Goal: Task Accomplishment & Management: Manage account settings

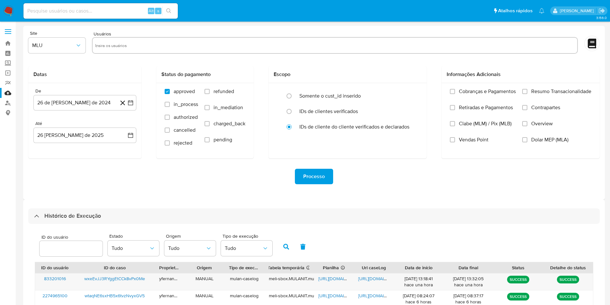
select select "10"
click at [193, 191] on div "Processo" at bounding box center [314, 176] width 572 height 36
click at [412, 26] on div "Site MLU Usuários Datas De 26 de julio de 2024 26-07-2024 Até 26 de agosto de 2…" at bounding box center [314, 113] width 582 height 174
click at [381, 26] on div "Site MLU Usuários Datas De 26 de julio de 2024 26-07-2024 Até 26 de agosto de 2…" at bounding box center [314, 113] width 582 height 174
click at [318, 57] on form "Site MLU Usuários Datas De 26 de julio de 2024 26-07-2024 Até 26 de agosto de 2…" at bounding box center [314, 112] width 572 height 163
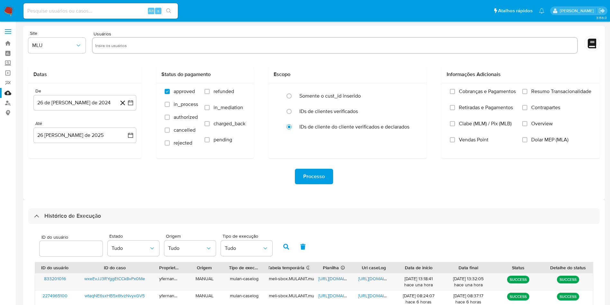
click at [282, 194] on div "Processo" at bounding box center [314, 176] width 572 height 36
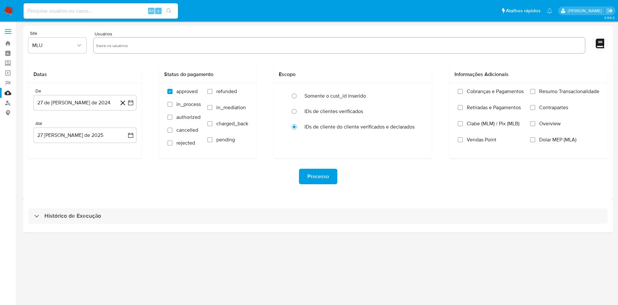
click at [272, 201] on div "Histórico de Execução" at bounding box center [318, 216] width 590 height 33
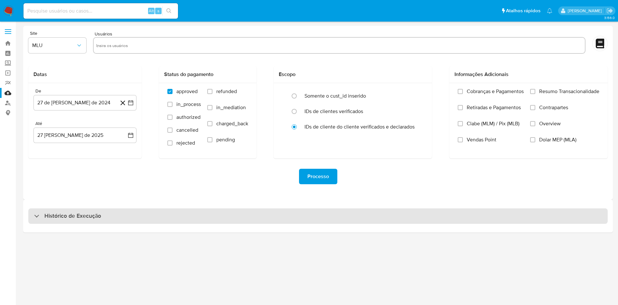
click at [318, 212] on div "Histórico de Execução" at bounding box center [317, 215] width 579 height 15
select select "10"
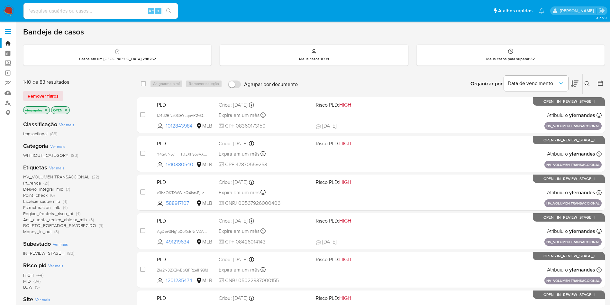
click at [10, 10] on img at bounding box center [8, 10] width 11 height 11
click at [54, 167] on span "Ver mais" at bounding box center [56, 168] width 15 height 6
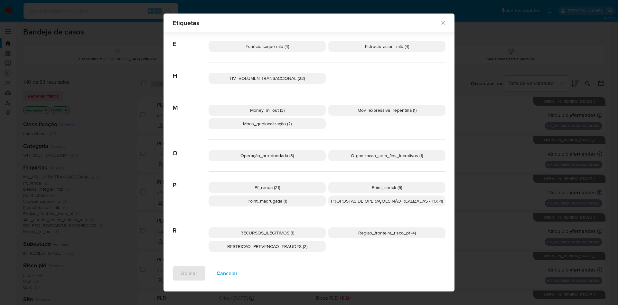
scroll to position [173, 0]
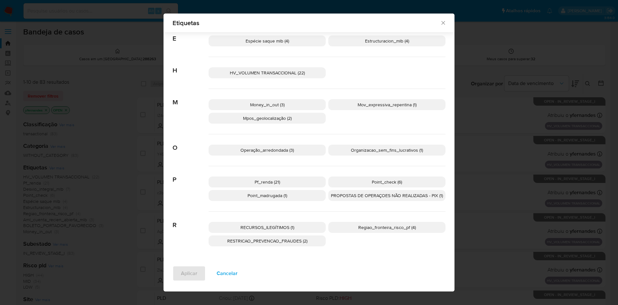
click at [352, 192] on span "PROPOSTAS DE OPERAÇOES NÃO REALIZADAS - PIX (1)" at bounding box center [387, 195] width 112 height 6
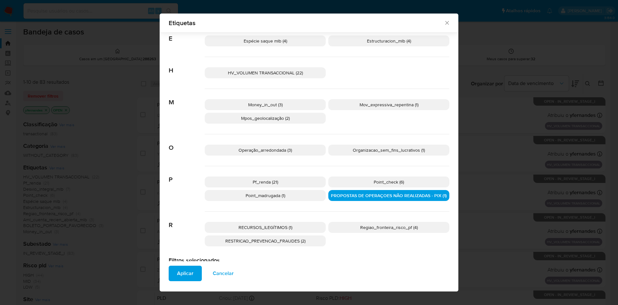
click at [186, 278] on span "Aplicar" at bounding box center [185, 273] width 16 height 14
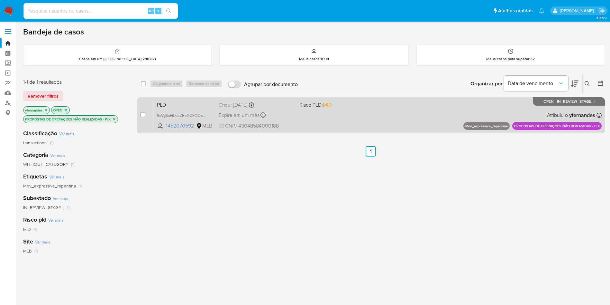
click at [387, 110] on div "PLD 6oVgSoHt7otZReXCFQDaAmi9 1452070592 MLB Risco PLD: MID Criou: 12/08/2025 Cr…" at bounding box center [378, 115] width 448 height 33
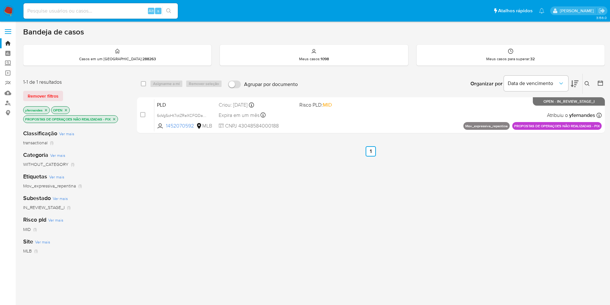
click at [114, 117] on icon "close-filter" at bounding box center [114, 119] width 4 height 4
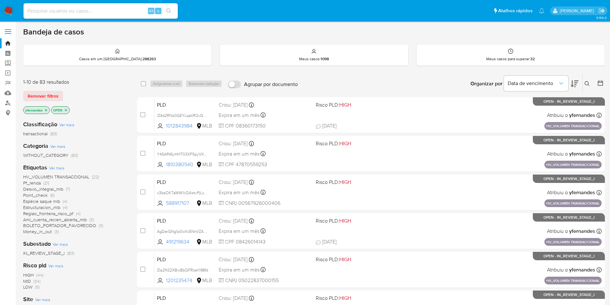
click at [62, 165] on span "Ver mais" at bounding box center [56, 168] width 15 height 6
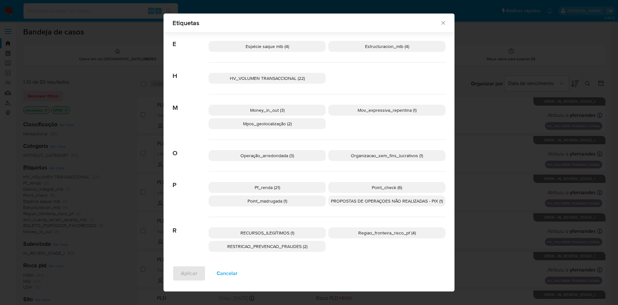
scroll to position [173, 0]
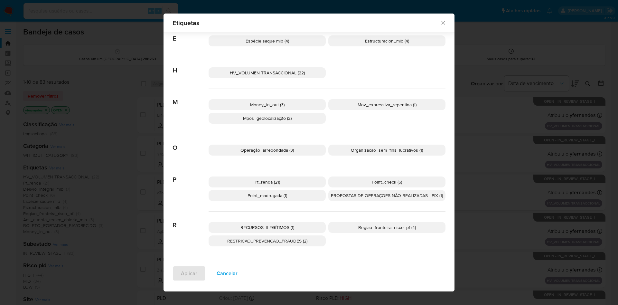
click at [290, 229] on span "RECURSOS_ILEGÍTIMOS (1)" at bounding box center [267, 227] width 54 height 6
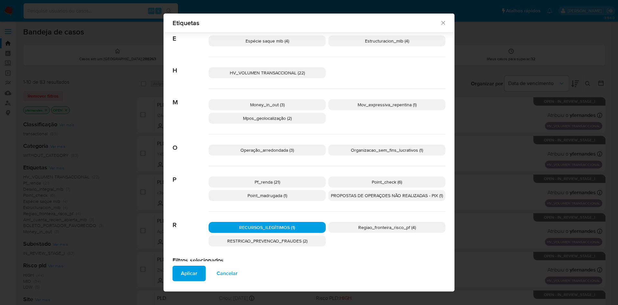
click at [188, 275] on span "Aplicar" at bounding box center [189, 273] width 16 height 14
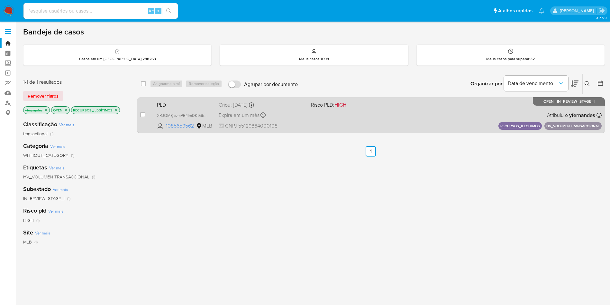
click at [357, 119] on div "PLD XRJQM8jcvmPB4ImDK9dbM1t2 1085659562 MLB Risco PLD: HIGH Criou: 14/08/2025 C…" at bounding box center [378, 115] width 448 height 33
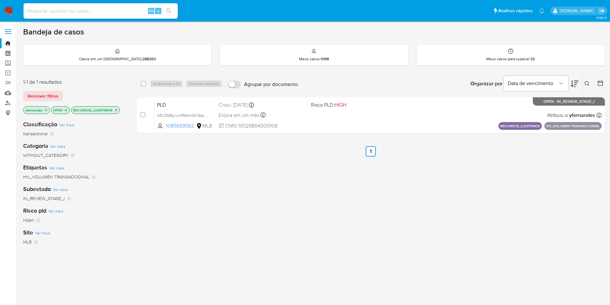
click at [116, 110] on icon "close-filter" at bounding box center [116, 110] width 4 height 4
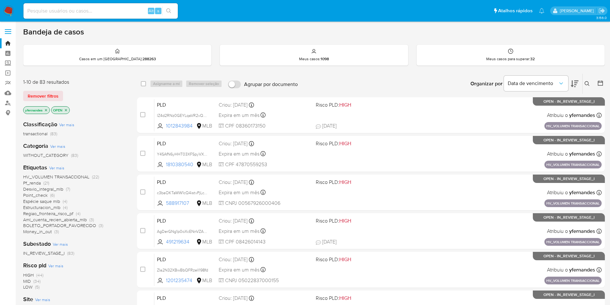
click at [56, 169] on span "Ver mais" at bounding box center [56, 168] width 15 height 6
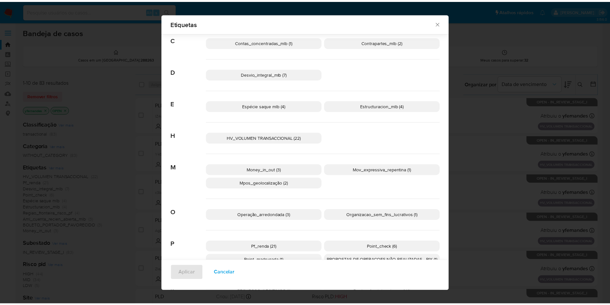
scroll to position [168, 0]
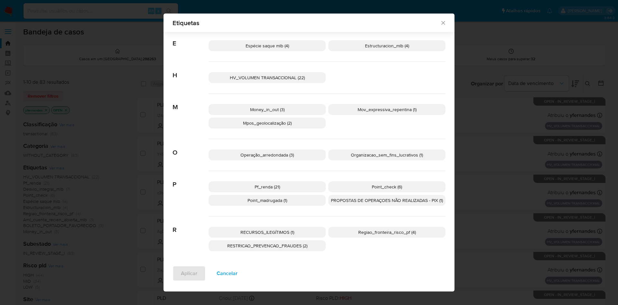
click at [298, 201] on p "Point_madrugada (1)" at bounding box center [267, 200] width 117 height 11
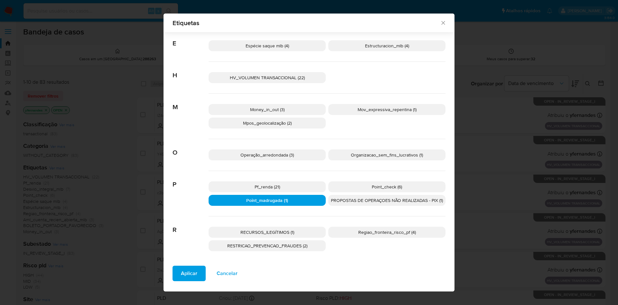
click at [333, 189] on p "Point_check (6)" at bounding box center [386, 186] width 117 height 11
click at [177, 269] on button "Aplicar" at bounding box center [188, 272] width 33 height 15
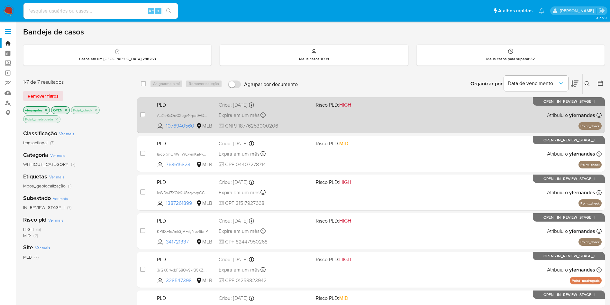
click at [390, 115] on div "PLD AuXe8sQoG2ogvNrpa9FGvhyn 1076940560 MLB Risco PLD: HIGH Criou: 12/08/2025 C…" at bounding box center [378, 115] width 448 height 33
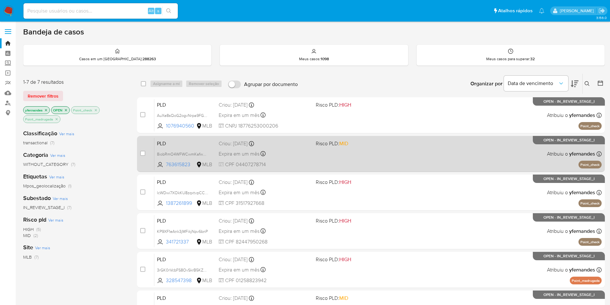
click at [371, 149] on div "PLD 8iobRmO4WFWCwmKafwHj1b6n 763615823 MLB Risco PLD: MID Criou: 12/08/2025 Cri…" at bounding box center [378, 153] width 448 height 33
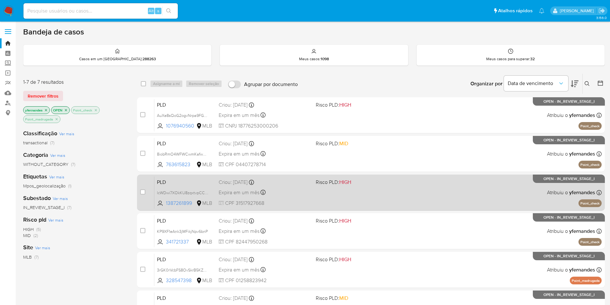
click at [343, 192] on div "PLD lcWDwi7XOkKU8zqxtvpCCvU2 1387261899 MLB Risco PLD: HIGH Criou: 12/08/2025 C…" at bounding box center [378, 192] width 448 height 33
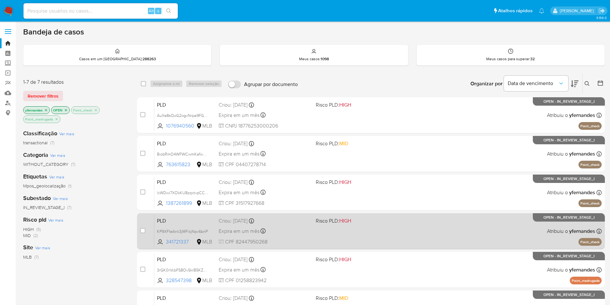
click at [331, 232] on div "PLD KP9XF1eAnk3jMFikjNpv6bnP 341721337 MLB Risco PLD: HIGH Criou: 12/08/2025 Cr…" at bounding box center [378, 231] width 448 height 33
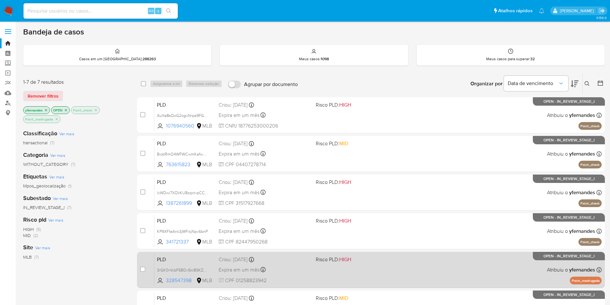
click at [321, 279] on div "PLD 3rGK0rVcbFS8OvSkrB5KZ4qq 328547398 MLB Risco PLD: HIGH Criou: 12/08/2025 Cr…" at bounding box center [378, 269] width 448 height 33
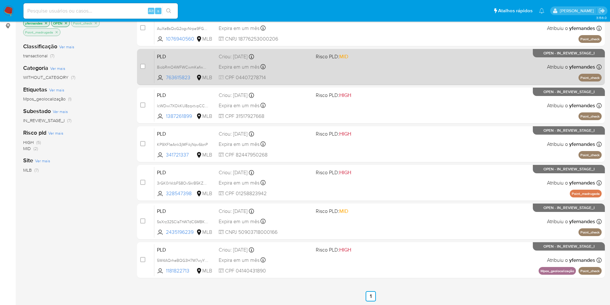
scroll to position [88, 0]
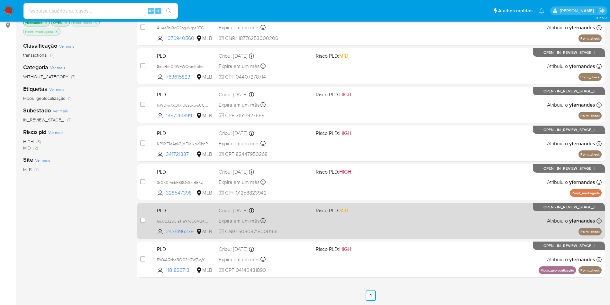
click at [294, 215] on div "PLD 5sXrz32SCIaThW7dC6MBKTR3 2435196239 MLB Risco PLD: MID Criou: 12/08/2025 Cr…" at bounding box center [378, 220] width 448 height 33
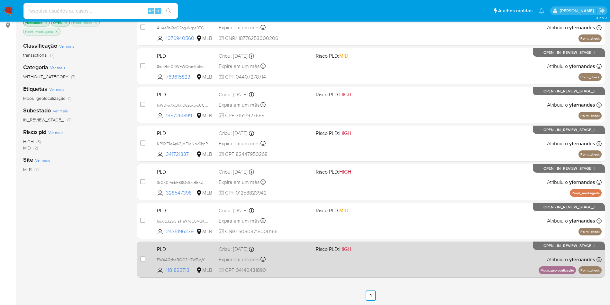
click at [317, 263] on div "PLD 5W4AQrheBQG3H7W7wyYbihgz 1181822713 MLB Risco PLD: HIGH Criou: 12/08/2025 C…" at bounding box center [378, 259] width 448 height 33
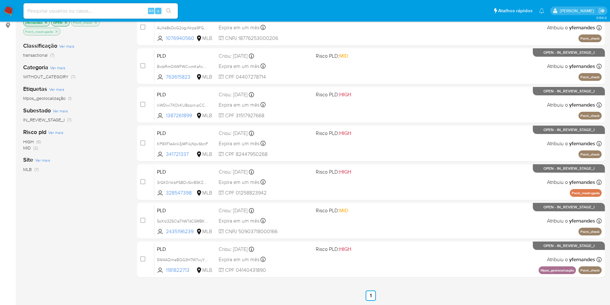
click at [8, 8] on img at bounding box center [8, 10] width 11 height 11
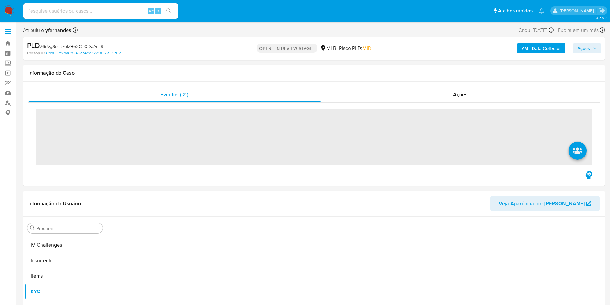
scroll to position [287, 0]
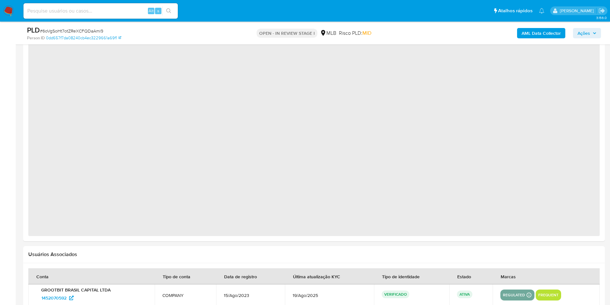
select select "10"
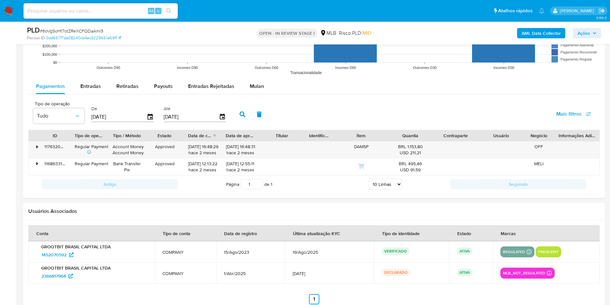
scroll to position [724, 0]
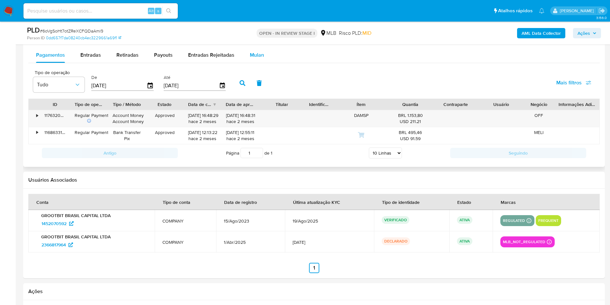
click at [255, 59] on div "Mulan" at bounding box center [257, 54] width 14 height 15
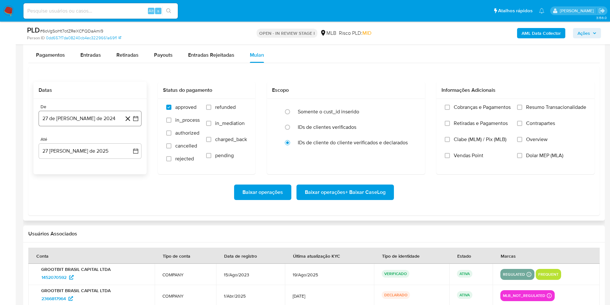
click at [102, 112] on button "27 de julio de 2024" at bounding box center [90, 118] width 103 height 15
click at [81, 139] on span "julio 2024" at bounding box center [87, 141] width 24 height 6
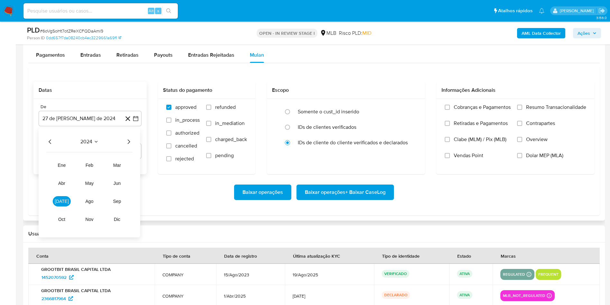
click at [124, 141] on div "2024" at bounding box center [89, 142] width 86 height 8
click at [131, 140] on icon "Año siguiente" at bounding box center [129, 142] width 8 height 8
click at [60, 202] on span "[DATE]" at bounding box center [62, 201] width 14 height 5
click at [61, 162] on button "1" at bounding box center [64, 165] width 10 height 10
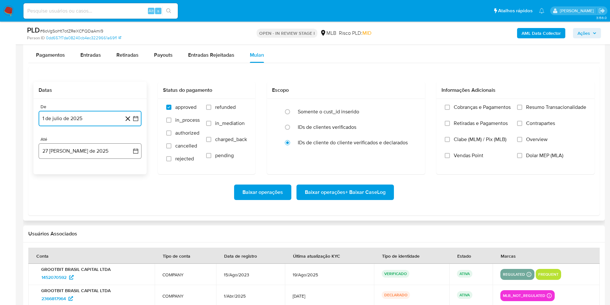
click at [68, 157] on button "27 [PERSON_NAME] de 2025" at bounding box center [90, 150] width 103 height 15
click at [66, 250] on button "26" at bounding box center [64, 249] width 10 height 10
click at [552, 104] on span "Resumo Transacionalidade" at bounding box center [556, 107] width 60 height 6
click at [523, 105] on input "Resumo Transacionalidade" at bounding box center [519, 107] width 5 height 5
click at [374, 190] on span "Baixar operações + Baixar CaseLog" at bounding box center [345, 192] width 81 height 14
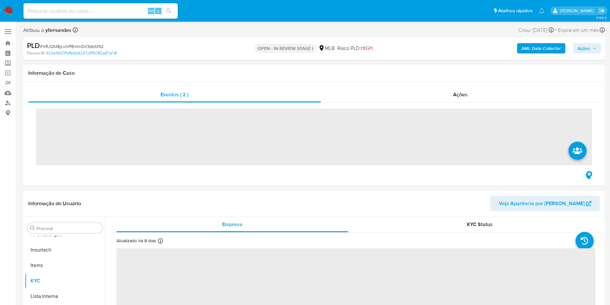
scroll to position [287, 0]
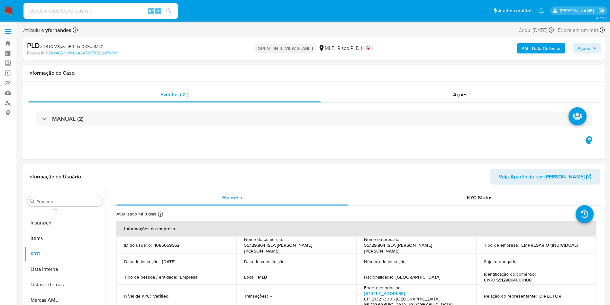
select select "10"
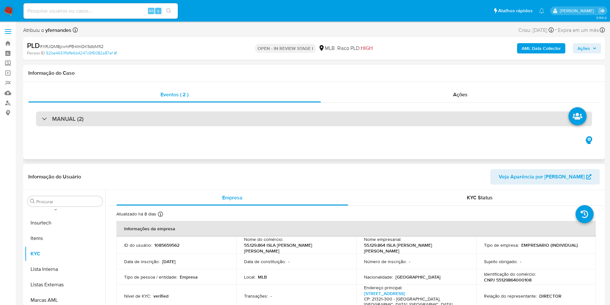
click at [84, 115] on div "MANUAL (2)" at bounding box center [314, 118] width 556 height 15
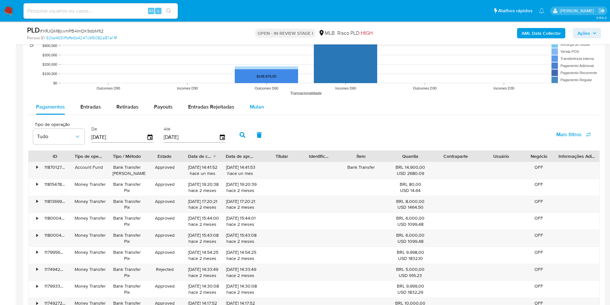
click at [251, 105] on span "Mulan" at bounding box center [257, 106] width 14 height 7
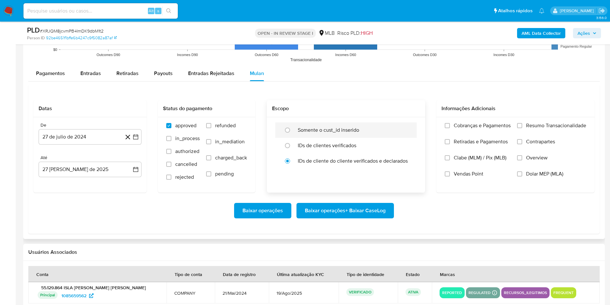
scroll to position [772, 0]
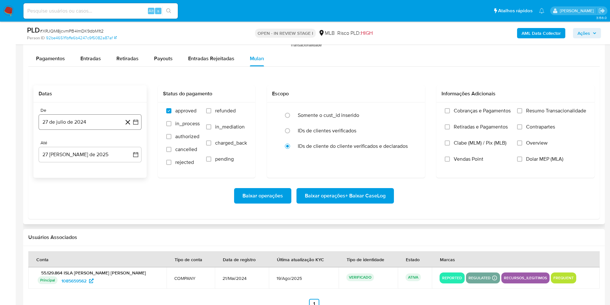
click at [81, 123] on button "27 de julio de 2024" at bounding box center [90, 121] width 103 height 15
click at [86, 142] on span "julio 2024" at bounding box center [87, 145] width 24 height 6
click at [126, 144] on icon "Año siguiente" at bounding box center [129, 145] width 8 height 8
click at [59, 203] on button "[DATE]" at bounding box center [62, 205] width 18 height 10
click at [65, 167] on button "1" at bounding box center [64, 169] width 10 height 10
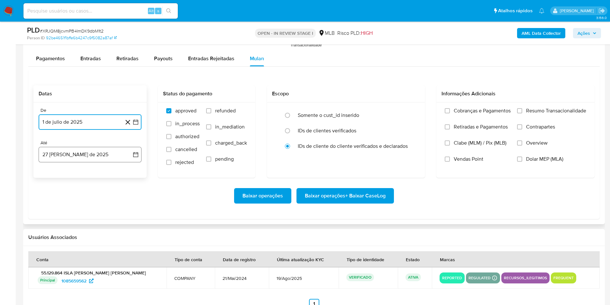
click at [62, 151] on button "27 [PERSON_NAME] de 2025" at bounding box center [90, 154] width 103 height 15
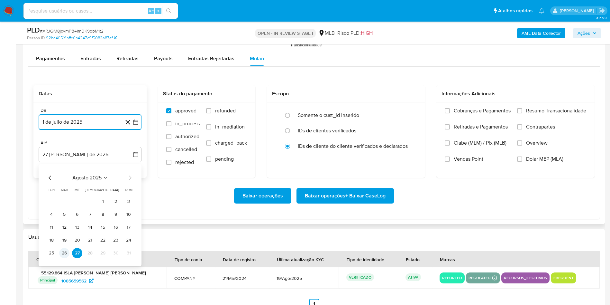
click at [63, 254] on button "26" at bounding box center [64, 253] width 10 height 10
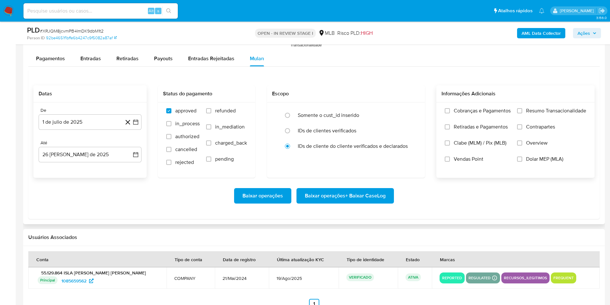
click at [550, 106] on div "Cobranças e Pagamentos Retiradas e Pagamentos Clabe (MLM) / Pix (MLB) Vendas Po…" at bounding box center [516, 139] width 158 height 75
click at [538, 101] on div "Informações Adicionais" at bounding box center [516, 93] width 158 height 17
click at [541, 112] on span "Resumo Transacionalidade" at bounding box center [556, 110] width 60 height 6
click at [523, 112] on input "Resumo Transacionalidade" at bounding box center [519, 110] width 5 height 5
click at [322, 194] on span "Baixar operações + Baixar CaseLog" at bounding box center [345, 196] width 81 height 14
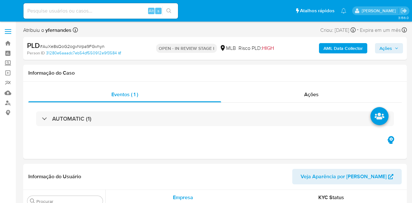
select select "10"
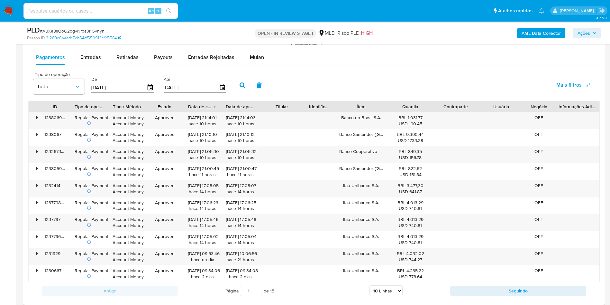
scroll to position [676, 0]
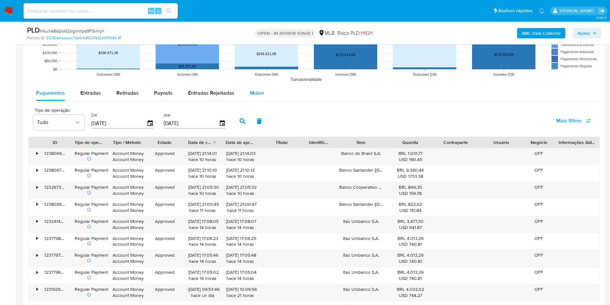
click at [266, 91] on button "Mulan" at bounding box center [257, 92] width 30 height 15
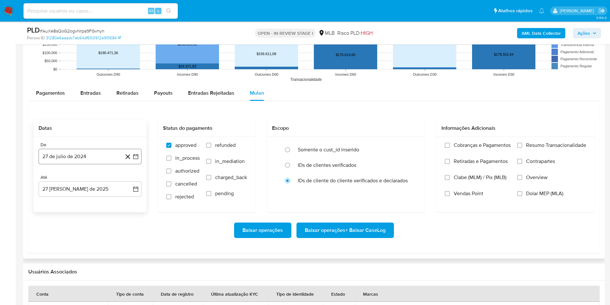
click at [58, 162] on button "27 de julio de 2024" at bounding box center [90, 156] width 103 height 15
click at [81, 180] on span "julio 2024" at bounding box center [87, 179] width 24 height 6
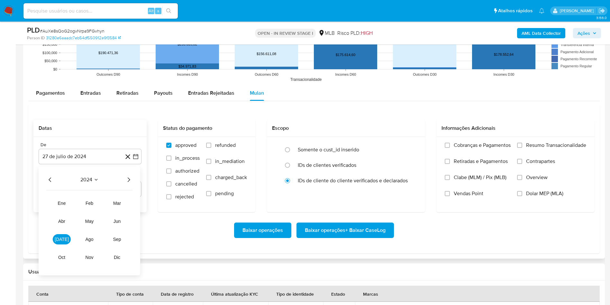
click at [127, 179] on icon "Año siguiente" at bounding box center [129, 180] width 8 height 8
click at [66, 203] on button "[DATE]" at bounding box center [62, 239] width 18 height 10
click at [65, 203] on button "1" at bounding box center [64, 203] width 10 height 10
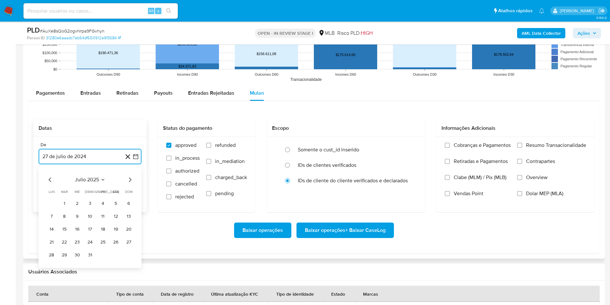
click at [70, 185] on button "27 [PERSON_NAME] de 2025" at bounding box center [90, 188] width 103 height 15
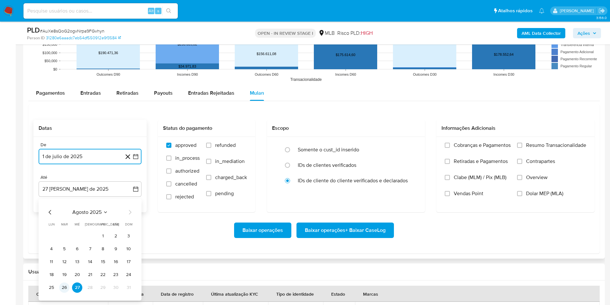
click at [66, 203] on button "26" at bounding box center [64, 287] width 10 height 10
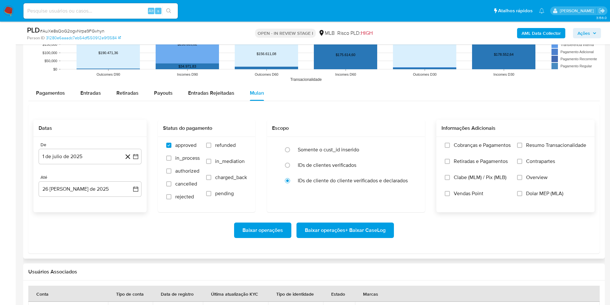
click at [412, 196] on span "Vendas Point" at bounding box center [469, 193] width 30 height 6
click at [412, 196] on input "Vendas Point" at bounding box center [447, 193] width 5 height 5
click at [412, 147] on span "Resumo Transacionalidade" at bounding box center [556, 145] width 60 height 6
click at [412, 147] on input "Resumo Transacionalidade" at bounding box center [519, 145] width 5 height 5
click at [366, 203] on span "Baixar operações + Baixar CaseLog" at bounding box center [345, 230] width 81 height 14
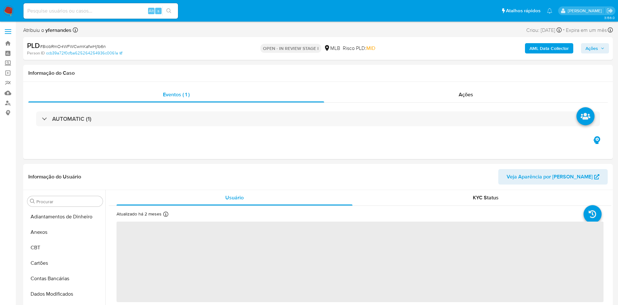
select select "10"
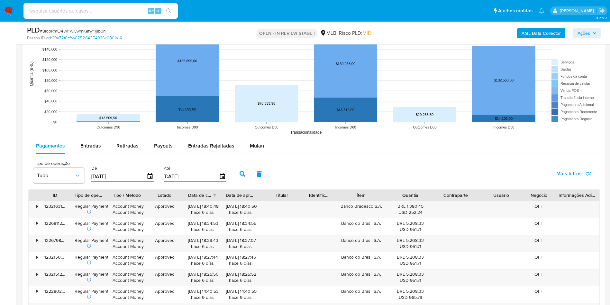
scroll to position [628, 0]
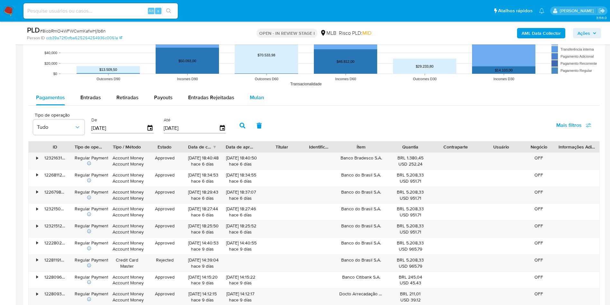
click at [252, 99] on span "Mulan" at bounding box center [257, 97] width 14 height 7
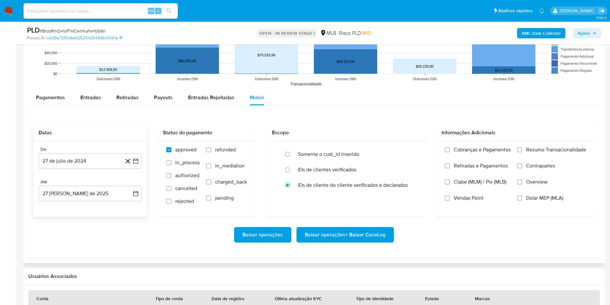
click at [97, 170] on div "De 27 de julio de 2024 27-07-2024 Até 27 de agosto de 2025 27-08-2025" at bounding box center [89, 178] width 113 height 75
drag, startPoint x: 92, startPoint y: 163, endPoint x: 92, endPoint y: 168, distance: 4.8
click at [91, 163] on button "27 de julio de 2024" at bounding box center [90, 160] width 103 height 15
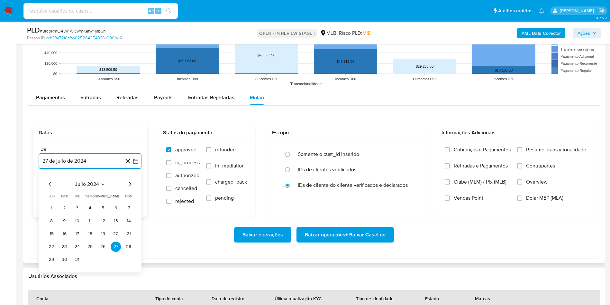
click at [88, 181] on span "julio 2024" at bounding box center [87, 184] width 24 height 6
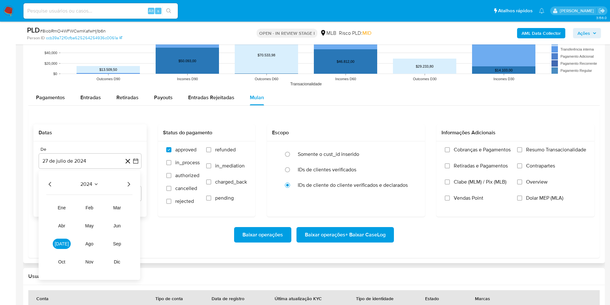
click at [128, 182] on icon "Año siguiente" at bounding box center [129, 184] width 8 height 8
click at [60, 243] on span "[DATE]" at bounding box center [62, 243] width 14 height 5
click at [66, 209] on button "1" at bounding box center [64, 208] width 10 height 10
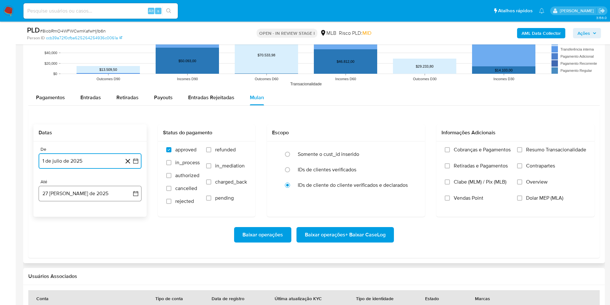
click at [63, 191] on button "27 [PERSON_NAME] de 2025" at bounding box center [90, 193] width 103 height 15
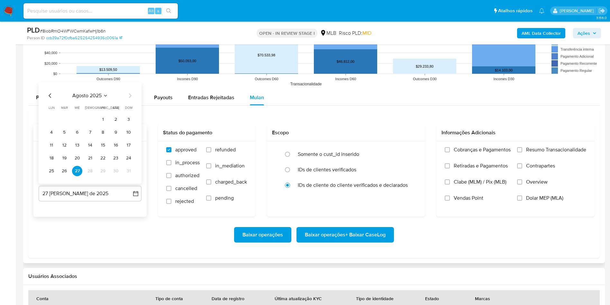
click at [63, 172] on button "26" at bounding box center [64, 171] width 10 height 10
click at [528, 151] on span "Resumo Transacionalidade" at bounding box center [556, 149] width 60 height 6
click at [523, 151] on input "Resumo Transacionalidade" at bounding box center [519, 149] width 5 height 5
click at [459, 195] on span "Vendas Point" at bounding box center [469, 198] width 30 height 6
click at [450, 195] on input "Vendas Point" at bounding box center [447, 197] width 5 height 5
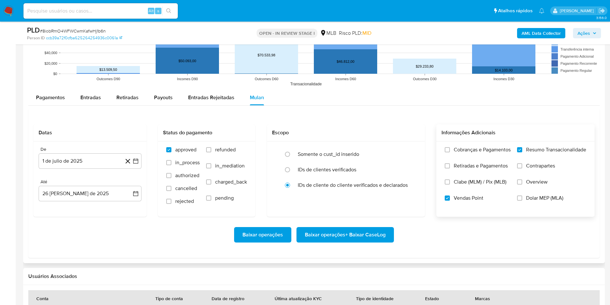
click at [356, 239] on span "Baixar operações + Baixar CaseLog" at bounding box center [345, 235] width 81 height 14
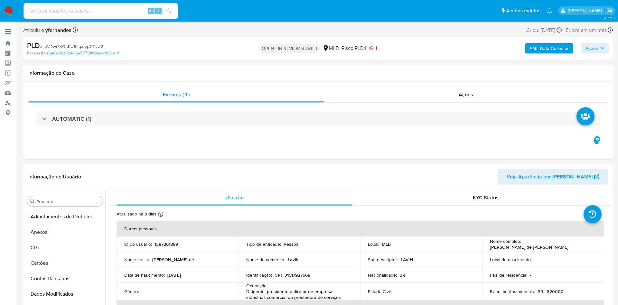
select select "10"
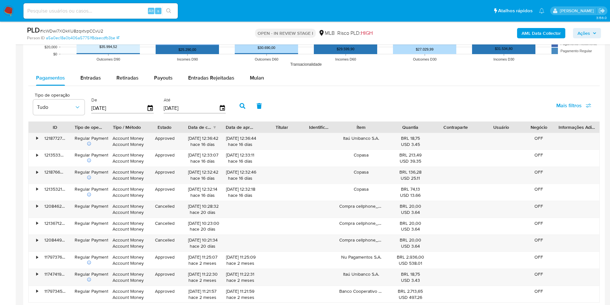
scroll to position [676, 0]
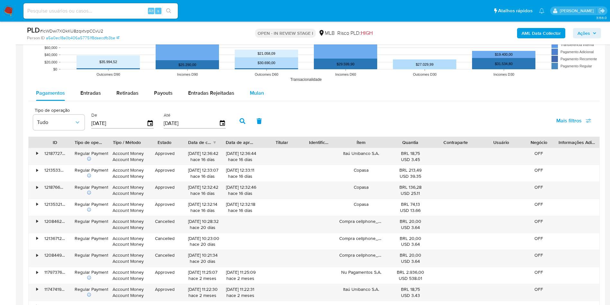
click at [244, 98] on button "Mulan" at bounding box center [257, 92] width 30 height 15
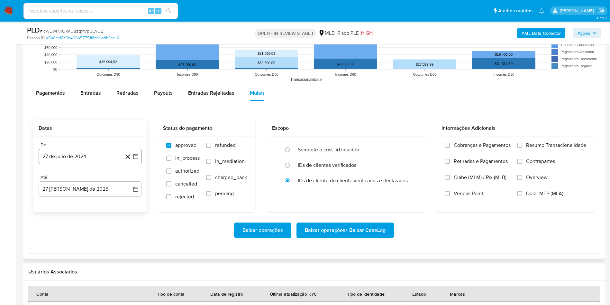
click at [91, 160] on button "27 de julio de 2024" at bounding box center [90, 156] width 103 height 15
click at [100, 179] on button "julio 2024" at bounding box center [90, 179] width 31 height 6
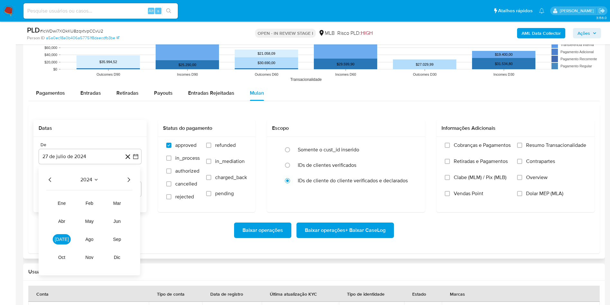
click at [130, 178] on icon "Año siguiente" at bounding box center [129, 180] width 8 height 8
click at [63, 235] on button "[DATE]" at bounding box center [62, 239] width 18 height 10
click at [69, 203] on button "1" at bounding box center [64, 203] width 10 height 10
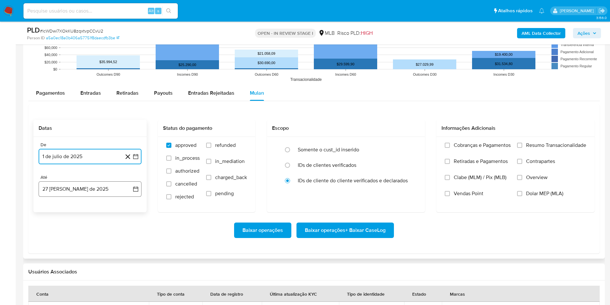
click at [65, 192] on button "27 [PERSON_NAME] de 2025" at bounding box center [90, 188] width 103 height 15
click at [65, 287] on button "26" at bounding box center [64, 287] width 10 height 10
click at [547, 143] on span "Resumo Transacionalidade" at bounding box center [556, 145] width 60 height 6
click at [523, 143] on input "Resumo Transacionalidade" at bounding box center [519, 145] width 5 height 5
click at [351, 231] on span "Baixar operações + Baixar CaseLog" at bounding box center [345, 230] width 81 height 14
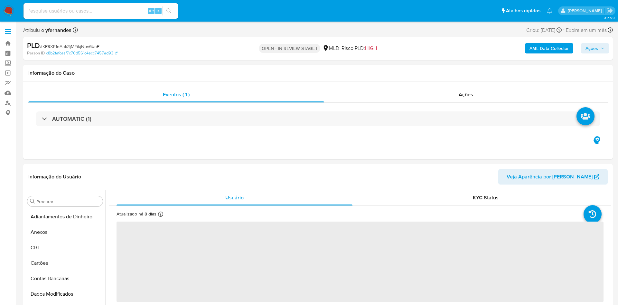
select select "10"
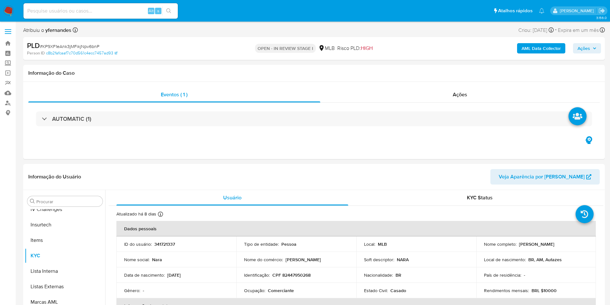
scroll to position [287, 0]
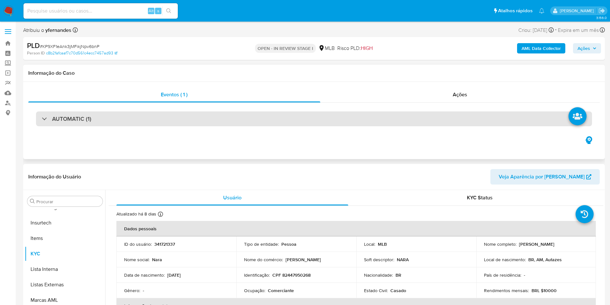
click at [243, 120] on div "AUTOMATIC (1)" at bounding box center [314, 118] width 556 height 15
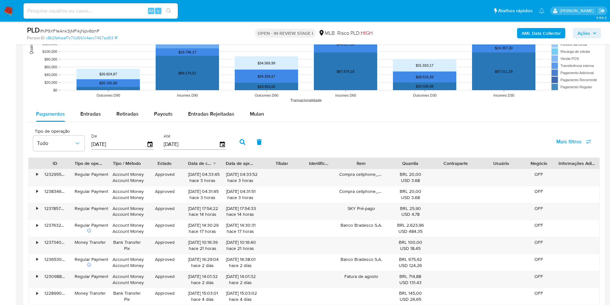
scroll to position [944, 0]
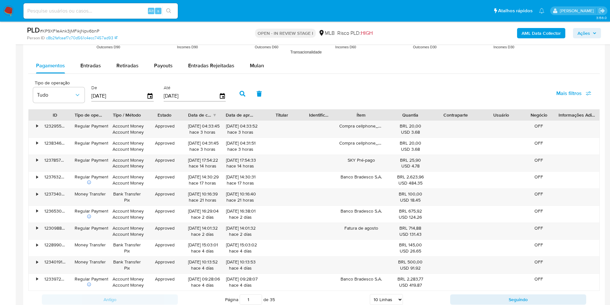
click at [254, 78] on div "Tipo de operação Tudo De [DATE] Até [DATE] Mais filtros" at bounding box center [314, 93] width 572 height 32
click at [254, 71] on div "Mulan" at bounding box center [257, 65] width 14 height 15
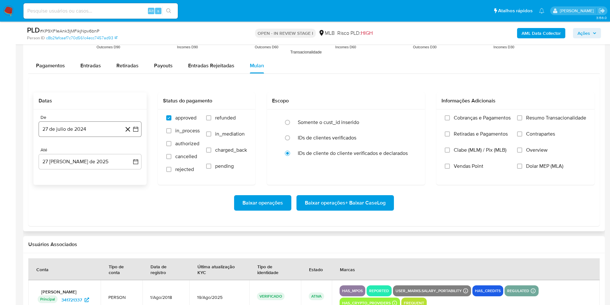
click at [92, 130] on button "27 de julio de 2024" at bounding box center [90, 128] width 103 height 15
click at [83, 153] on span "julio 2024" at bounding box center [87, 152] width 24 height 6
click at [129, 154] on icon "Año siguiente" at bounding box center [129, 152] width 8 height 8
click at [63, 208] on button "[DATE]" at bounding box center [62, 212] width 18 height 10
click at [67, 177] on button "1" at bounding box center [64, 176] width 10 height 10
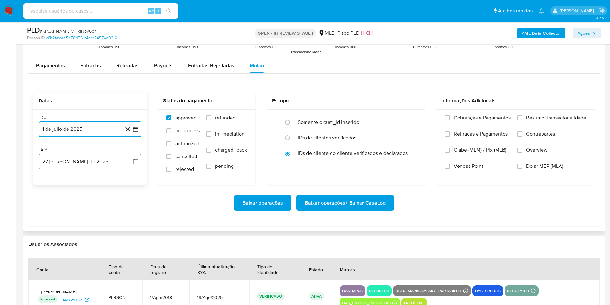
click at [65, 156] on button "27 [PERSON_NAME] de 2025" at bounding box center [90, 161] width 103 height 15
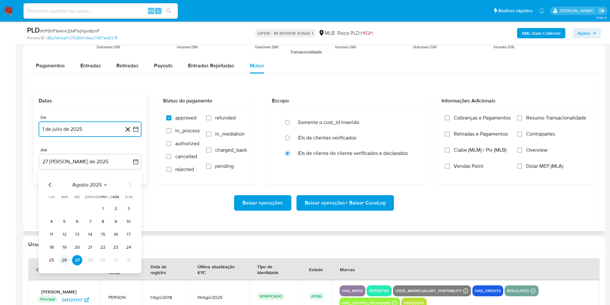
click at [65, 265] on button "26" at bounding box center [64, 260] width 10 height 10
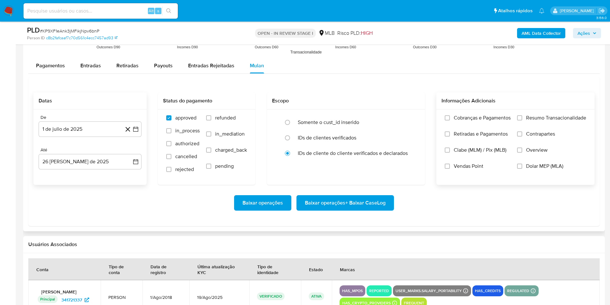
click at [458, 170] on label "Vendas Point" at bounding box center [478, 171] width 66 height 16
click at [450, 169] on input "Vendas Point" at bounding box center [447, 165] width 5 height 5
click at [530, 118] on span "Resumo Transacionalidade" at bounding box center [556, 118] width 60 height 6
click at [523, 118] on input "Resumo Transacionalidade" at bounding box center [519, 117] width 5 height 5
click at [345, 202] on span "Baixar operações + Baixar CaseLog" at bounding box center [345, 203] width 81 height 14
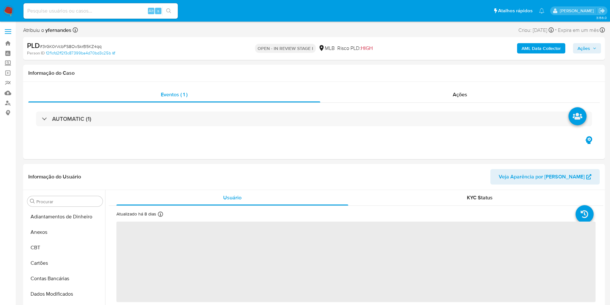
select select "10"
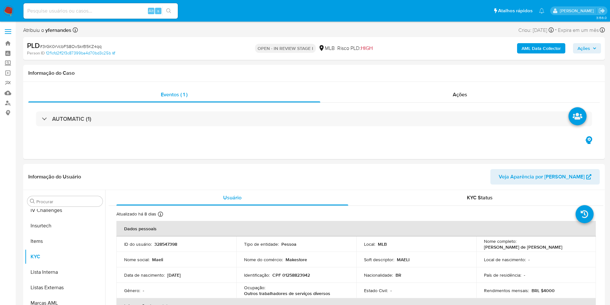
scroll to position [287, 0]
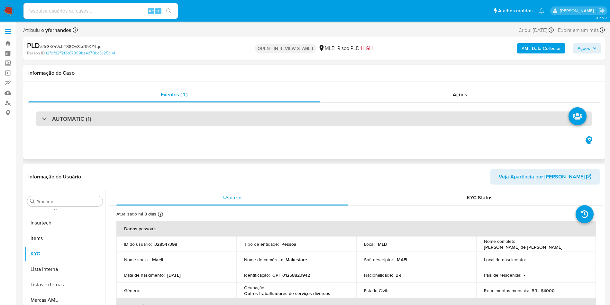
click at [331, 116] on div "AUTOMATIC (1)" at bounding box center [314, 118] width 556 height 15
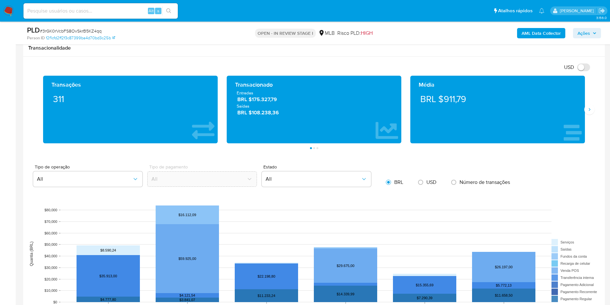
scroll to position [869, 0]
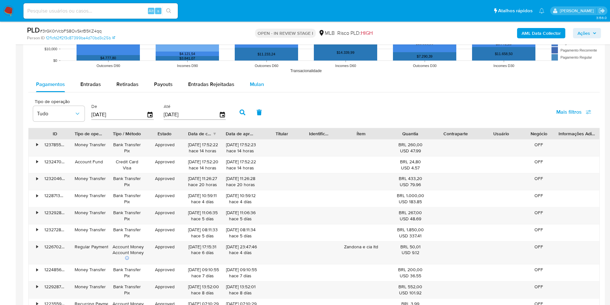
click at [251, 81] on span "Mulan" at bounding box center [257, 83] width 14 height 7
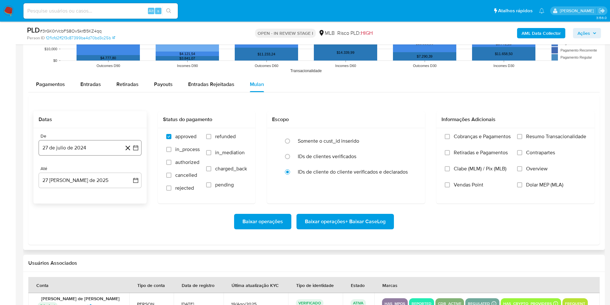
click at [68, 144] on button "27 de julio de 2024" at bounding box center [90, 147] width 103 height 15
click at [82, 172] on span "julio 2024" at bounding box center [87, 171] width 24 height 6
click at [129, 172] on icon "Año siguiente" at bounding box center [129, 171] width 8 height 8
click at [62, 229] on span "[DATE]" at bounding box center [62, 230] width 14 height 5
click at [66, 193] on button "1" at bounding box center [64, 195] width 10 height 10
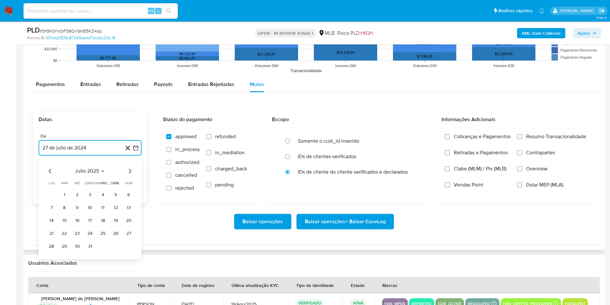
click at [71, 178] on button "[DATE]" at bounding box center [90, 179] width 103 height 15
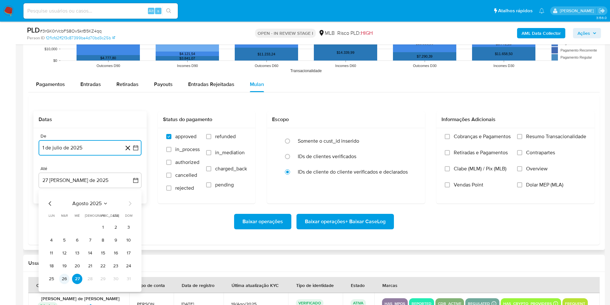
click at [63, 277] on button "26" at bounding box center [64, 279] width 10 height 10
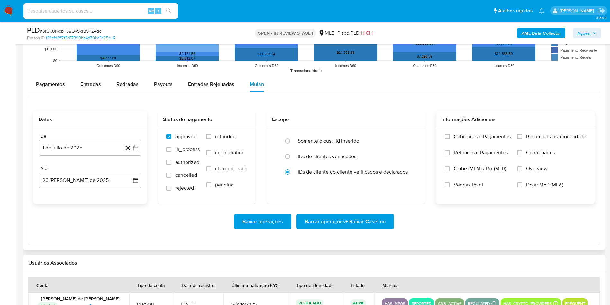
click at [461, 184] on span "Vendas Point" at bounding box center [469, 185] width 30 height 6
click at [450, 184] on input "Vendas Point" at bounding box center [447, 184] width 5 height 5
click at [536, 139] on span "Resumo Transacionalidade" at bounding box center [556, 136] width 60 height 6
click at [523, 139] on input "Resumo Transacionalidade" at bounding box center [519, 136] width 5 height 5
click at [324, 224] on span "Baixar operações + Baixar CaseLog" at bounding box center [345, 221] width 81 height 14
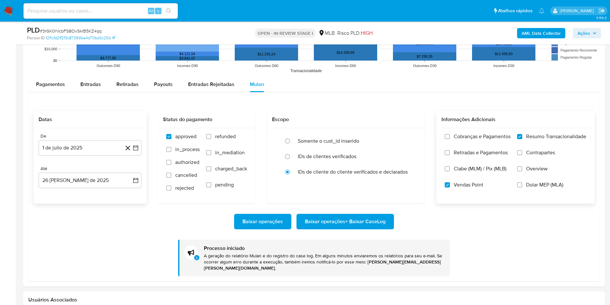
click at [86, 33] on span "# 3rGK0rVcbFS8OvSkrB5KZ4qq" at bounding box center [71, 31] width 62 height 6
copy span "3rGK0rVcbFS8OvSkrB5KZ4qq"
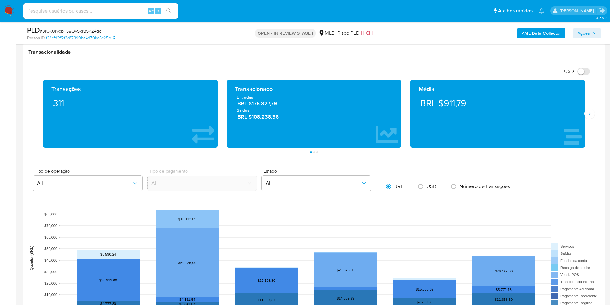
scroll to position [579, 0]
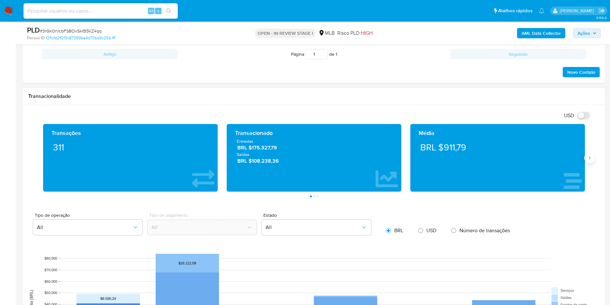
click at [588, 154] on button "Siguiente" at bounding box center [590, 158] width 10 height 10
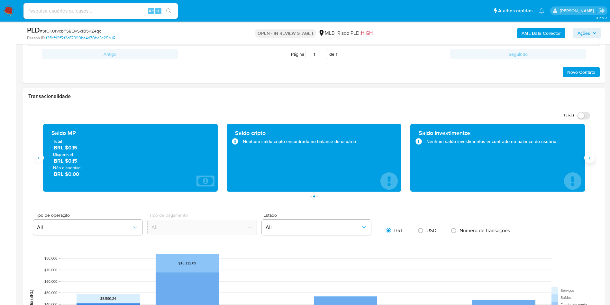
click at [588, 154] on button "Siguiente" at bounding box center [590, 158] width 10 height 10
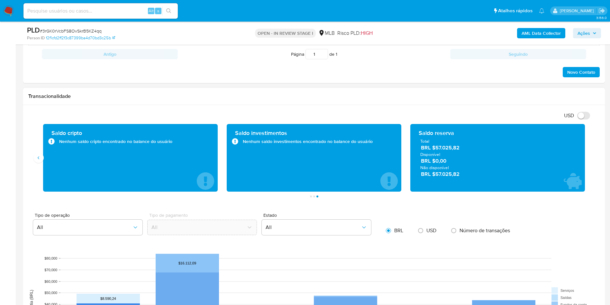
click at [452, 146] on span "BRL $57.025,82" at bounding box center [498, 147] width 154 height 7
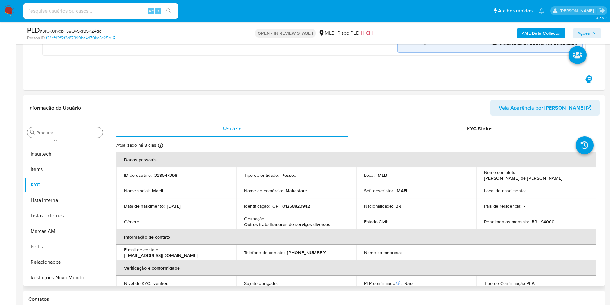
click at [66, 132] on input "Procurar" at bounding box center [68, 133] width 64 height 6
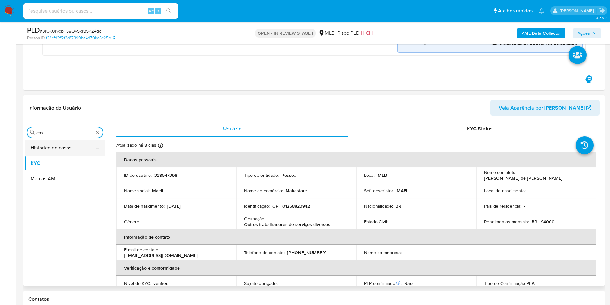
scroll to position [0, 0]
click at [55, 152] on button "Histórico de casos" at bounding box center [62, 147] width 75 height 15
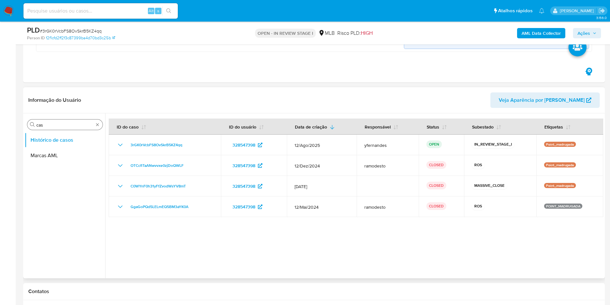
click at [57, 126] on input "cas" at bounding box center [64, 125] width 57 height 6
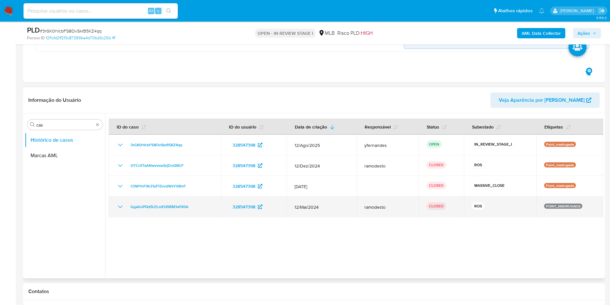
click at [123, 205] on icon "Mostrar/Ocultar" at bounding box center [120, 207] width 8 height 8
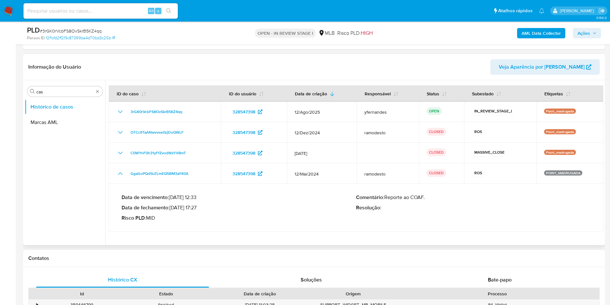
scroll to position [290, 0]
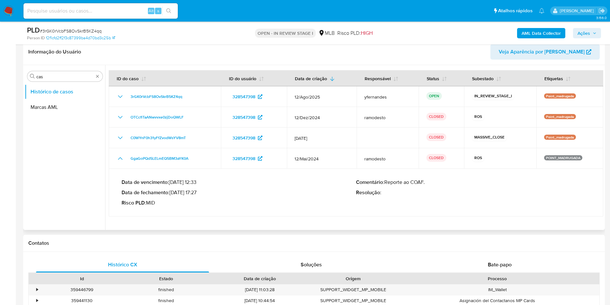
drag, startPoint x: 180, startPoint y: 191, endPoint x: 200, endPoint y: 191, distance: 19.6
click at [200, 191] on p "Data de fechamento : 03/06/2024 17:27" at bounding box center [239, 192] width 235 height 6
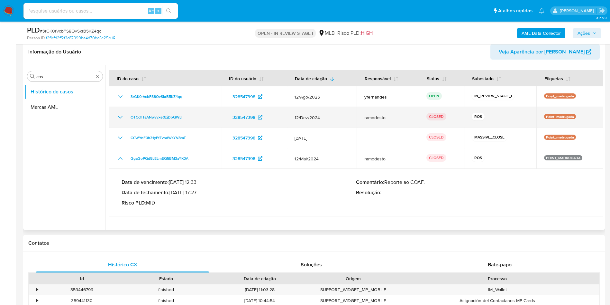
drag, startPoint x: 102, startPoint y: 126, endPoint x: 122, endPoint y: 116, distance: 22.3
click at [101, 126] on ul "Histórico de casos Marcas AML" at bounding box center [65, 156] width 80 height 145
click at [123, 115] on icon "Mostrar/Ocultar" at bounding box center [120, 117] width 8 height 8
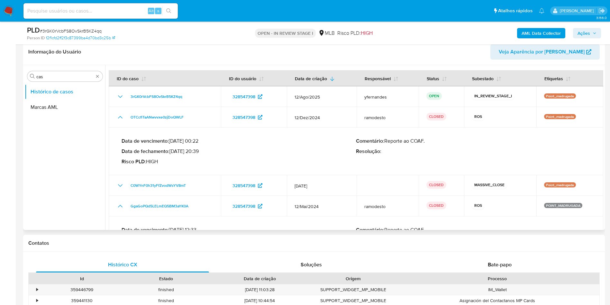
drag, startPoint x: 178, startPoint y: 151, endPoint x: 196, endPoint y: 151, distance: 17.4
click at [196, 151] on p "Data de fechamento : 17/01/2025 20:39" at bounding box center [239, 151] width 235 height 6
click at [66, 76] on input "cas" at bounding box center [64, 77] width 57 height 6
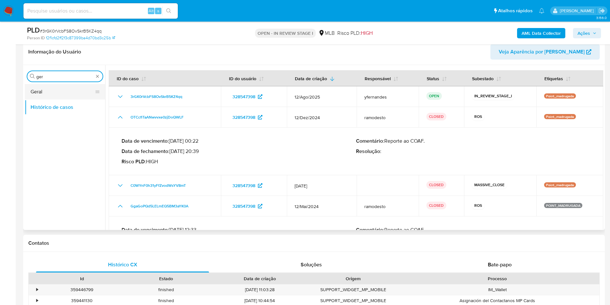
type input "ger"
click at [55, 87] on button "Geral" at bounding box center [62, 91] width 75 height 15
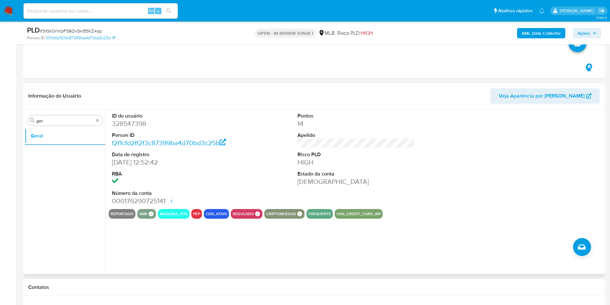
scroll to position [241, 0]
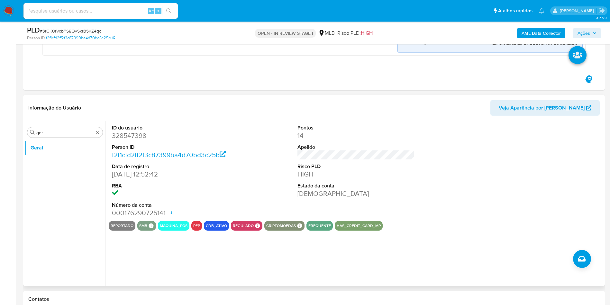
click at [34, 138] on div "Procurar ger Geral" at bounding box center [65, 204] width 80 height 164
click at [45, 128] on div "Procurar ger" at bounding box center [64, 132] width 75 height 10
click at [48, 129] on div "Procurar ger" at bounding box center [64, 132] width 75 height 10
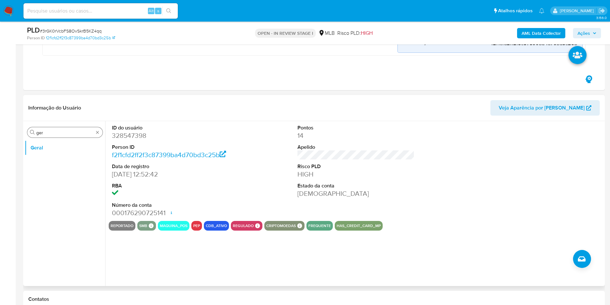
click at [55, 133] on input "ger" at bounding box center [64, 133] width 57 height 6
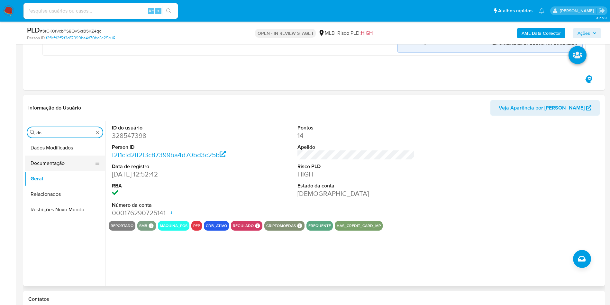
type input "do"
click at [48, 160] on button "Documentação" at bounding box center [62, 162] width 75 height 15
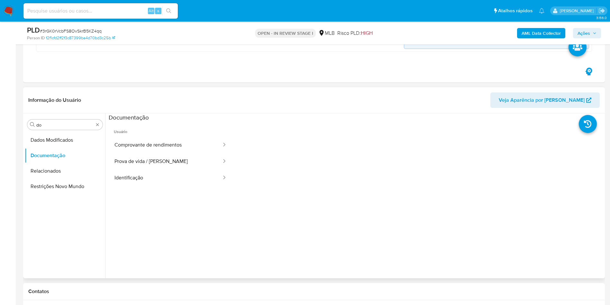
click at [159, 136] on span "Usuário" at bounding box center [171, 128] width 124 height 15
click at [148, 178] on button "Identificação" at bounding box center [166, 178] width 114 height 16
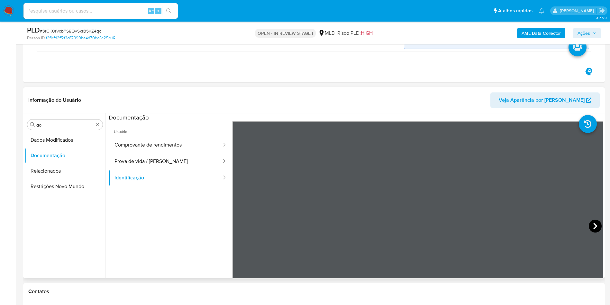
click at [591, 228] on icon at bounding box center [595, 225] width 13 height 13
click at [152, 156] on button "Prova de vida / Selfie" at bounding box center [166, 161] width 114 height 16
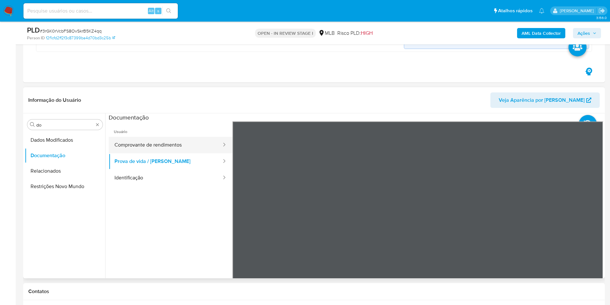
click at [196, 142] on button "Comprovante de rendimentos" at bounding box center [166, 145] width 114 height 16
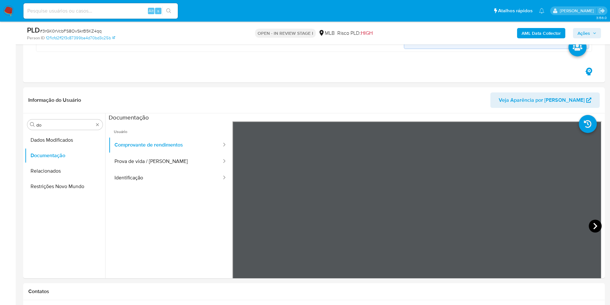
click at [590, 220] on icon at bounding box center [595, 225] width 13 height 13
click at [589, 223] on icon at bounding box center [595, 225] width 13 height 13
click at [590, 221] on icon at bounding box center [595, 225] width 13 height 13
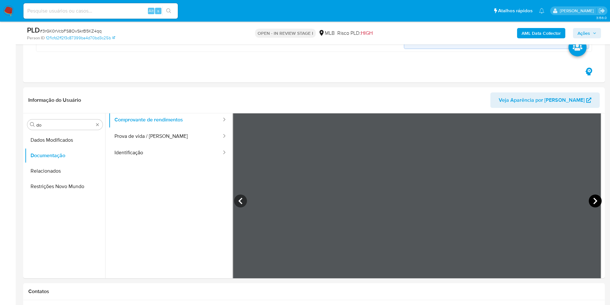
scroll to position [0, 0]
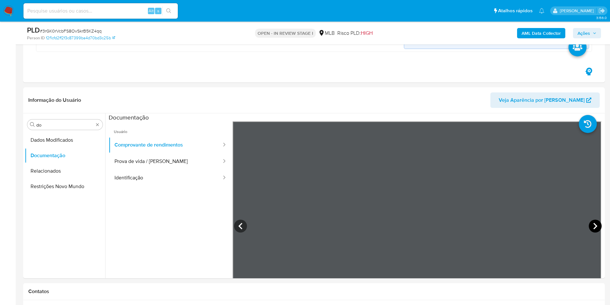
click at [591, 224] on icon at bounding box center [595, 225] width 13 height 13
click at [593, 219] on icon at bounding box center [595, 225] width 13 height 13
click at [592, 229] on icon at bounding box center [595, 225] width 13 height 13
click at [590, 221] on icon at bounding box center [595, 225] width 13 height 13
click at [589, 221] on icon at bounding box center [595, 225] width 13 height 13
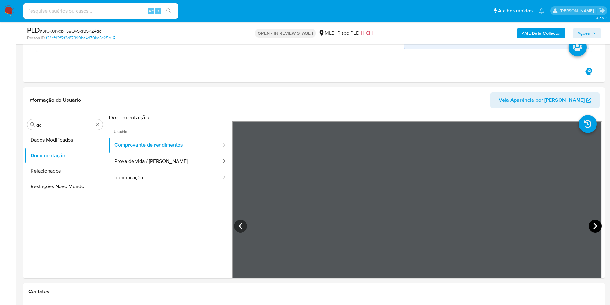
click at [595, 221] on icon at bounding box center [595, 225] width 13 height 13
click at [594, 222] on icon at bounding box center [595, 225] width 13 height 13
click at [597, 223] on icon at bounding box center [595, 225] width 13 height 13
click at [595, 231] on icon at bounding box center [595, 225] width 13 height 13
click at [237, 223] on icon at bounding box center [240, 225] width 13 height 13
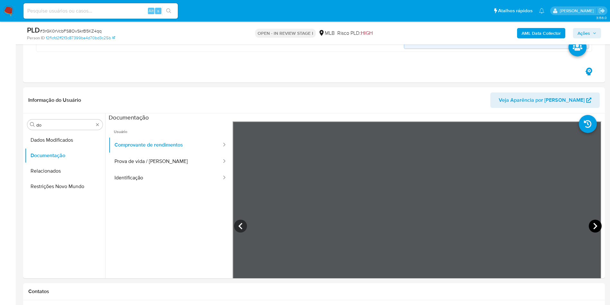
click at [594, 222] on icon at bounding box center [595, 225] width 13 height 13
click at [594, 221] on icon at bounding box center [595, 225] width 13 height 13
click at [590, 224] on icon at bounding box center [595, 225] width 13 height 13
click at [589, 222] on icon at bounding box center [595, 225] width 13 height 13
click at [597, 227] on icon at bounding box center [595, 225] width 13 height 13
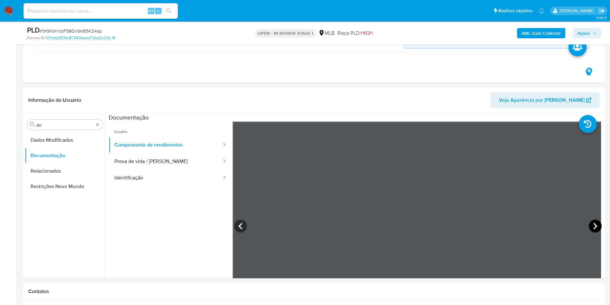
click at [594, 225] on icon at bounding box center [596, 226] width 4 height 6
click at [590, 227] on icon at bounding box center [595, 225] width 13 height 13
click at [595, 220] on icon at bounding box center [595, 225] width 13 height 13
click at [593, 221] on icon at bounding box center [595, 225] width 13 height 13
click at [69, 121] on div "Procurar do" at bounding box center [64, 124] width 75 height 10
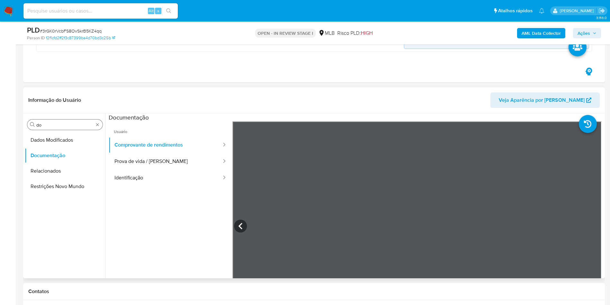
click at [70, 122] on input "do" at bounding box center [64, 125] width 57 height 6
click at [72, 123] on input "do" at bounding box center [64, 125] width 57 height 6
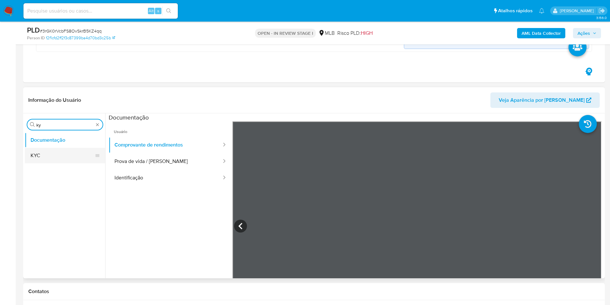
type input "ky"
click at [60, 150] on button "KYC" at bounding box center [62, 155] width 75 height 15
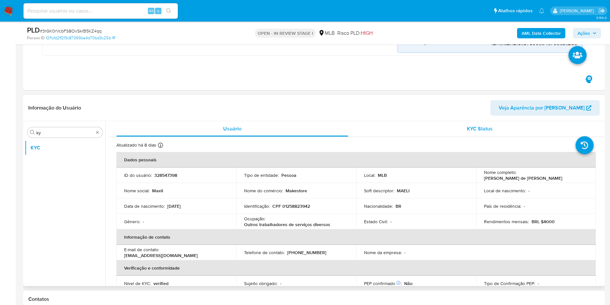
click at [498, 127] on div "KYC Status" at bounding box center [480, 128] width 232 height 15
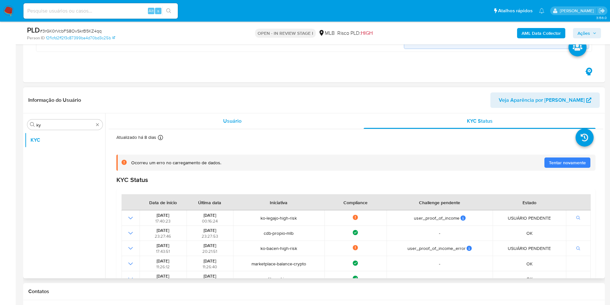
click at [224, 126] on div "Usuário" at bounding box center [232, 120] width 232 height 15
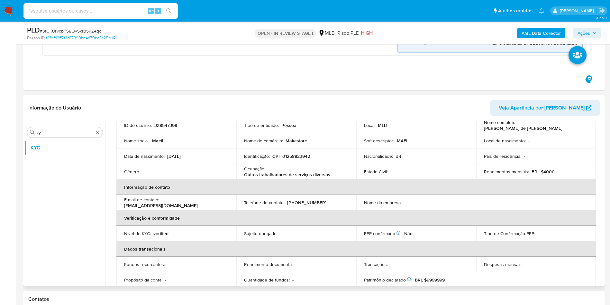
scroll to position [47, 0]
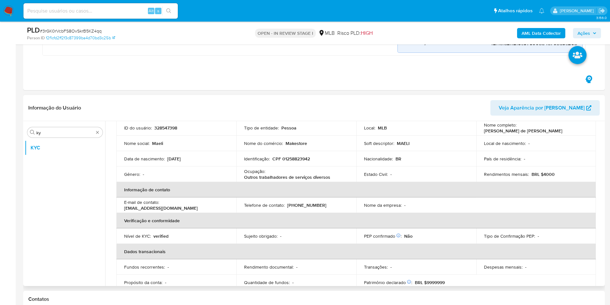
click at [261, 167] on td "Ocupação : Outros trabalhadores de serviços diversos" at bounding box center [297, 173] width 120 height 15
copy div "Ocupação : Outros trabalhadores de serviços diversos"
click at [331, 182] on th "Informação de contato" at bounding box center [356, 189] width 480 height 15
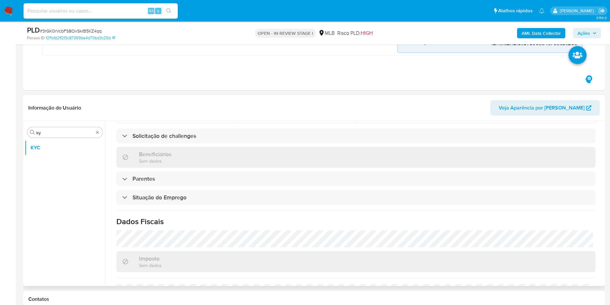
scroll to position [268, 0]
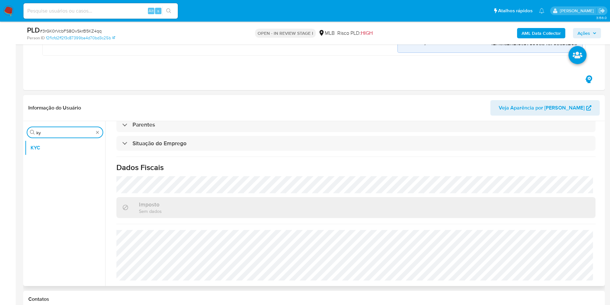
click at [59, 134] on input "ky" at bounding box center [64, 133] width 57 height 6
click at [58, 134] on input "ky" at bounding box center [64, 133] width 57 height 6
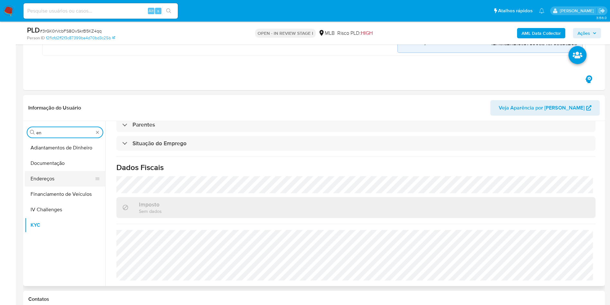
type input "en"
click at [48, 180] on button "Endereços" at bounding box center [62, 178] width 75 height 15
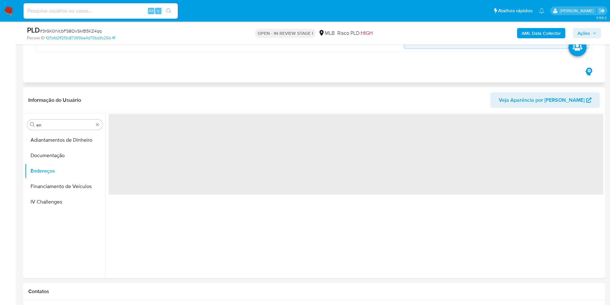
scroll to position [0, 0]
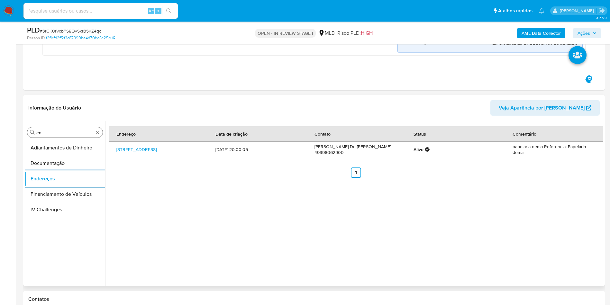
click at [48, 132] on input "en" at bounding box center [64, 133] width 57 height 6
click at [47, 132] on input "en" at bounding box center [64, 133] width 57 height 6
type input "ge"
click at [46, 152] on button "Detalhe da geolocalização" at bounding box center [65, 147] width 80 height 15
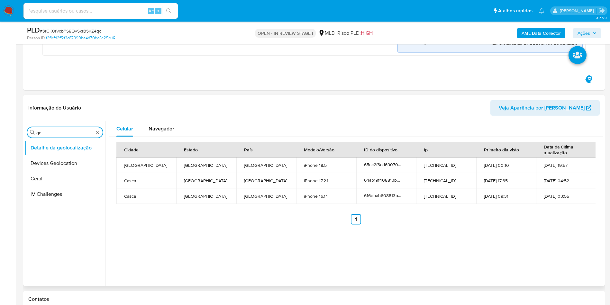
click at [49, 131] on input "ge" at bounding box center [64, 133] width 57 height 6
type input "res"
click at [45, 182] on button "Restrições Novo Mundo" at bounding box center [62, 178] width 75 height 15
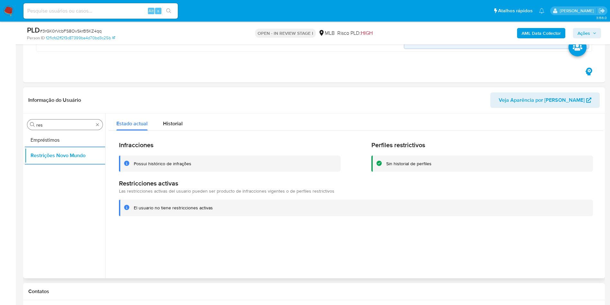
click at [60, 124] on input "res" at bounding box center [64, 125] width 57 height 6
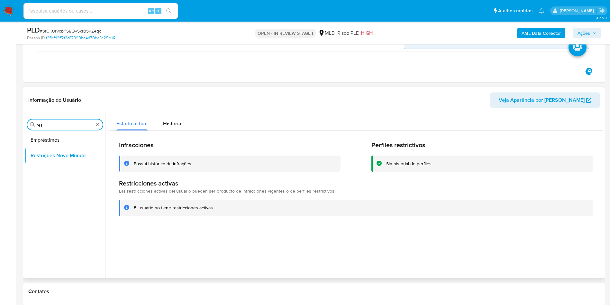
click at [59, 124] on input "res" at bounding box center [64, 125] width 57 height 6
type input "po"
drag, startPoint x: 58, startPoint y: 140, endPoint x: 33, endPoint y: 157, distance: 30.5
click at [58, 140] on button "Dispositivos Point" at bounding box center [65, 139] width 80 height 15
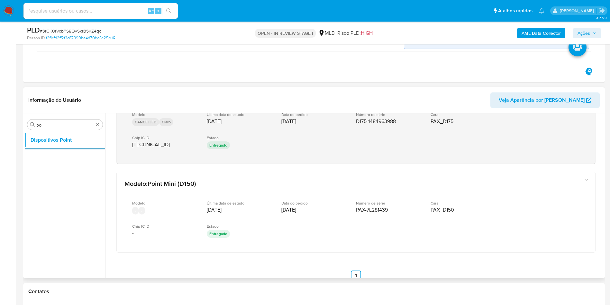
scroll to position [232, 0]
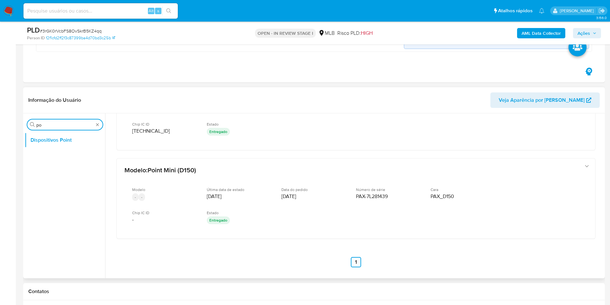
click at [72, 123] on input "po" at bounding box center [64, 125] width 57 height 6
type input "ge"
click at [54, 142] on button "Detalhe da geolocalização" at bounding box center [65, 139] width 80 height 15
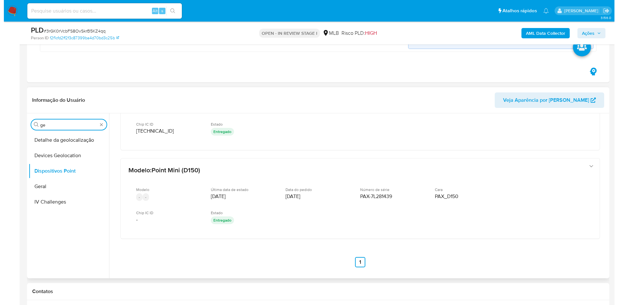
scroll to position [0, 0]
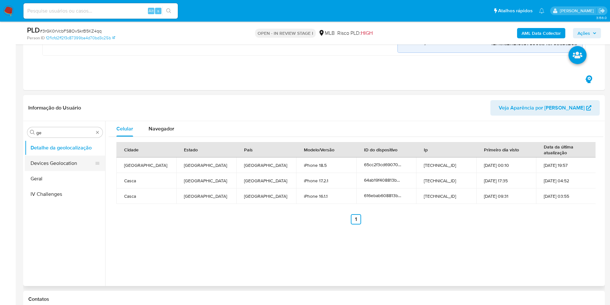
click at [70, 166] on button "Devices Geolocation" at bounding box center [62, 162] width 75 height 15
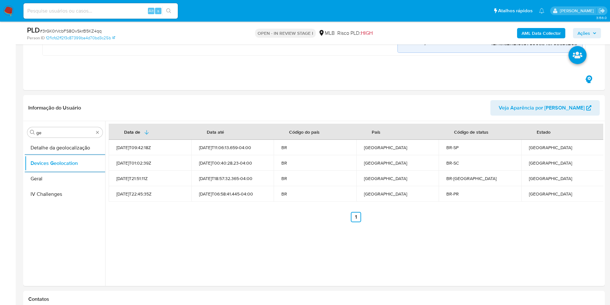
click at [549, 34] on b "AML Data Collector" at bounding box center [541, 33] width 39 height 10
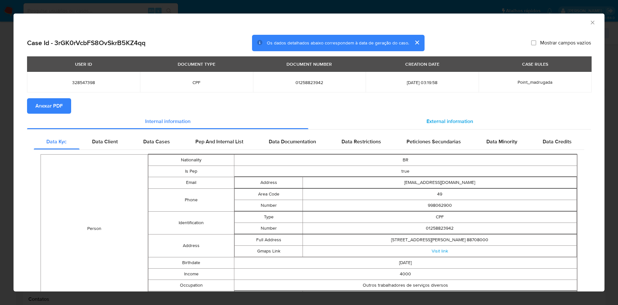
click at [433, 117] on span "External information" at bounding box center [449, 120] width 47 height 7
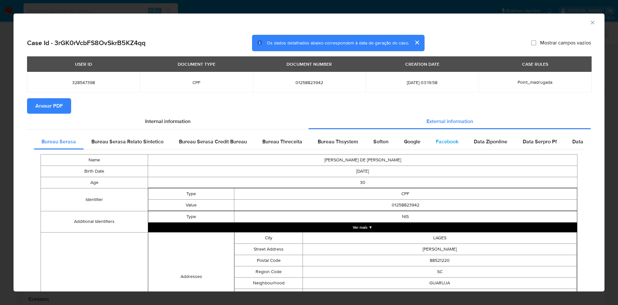
click at [436, 139] on span "Facebook" at bounding box center [447, 141] width 23 height 7
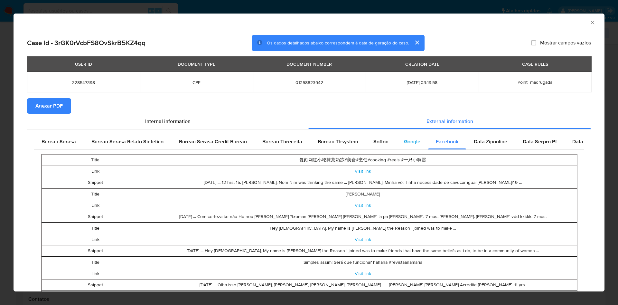
click at [409, 138] on span "Google" at bounding box center [412, 141] width 16 height 7
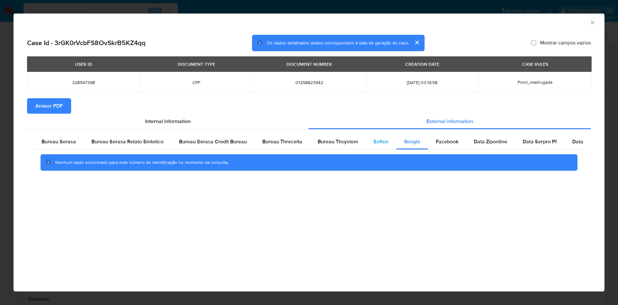
click at [382, 135] on div "Softon" at bounding box center [381, 141] width 31 height 15
click at [351, 139] on span "Bureau Thsystem" at bounding box center [338, 141] width 40 height 7
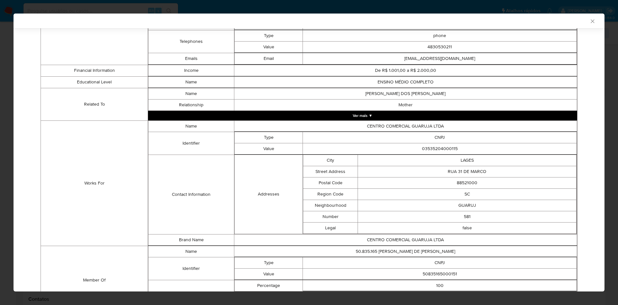
scroll to position [382, 0]
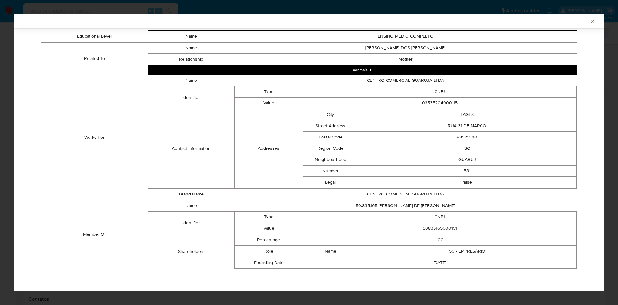
click at [416, 229] on td "50835165000151" at bounding box center [440, 227] width 274 height 11
copy td "50835165000151"
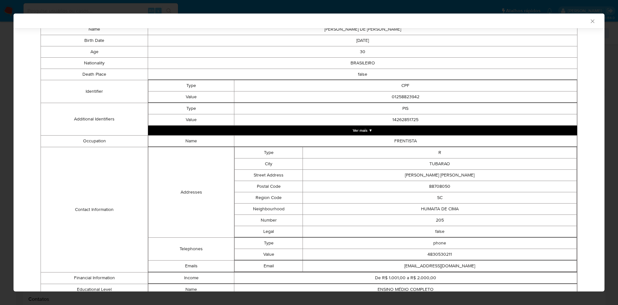
scroll to position [44, 0]
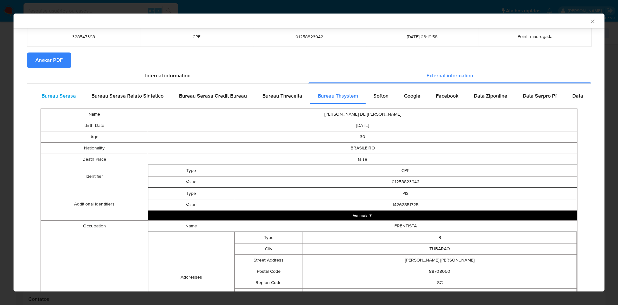
click at [54, 90] on div "Bureau Serasa" at bounding box center [59, 95] width 50 height 15
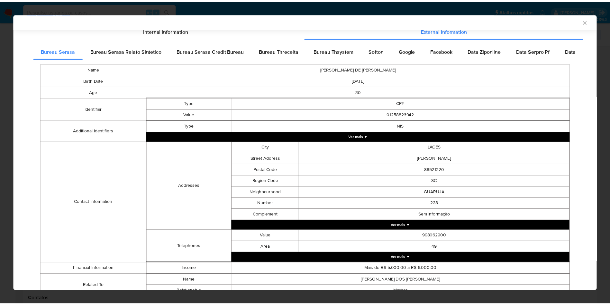
scroll to position [118, 0]
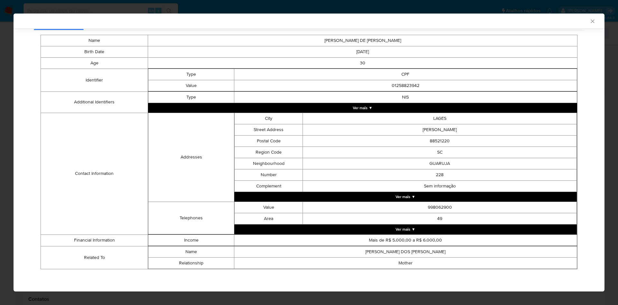
click at [5, 134] on div "AML Data Collector Case Id - 3rGK0rVcbFS8OvSkrB5KZ4qq Os dados detalhados abaix…" at bounding box center [309, 152] width 618 height 305
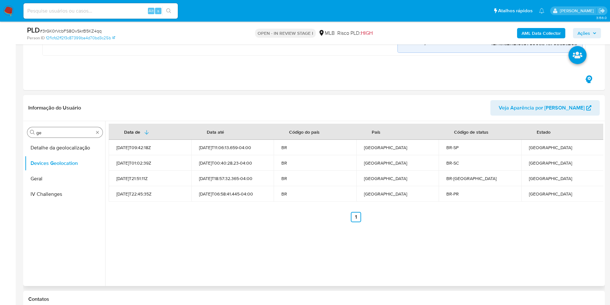
click at [48, 133] on input "ge" at bounding box center [64, 133] width 57 height 6
click at [43, 154] on button "Anexos" at bounding box center [62, 147] width 75 height 15
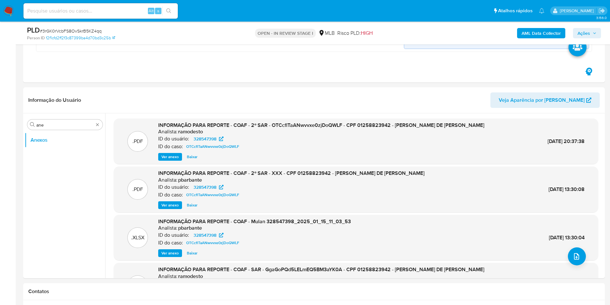
click at [538, 31] on b "AML Data Collector" at bounding box center [541, 33] width 39 height 10
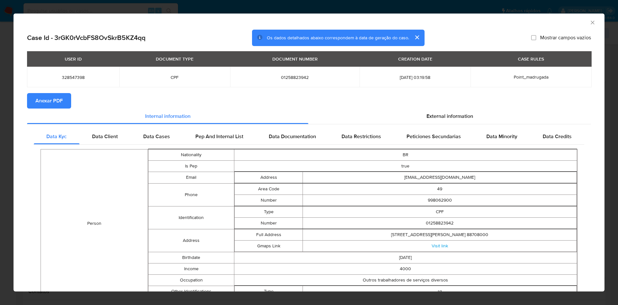
click at [51, 106] on span "Anexar PDF" at bounding box center [48, 101] width 27 height 14
click at [7, 96] on div "AML Data Collector Case Id - 3rGK0rVcbFS8OvSkrB5KZ4qq Os dados detalhados abaix…" at bounding box center [309, 152] width 618 height 305
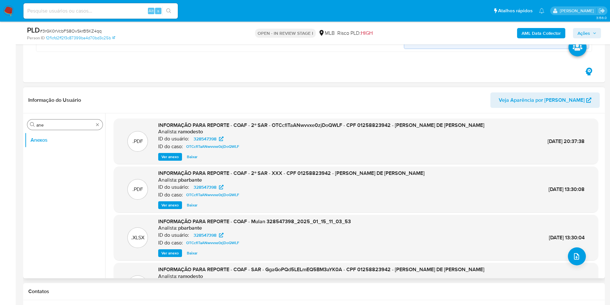
click at [53, 125] on input "ane" at bounding box center [64, 125] width 57 height 6
click at [45, 169] on button "Documentação" at bounding box center [62, 170] width 75 height 15
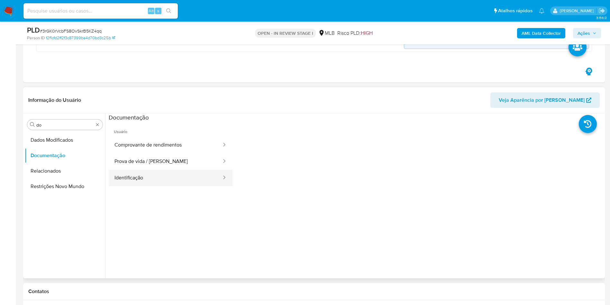
click at [143, 182] on button "Identificação" at bounding box center [166, 178] width 114 height 16
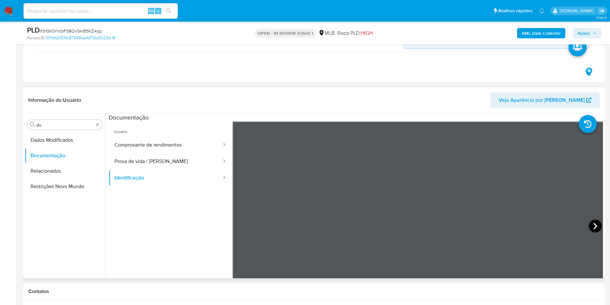
click at [596, 228] on icon at bounding box center [595, 225] width 13 height 13
click at [43, 118] on div "Procurar do Dados Modificados Documentação Relacionados Restrições Novo Mundo" at bounding box center [65, 196] width 80 height 164
click at [49, 122] on input "do" at bounding box center [64, 125] width 57 height 6
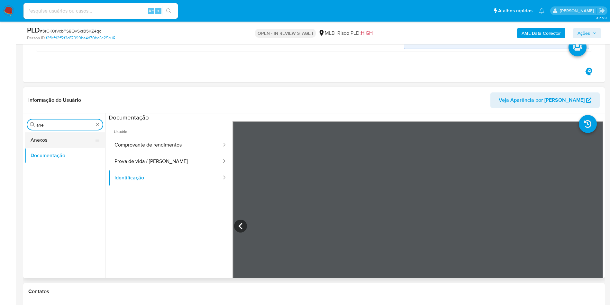
type input "ane"
click at [46, 141] on button "Anexos" at bounding box center [62, 139] width 75 height 15
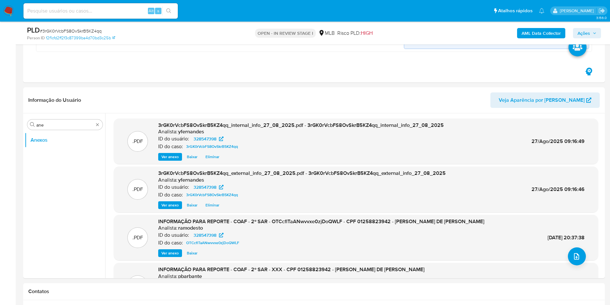
scroll to position [48, 0]
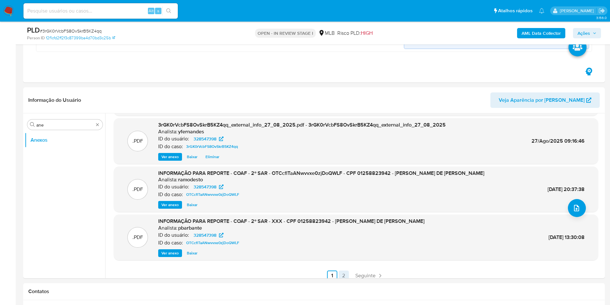
click at [341, 272] on link "2" at bounding box center [344, 275] width 10 height 10
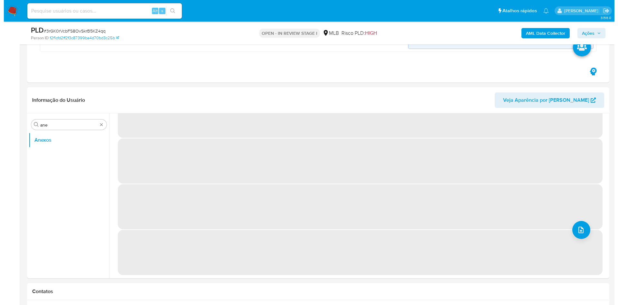
scroll to position [0, 0]
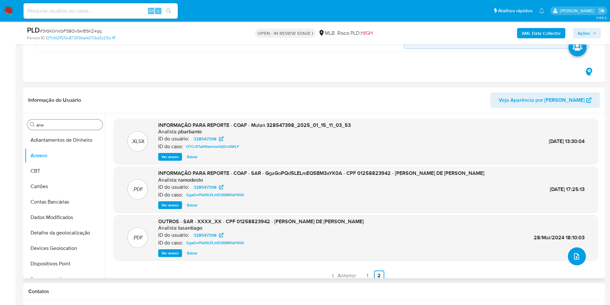
click at [576, 253] on icon "upload-file" at bounding box center [577, 256] width 8 height 8
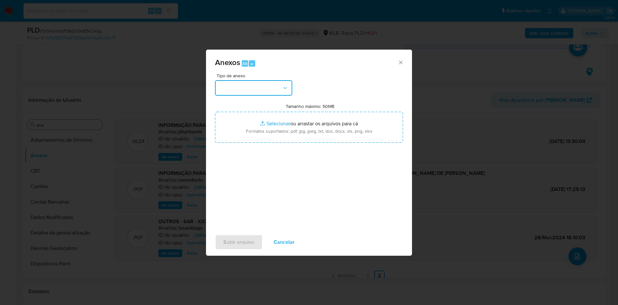
click at [257, 91] on button "button" at bounding box center [253, 87] width 77 height 15
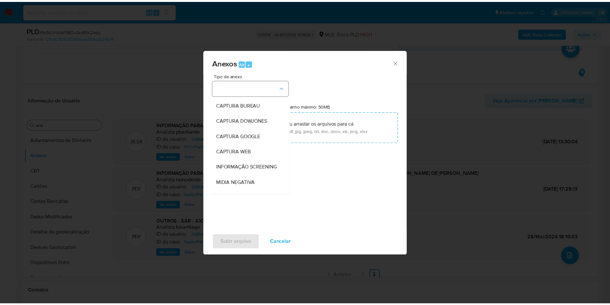
scroll to position [99, 0]
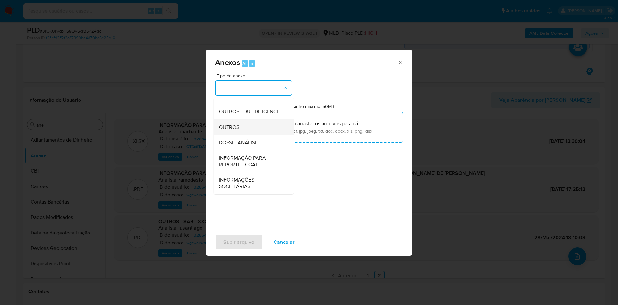
click at [236, 124] on span "OUTROS" at bounding box center [229, 127] width 20 height 6
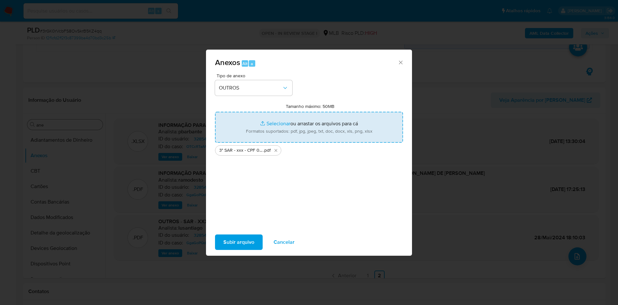
type input "C:\fakepath\Mulan 328547398_2025_08_27_07_46_39.xlsx"
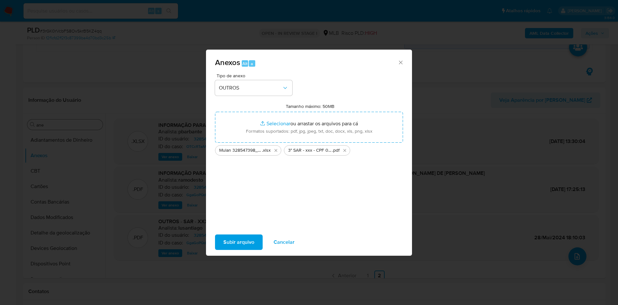
click at [245, 240] on span "Subir arquivo" at bounding box center [238, 242] width 31 height 14
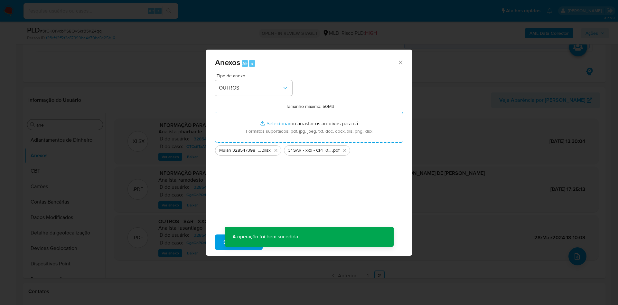
click at [84, 179] on div "Anexos Alt a Tipo de anexo OUTROS Tamanho máximo: 50MB Selecionar arquivos Sele…" at bounding box center [309, 152] width 618 height 305
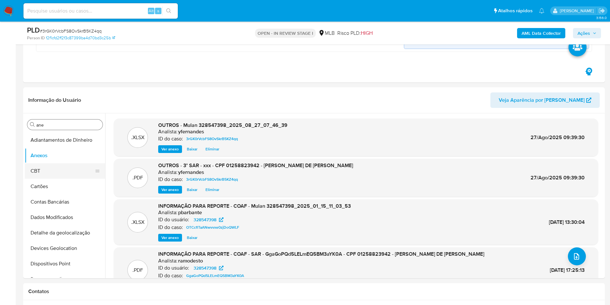
click at [41, 172] on button "CBT" at bounding box center [62, 170] width 75 height 15
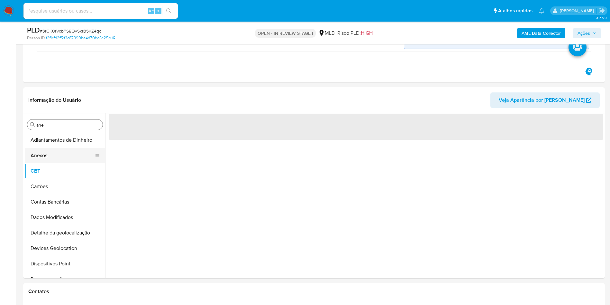
click at [40, 158] on button "Anexos" at bounding box center [62, 155] width 75 height 15
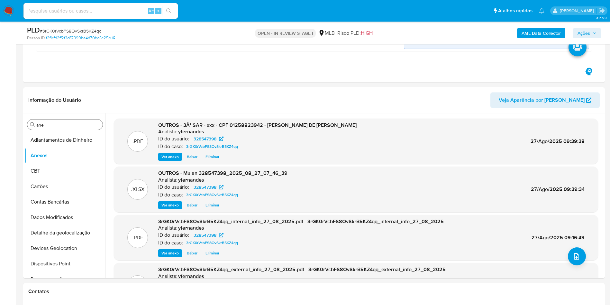
click at [586, 32] on span "Ações" at bounding box center [584, 33] width 13 height 10
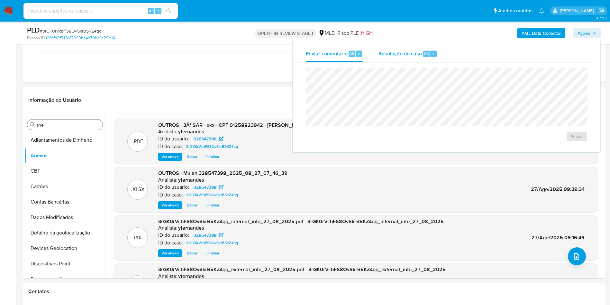
click at [381, 60] on div "Resolução do caso Alt r" at bounding box center [408, 53] width 59 height 17
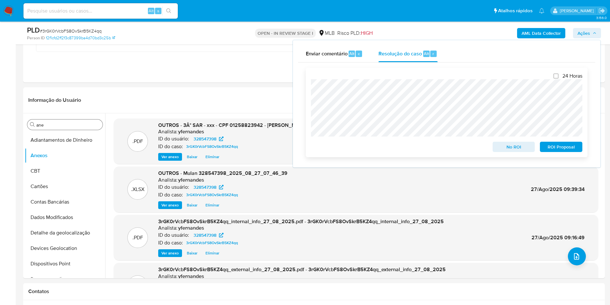
drag, startPoint x: 561, startPoint y: 145, endPoint x: 558, endPoint y: 141, distance: 5.3
click at [561, 146] on span "ROI Proposal" at bounding box center [561, 146] width 33 height 9
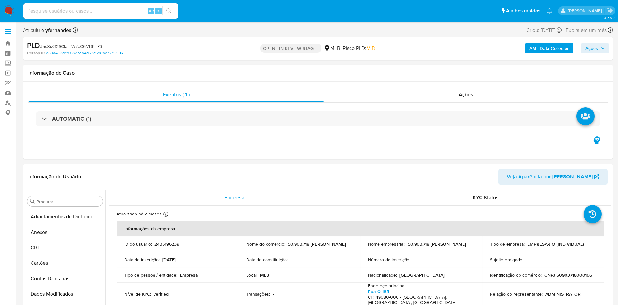
select select "10"
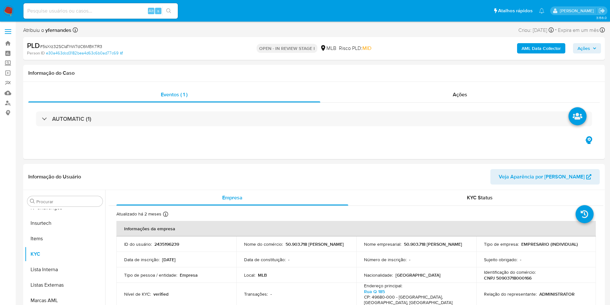
scroll to position [287, 0]
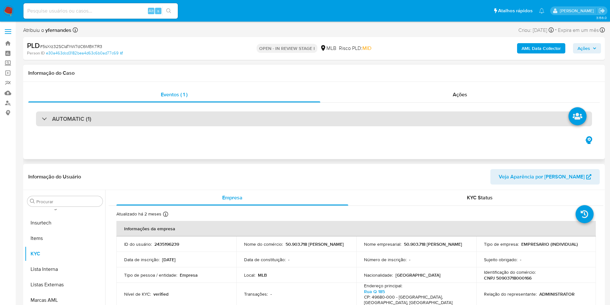
click at [270, 125] on div "AUTOMATIC (1)" at bounding box center [314, 118] width 556 height 15
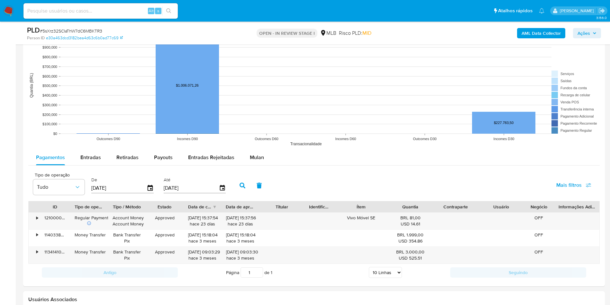
scroll to position [917, 0]
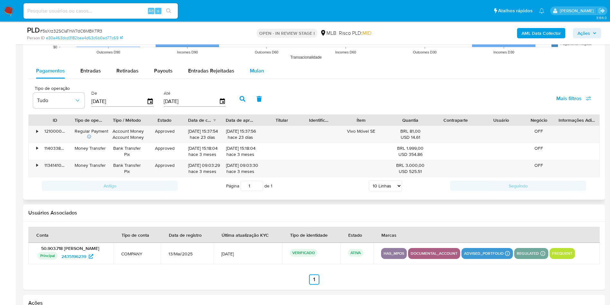
click at [253, 67] on span "Mulan" at bounding box center [257, 70] width 14 height 7
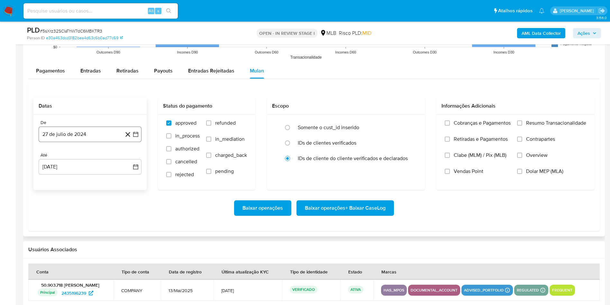
click at [93, 137] on button "27 de julio de 2024" at bounding box center [90, 133] width 103 height 15
click at [90, 153] on div "julio 2024 julio 2024 lun lunes mar martes mié miércoles jue jueves vie viernes…" at bounding box center [90, 195] width 103 height 102
click at [89, 158] on span "julio 2024" at bounding box center [87, 157] width 24 height 6
click at [126, 157] on icon "Año siguiente" at bounding box center [129, 158] width 8 height 8
click at [56, 216] on button "[DATE]" at bounding box center [62, 217] width 18 height 10
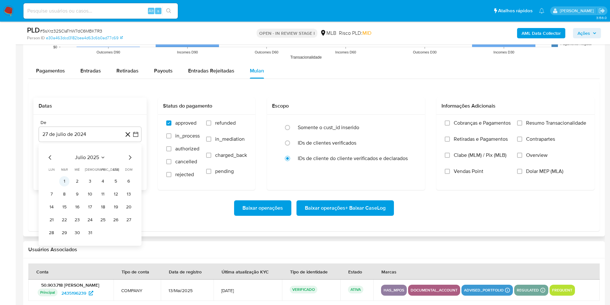
click at [62, 185] on button "1" at bounding box center [64, 181] width 10 height 10
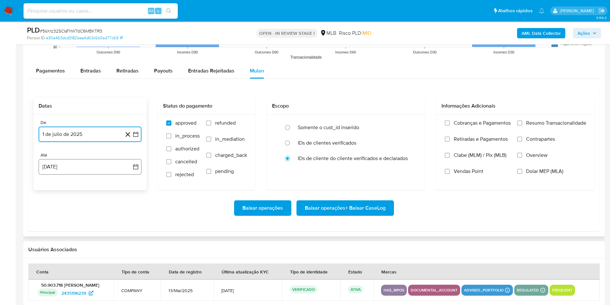
click at [66, 165] on button "27 de agosto de 2025" at bounding box center [90, 166] width 103 height 15
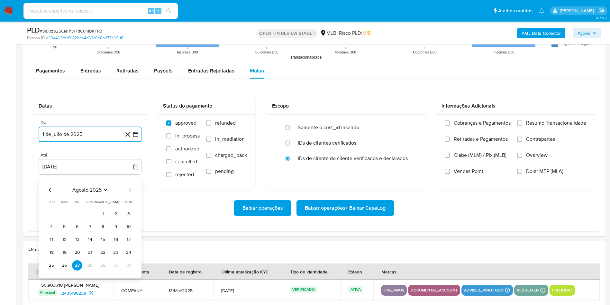
click at [60, 264] on button "26" at bounding box center [64, 265] width 10 height 10
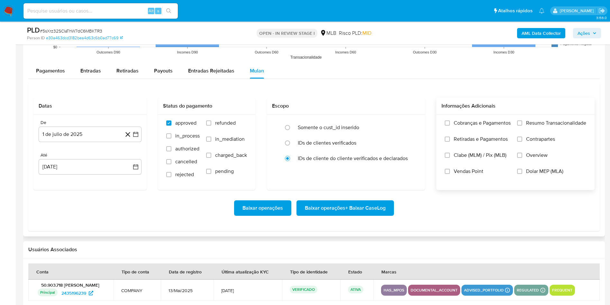
click at [550, 123] on span "Resumo Transacionalidade" at bounding box center [556, 123] width 60 height 6
click at [523, 123] on input "Resumo Transacionalidade" at bounding box center [519, 122] width 5 height 5
click at [445, 172] on input "Vendas Point" at bounding box center [447, 171] width 5 height 5
click at [355, 204] on span "Baixar operações + Baixar CaseLog" at bounding box center [345, 208] width 81 height 14
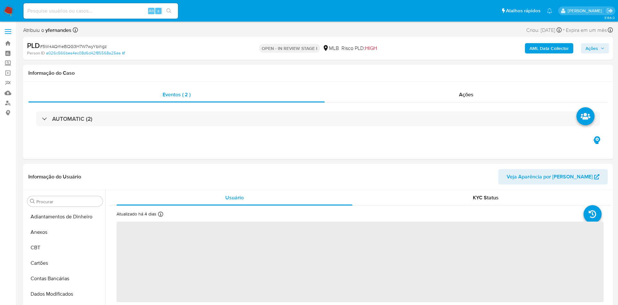
select select "10"
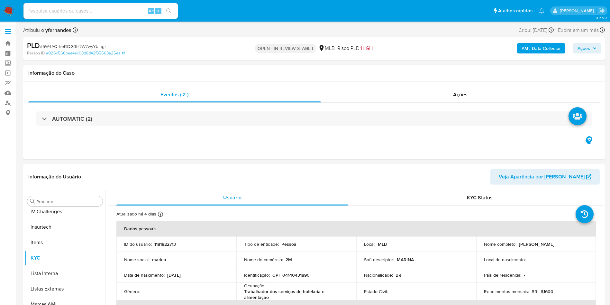
scroll to position [287, 0]
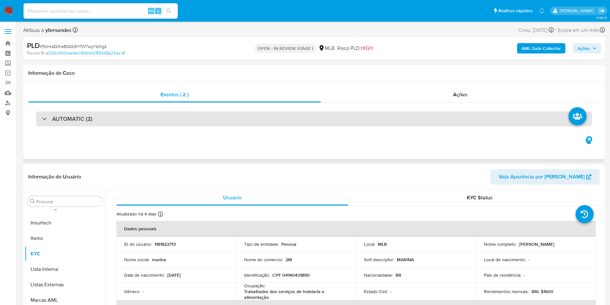
click at [321, 119] on div "AUTOMATIC (2)" at bounding box center [314, 118] width 556 height 15
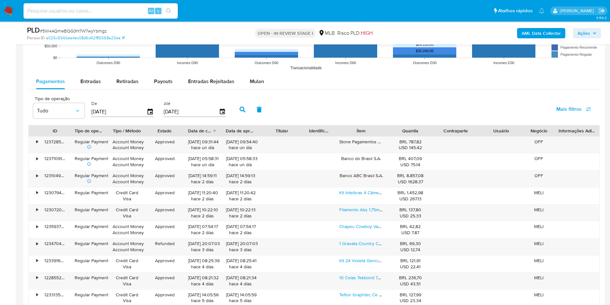
scroll to position [1207, 0]
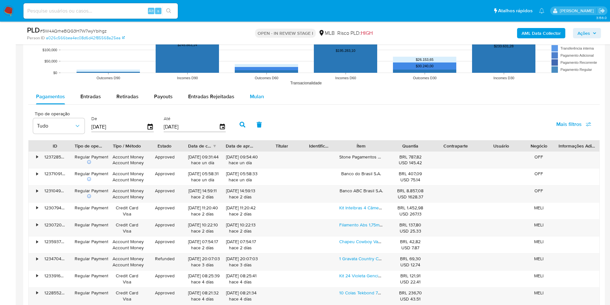
click at [250, 98] on span "Mulan" at bounding box center [257, 96] width 14 height 7
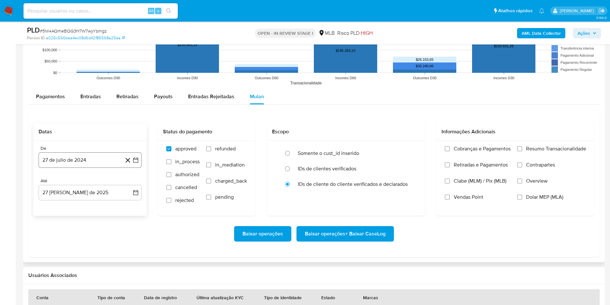
click at [78, 166] on button "27 de julio de 2024" at bounding box center [90, 159] width 103 height 15
click at [87, 181] on span "julio 2024" at bounding box center [87, 183] width 24 height 6
click at [127, 182] on icon "Año siguiente" at bounding box center [129, 183] width 8 height 8
click at [61, 241] on span "jul" at bounding box center [62, 242] width 14 height 5
click at [62, 207] on button "1" at bounding box center [64, 207] width 10 height 10
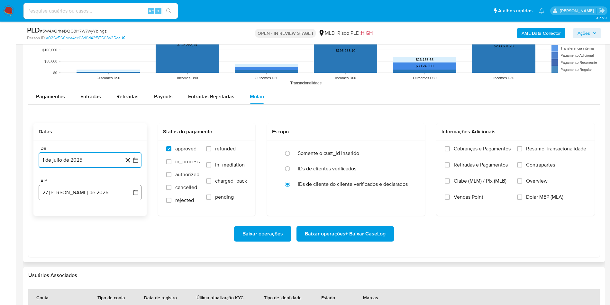
click at [62, 189] on button "27 de agosto de 2025" at bounding box center [90, 192] width 103 height 15
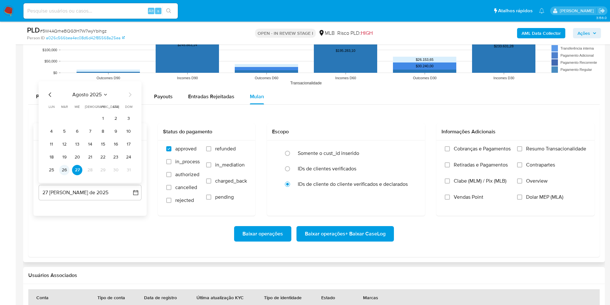
click at [62, 169] on button "26" at bounding box center [64, 170] width 10 height 10
click at [537, 146] on span "Resumo Transacionalidade" at bounding box center [556, 148] width 60 height 6
click at [523, 146] on input "Resumo Transacionalidade" at bounding box center [519, 148] width 5 height 5
click at [454, 195] on span "Vendas Point" at bounding box center [469, 197] width 30 height 6
click at [450, 195] on input "Vendas Point" at bounding box center [447, 196] width 5 height 5
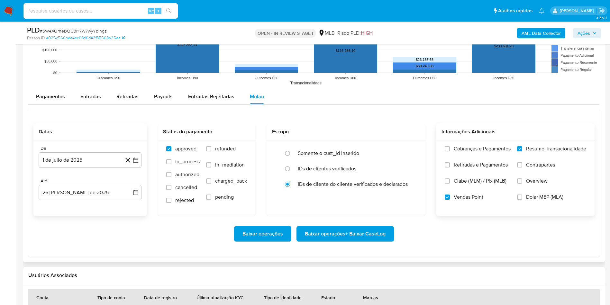
click at [350, 227] on span "Baixar operações + Baixar CaseLog" at bounding box center [345, 234] width 81 height 14
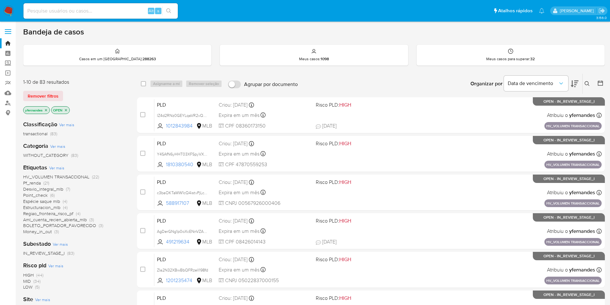
click at [26, 183] on span "Pf_renda" at bounding box center [32, 183] width 18 height 6
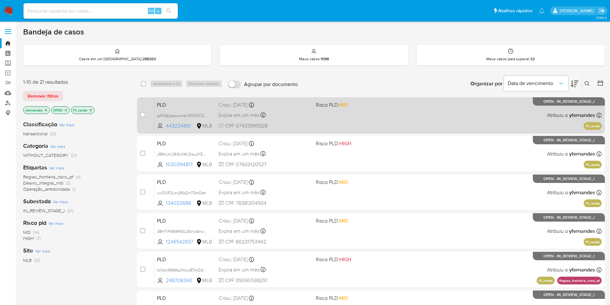
click at [391, 118] on div "PLD gANqEgqpuuwev0tNrDC3mKww 443224891 MLB Risco PLD: MID Criou: [DATE] Criou: …" at bounding box center [378, 115] width 448 height 33
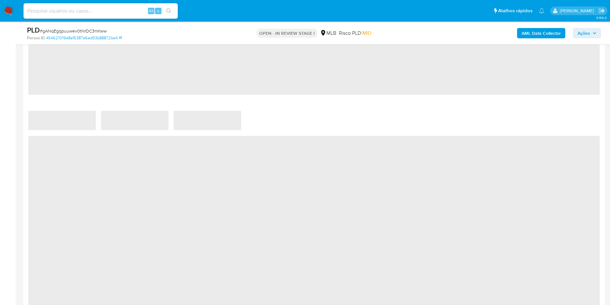
scroll to position [434, 0]
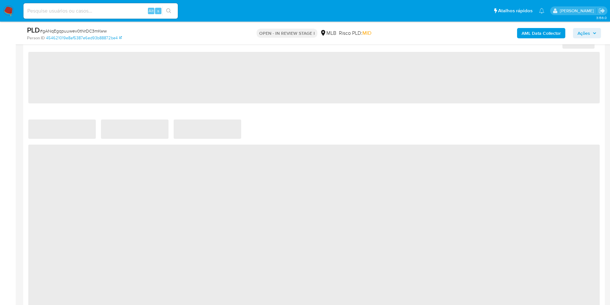
select select "10"
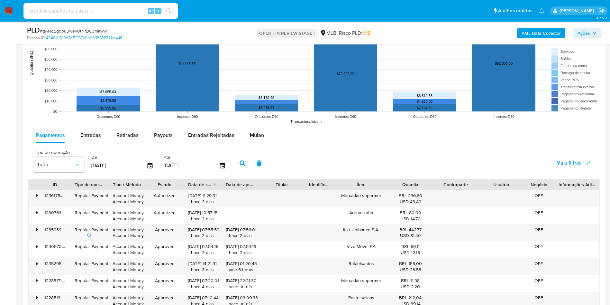
scroll to position [676, 0]
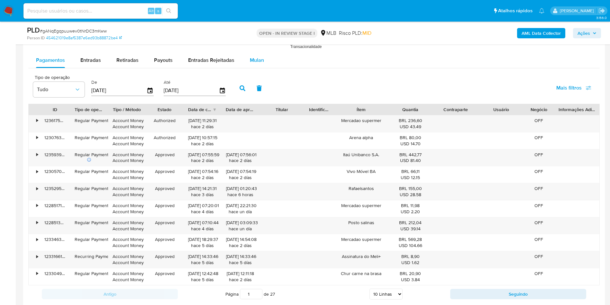
click at [254, 57] on span "Mulan" at bounding box center [257, 59] width 14 height 7
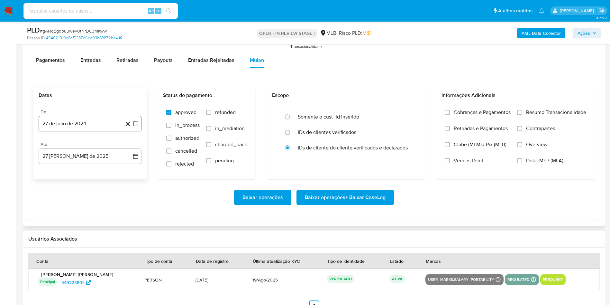
click at [91, 124] on button "27 de julio de 2024" at bounding box center [90, 123] width 103 height 15
drag, startPoint x: 80, startPoint y: 150, endPoint x: 85, endPoint y: 150, distance: 4.9
click at [80, 150] on div "julio 2024" at bounding box center [90, 147] width 88 height 8
click at [85, 145] on span "julio 2024" at bounding box center [87, 147] width 24 height 6
click at [126, 144] on icon "Año siguiente" at bounding box center [129, 147] width 8 height 8
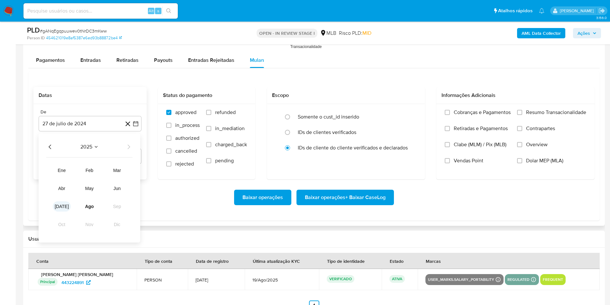
click at [59, 209] on span "jul" at bounding box center [62, 206] width 14 height 5
click at [65, 171] on button "1" at bounding box center [64, 170] width 10 height 10
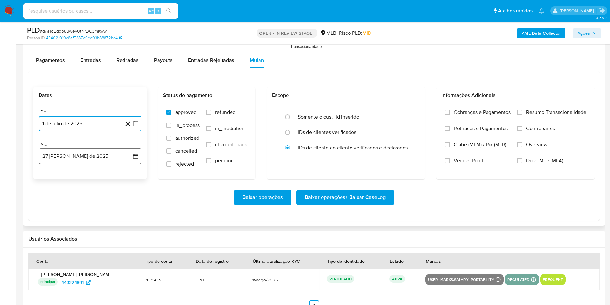
drag, startPoint x: 63, startPoint y: 157, endPoint x: 63, endPoint y: 160, distance: 3.3
click at [62, 157] on button "27 de agosto de 2025" at bounding box center [90, 155] width 103 height 15
click at [65, 253] on button "26" at bounding box center [64, 254] width 10 height 10
click at [548, 105] on div "Cobranças e Pagamentos Retiradas e Pagamentos Clabe (MLM) / Pix (MLB) Vendas Po…" at bounding box center [516, 141] width 158 height 75
click at [550, 107] on div "Cobranças e Pagamentos Retiradas e Pagamentos Clabe (MLM) / Pix (MLB) Vendas Po…" at bounding box center [516, 141] width 158 height 75
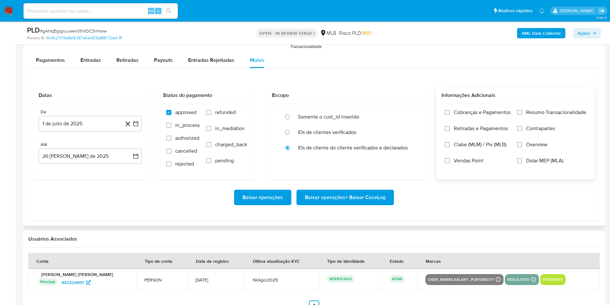
click at [550, 109] on span "Resumo Transacionalidade" at bounding box center [556, 112] width 60 height 6
click at [523, 110] on input "Resumo Transacionalidade" at bounding box center [519, 112] width 5 height 5
click at [367, 201] on span "Baixar operações + Baixar CaseLog" at bounding box center [345, 197] width 81 height 14
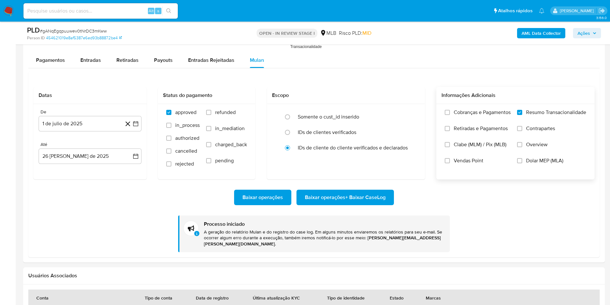
click at [65, 31] on span "# gANqEgqpuuwev0tNrDC3mKww" at bounding box center [73, 31] width 67 height 6
copy span "gANqEgqpuuwev0tNrDC3mKww"
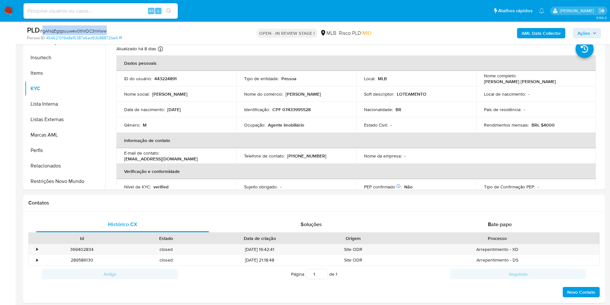
scroll to position [0, 0]
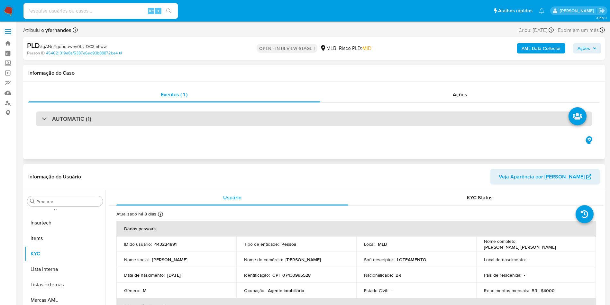
click at [243, 117] on div "AUTOMATIC (1)" at bounding box center [314, 118] width 556 height 15
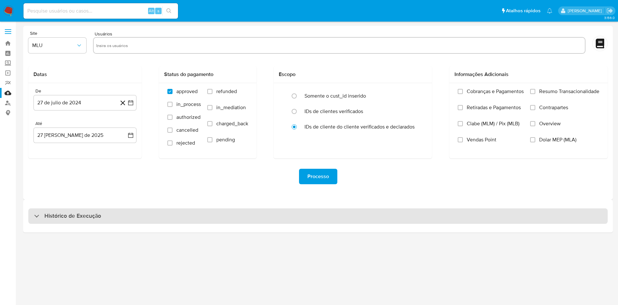
click at [197, 215] on div "Histórico de Execução" at bounding box center [317, 215] width 579 height 15
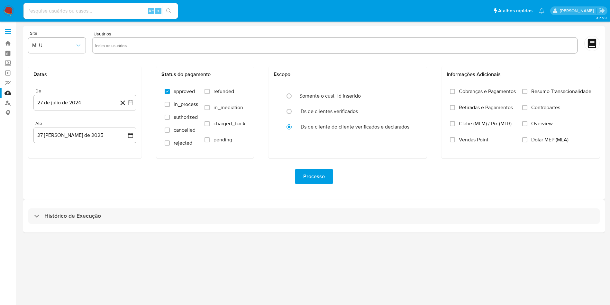
select select "10"
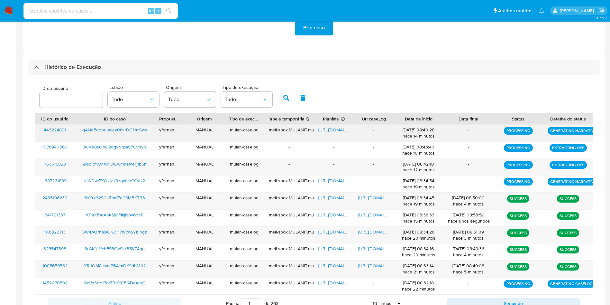
scroll to position [163, 0]
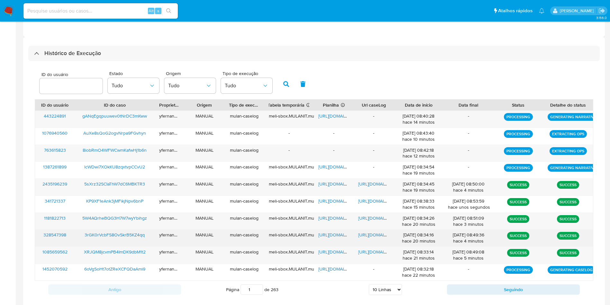
click at [321, 234] on span "[URL][DOMAIN_NAME]" at bounding box center [341, 234] width 44 height 6
click at [375, 235] on span "[URL][DOMAIN_NAME]" at bounding box center [381, 234] width 44 height 6
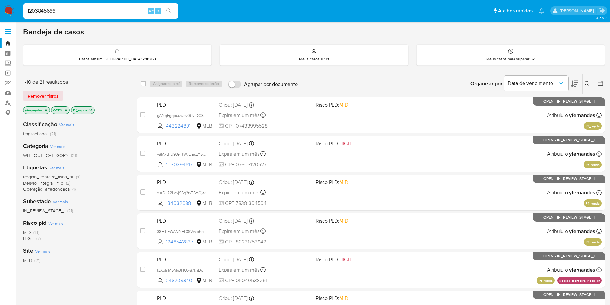
type input "1203845666"
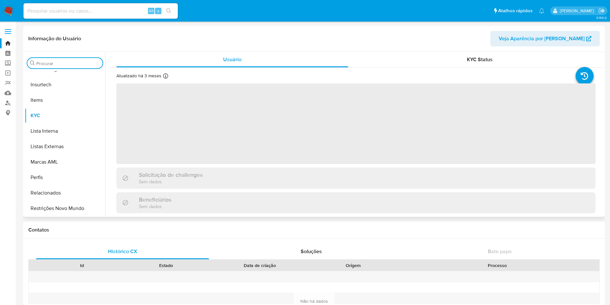
click at [49, 65] on input "Procurar" at bounding box center [68, 64] width 64 height 6
type input "cas"
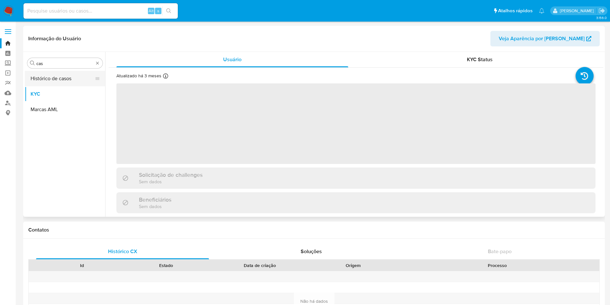
click at [49, 74] on button "Histórico de casos" at bounding box center [62, 78] width 75 height 15
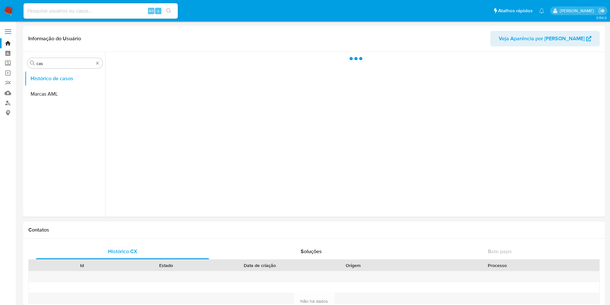
select select "10"
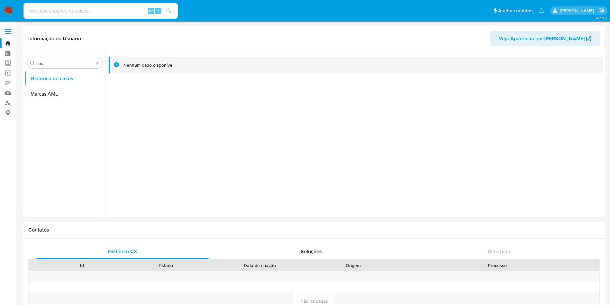
click at [7, 13] on img at bounding box center [8, 10] width 11 height 11
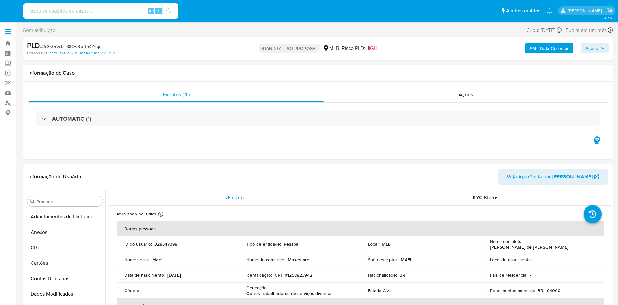
select select "10"
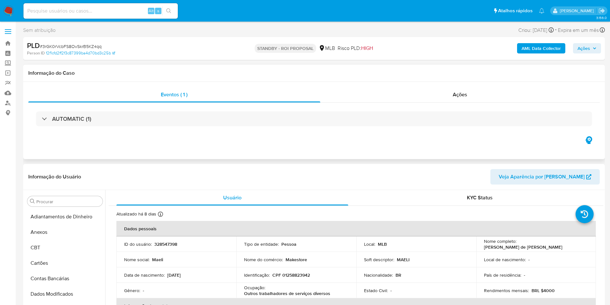
scroll to position [287, 0]
click at [429, 100] on div "Ações" at bounding box center [461, 94] width 280 height 15
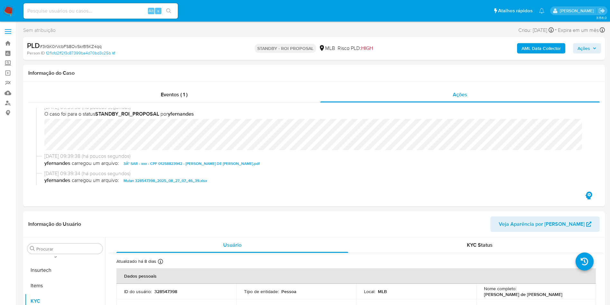
scroll to position [0, 0]
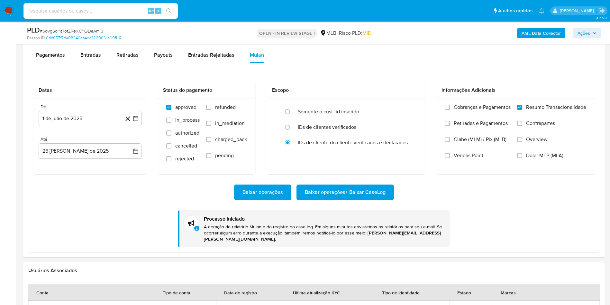
scroll to position [287, 0]
click at [93, 27] on div "PLD # 6oVgSoHt7otZReXCFQDaAmi9" at bounding box center [121, 30] width 189 height 10
copy span "6oVgSoHt7otZReXCFQDaAmi9"
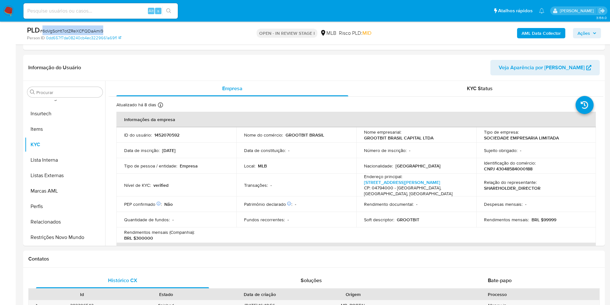
scroll to position [0, 0]
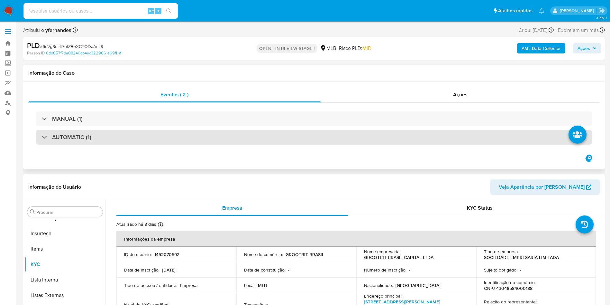
click at [253, 135] on div "AUTOMATIC (1)" at bounding box center [314, 137] width 556 height 15
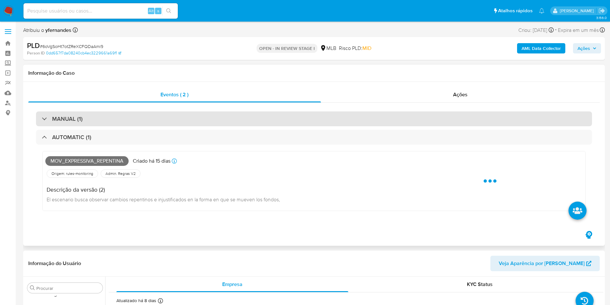
click at [219, 111] on div "MANUAL (1)" at bounding box center [314, 118] width 556 height 15
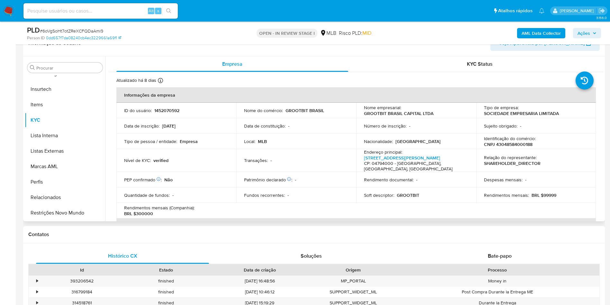
scroll to position [338, 0]
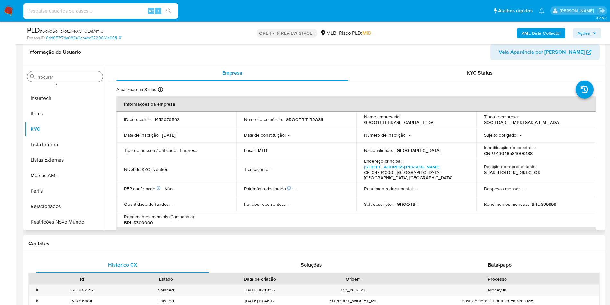
click at [72, 79] on input "Procurar" at bounding box center [68, 77] width 64 height 6
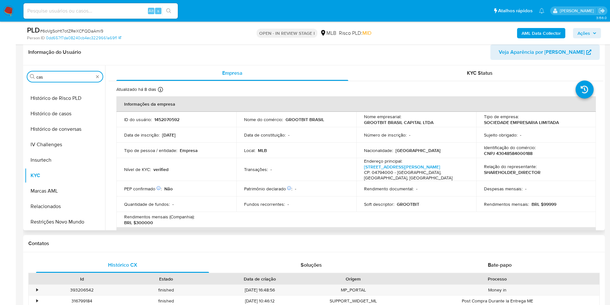
scroll to position [0, 0]
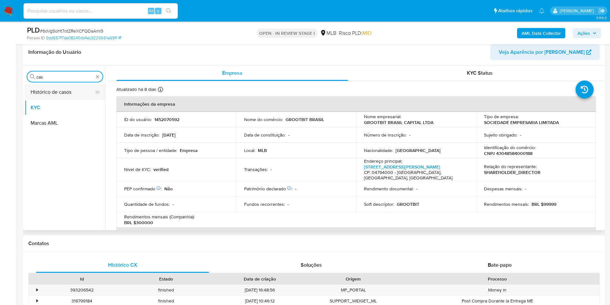
click at [46, 88] on button "Histórico de casos" at bounding box center [62, 91] width 75 height 15
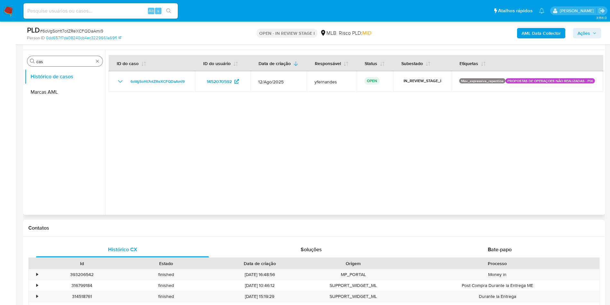
click at [39, 56] on div "Procurar cas" at bounding box center [64, 61] width 75 height 10
click at [49, 63] on input "cas" at bounding box center [64, 62] width 57 height 6
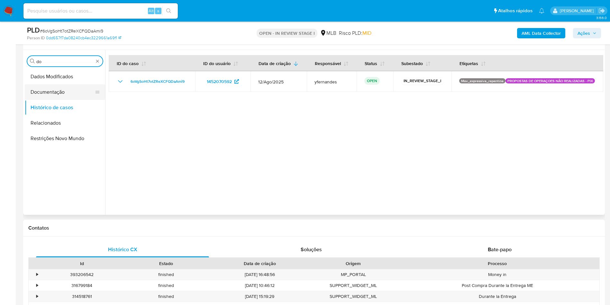
type input "do"
click at [55, 95] on button "Documentação" at bounding box center [62, 91] width 75 height 15
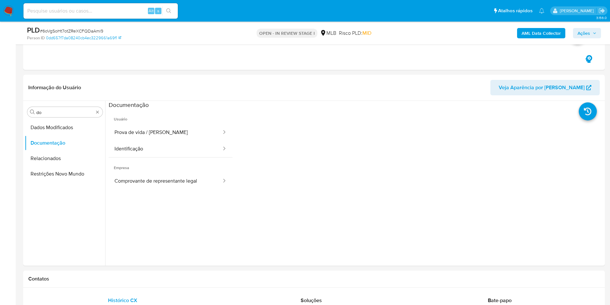
scroll to position [483, 0]
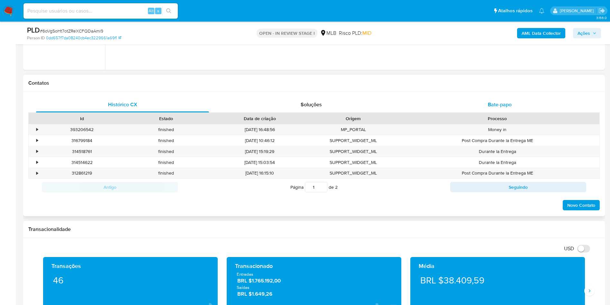
click at [498, 106] on span "Bate-papo" at bounding box center [500, 104] width 24 height 7
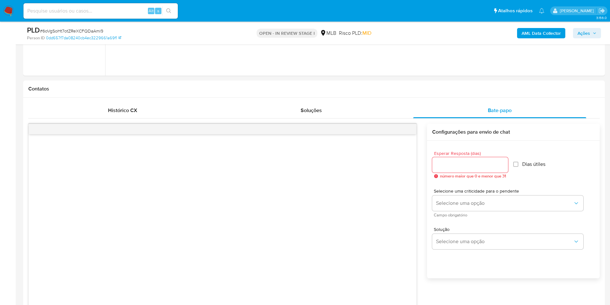
scroll to position [434, 0]
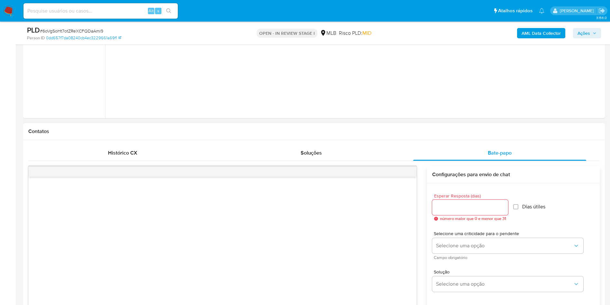
click at [444, 208] on input "Esperar Resposta (dias)" at bounding box center [471, 207] width 76 height 8
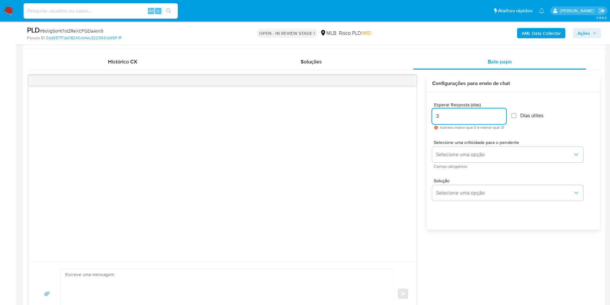
scroll to position [531, 0]
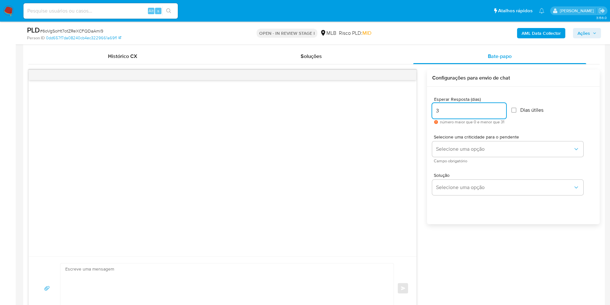
type input "3"
click at [452, 132] on div "Selecione uma criticidade para o pendente Selecione uma opção Campo obrigatório" at bounding box center [514, 148] width 163 height 38
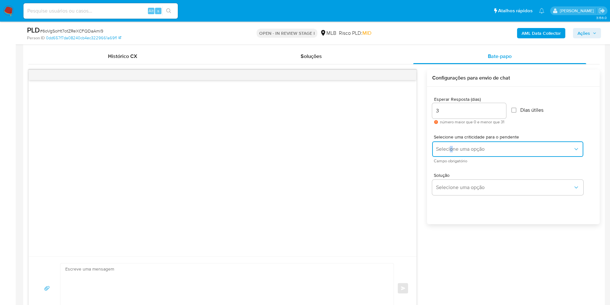
click at [455, 141] on button "Selecione uma opção" at bounding box center [508, 148] width 151 height 15
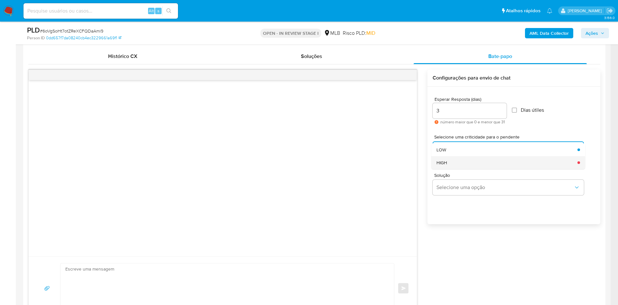
click at [454, 156] on div "HIGH" at bounding box center [504, 162] width 137 height 13
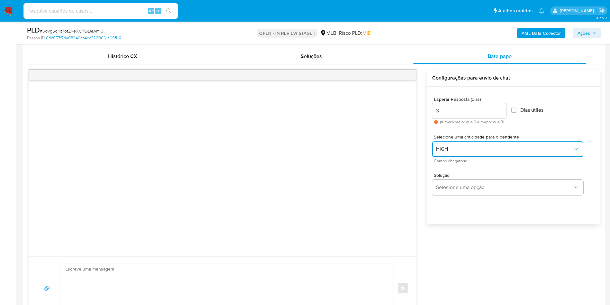
click at [451, 150] on span "HIGH" at bounding box center [504, 149] width 137 height 6
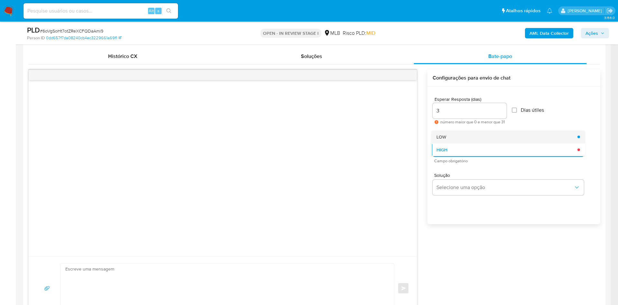
click at [447, 135] on div "LOW" at bounding box center [504, 136] width 137 height 13
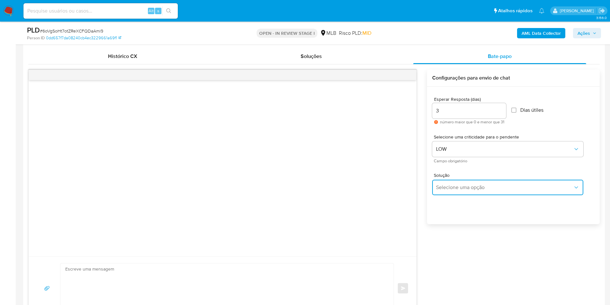
click at [458, 180] on button "Selecione uma opção" at bounding box center [508, 187] width 151 height 15
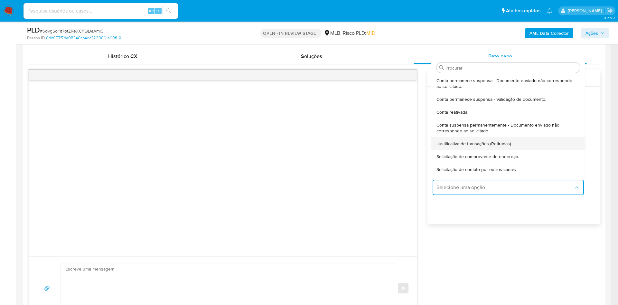
click at [462, 148] on div "Justificativa de transações (Retiradas)" at bounding box center [506, 143] width 140 height 13
type textarea "Olá,Suspendemos a sua conta para uma verificação adicional de segurança.Por fav…"
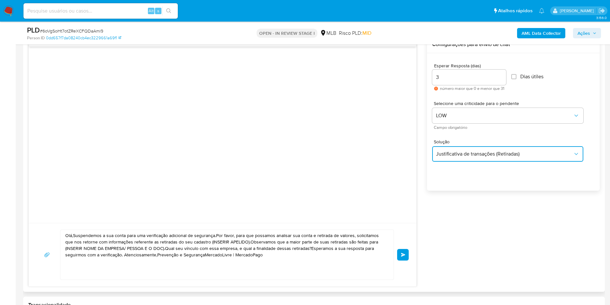
scroll to position [579, 0]
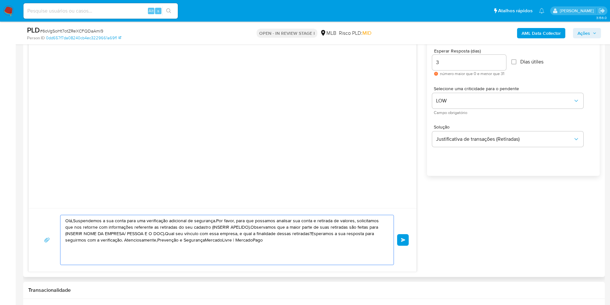
click at [257, 250] on textarea "Olá,Suspendemos a sua conta para uma verificação adicional de segurança.Por fav…" at bounding box center [225, 240] width 321 height 50
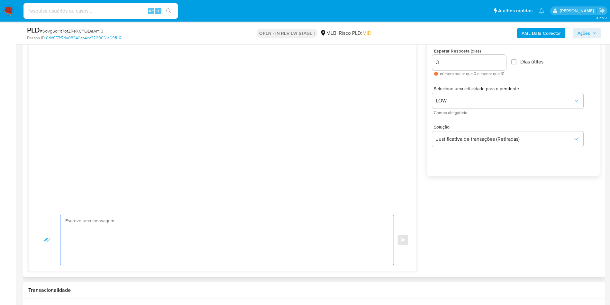
paste textarea "Olá! Estamos realizando uma verificação adicional de segurança em contas de usu…"
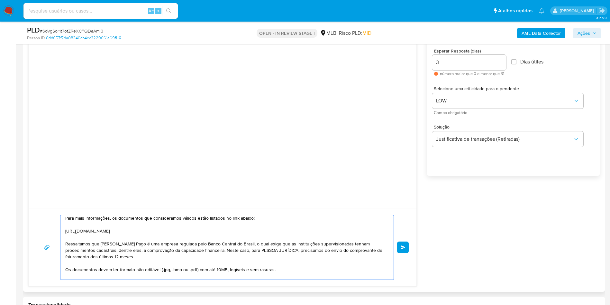
scroll to position [0, 0]
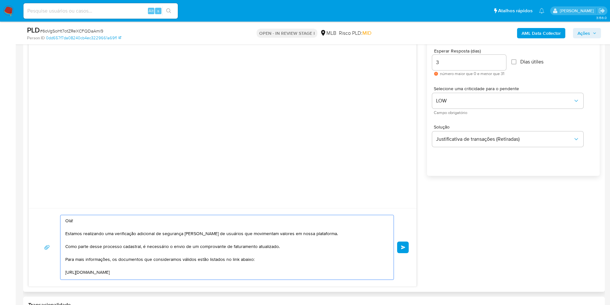
type textarea "Olá! Estamos realizando uma verificação adicional de segurança em contas de usu…"
click at [416, 247] on div "Olá! Estamos realizando uma verificação adicional de segurança em contas de usu…" at bounding box center [223, 247] width 388 height 78
click at [405, 247] on span "common.send" at bounding box center [403, 247] width 5 height 4
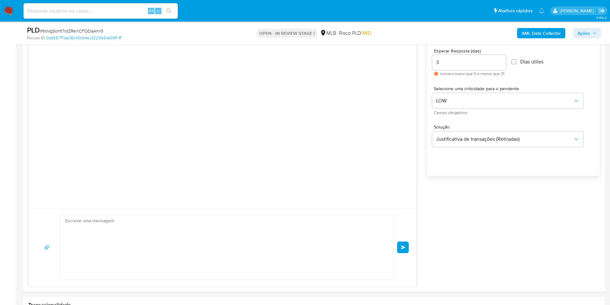
scroll to position [36, 0]
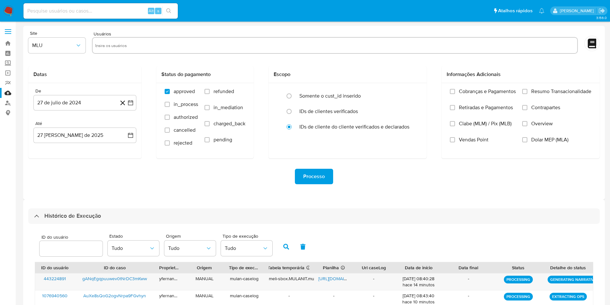
select select "10"
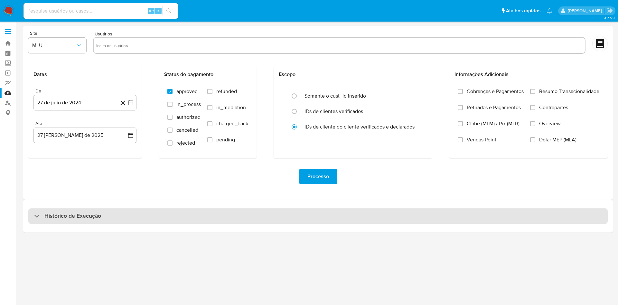
click at [279, 215] on div "Histórico de Execução" at bounding box center [317, 215] width 579 height 15
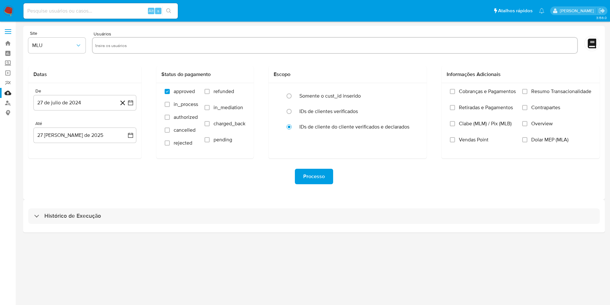
select select "10"
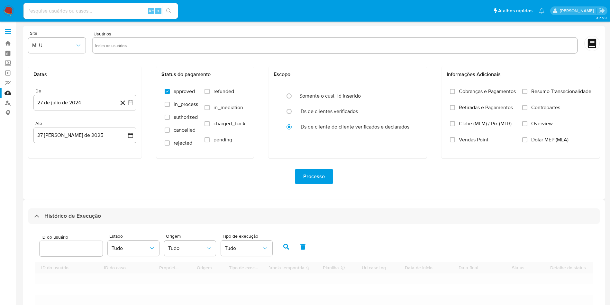
click at [263, 181] on div "Processo" at bounding box center [314, 176] width 572 height 15
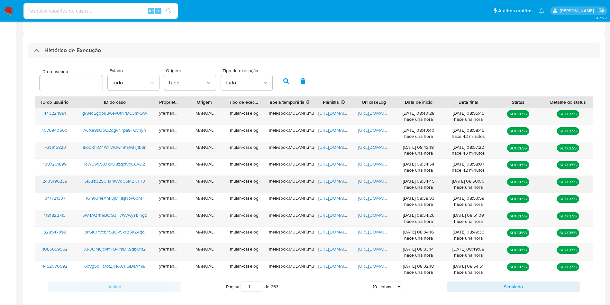
scroll to position [175, 0]
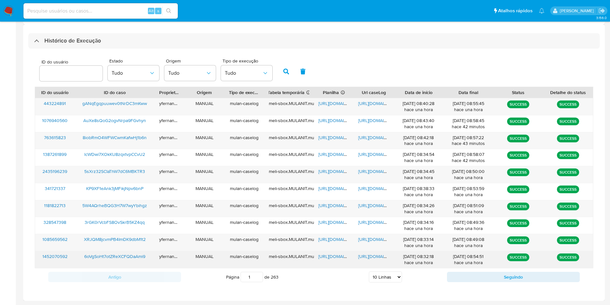
click at [327, 257] on span "https://docs.google.com/spreadsheets/d/10a_noHJfbPX472N3UAHuAgKYOHisA7Luqsad02O…" at bounding box center [341, 256] width 44 height 6
click at [372, 257] on span "https://docs.google.com/document/d/1lHjnWXmEE6bMR-fo4AaWKJIRxpGey8xpVSPqDnyP854…" at bounding box center [381, 256] width 44 height 6
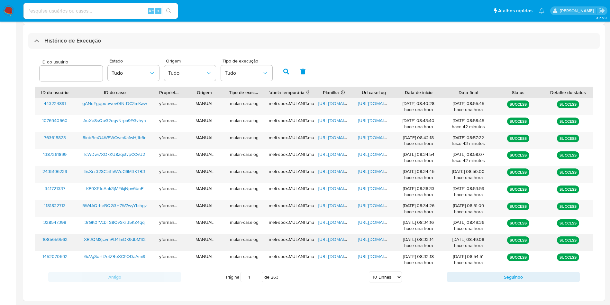
click at [331, 239] on span "https://docs.google.com/spreadsheets/d/1sSDPfcAk-TmNQi0GqdY4DGHp9PqyX-wWC8-xHI8…" at bounding box center [341, 239] width 44 height 6
click at [365, 237] on span "https://docs.google.com/document/d/1MWhyEXP-x2Hbi6gD45KdDMiig7492M-f2bisp5tm-4k…" at bounding box center [381, 239] width 44 height 6
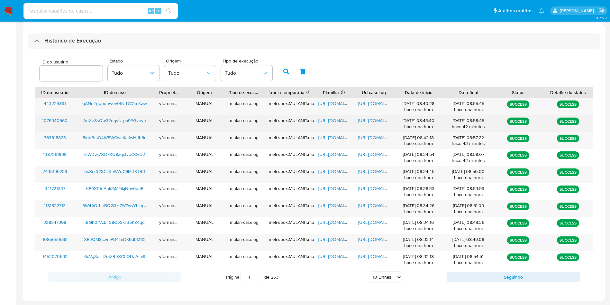
click at [335, 116] on div "https://docs.google.com/spreadsheets/d/1TghFVjRsrXp4Tk6uDcemdzsVBmi25j-2lbr6K8E…" at bounding box center [334, 123] width 40 height 17
click at [340, 118] on span "https://docs.google.com/spreadsheets/d/1TghFVjRsrXp4Tk6uDcemdzsVBmi25j-2lbr6K8E…" at bounding box center [341, 120] width 44 height 6
click at [374, 120] on span "https://docs.google.com/document/d/15ieaVNP9_hMIyuiwo8D_OyGIeVREhs2Rcit2pOPCMpI…" at bounding box center [381, 120] width 44 height 6
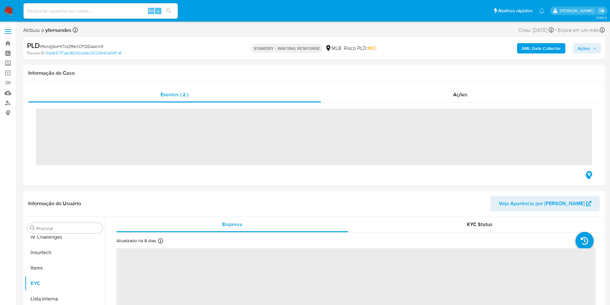
scroll to position [287, 0]
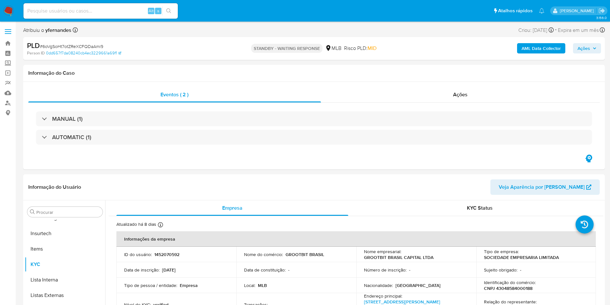
select select "10"
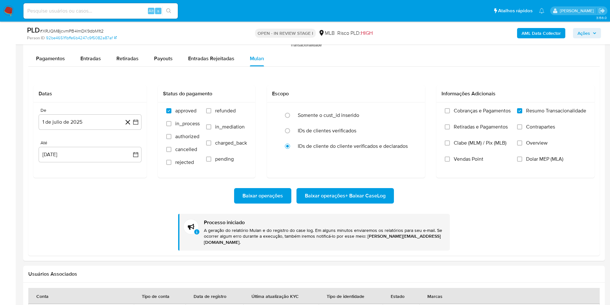
scroll to position [287, 0]
click at [79, 30] on span "# XRJQM8jcvmPB4ImDK9dbM1t2" at bounding box center [72, 31] width 64 height 6
copy span "XRJQM8jcvmPB4ImDK9dbM1t2"
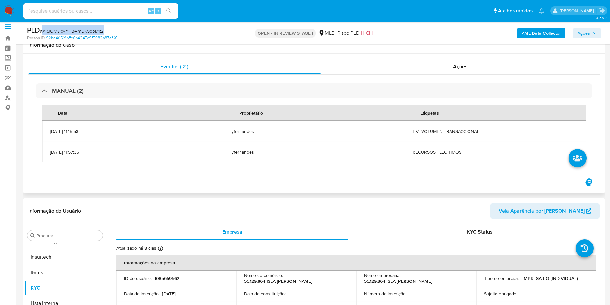
scroll to position [0, 0]
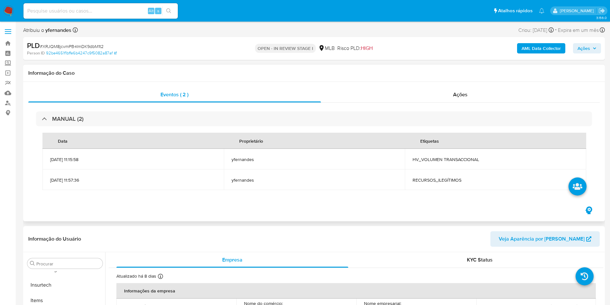
click at [428, 180] on span "RECURSOS_ILEGÍTIMOS" at bounding box center [496, 180] width 166 height 6
copy span "RECURSOS_ILEGÍTIMOS"
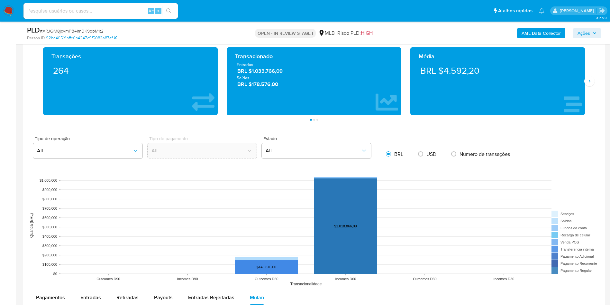
scroll to position [483, 0]
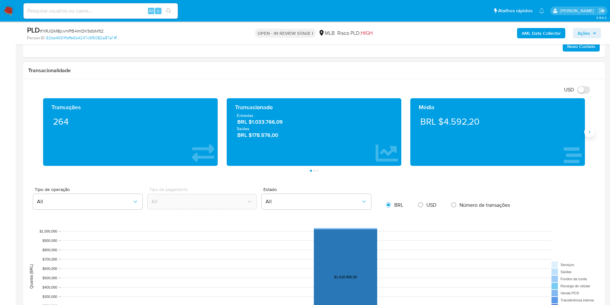
click at [590, 129] on icon "Siguiente" at bounding box center [589, 131] width 5 height 5
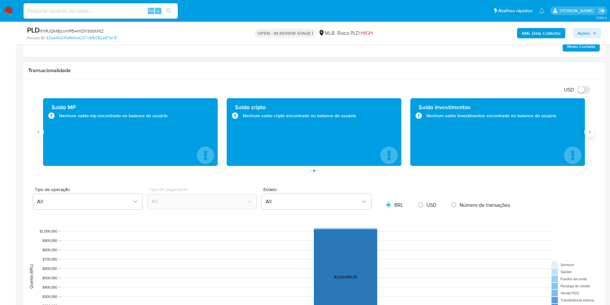
click at [590, 129] on icon "Siguiente" at bounding box center [589, 131] width 5 height 5
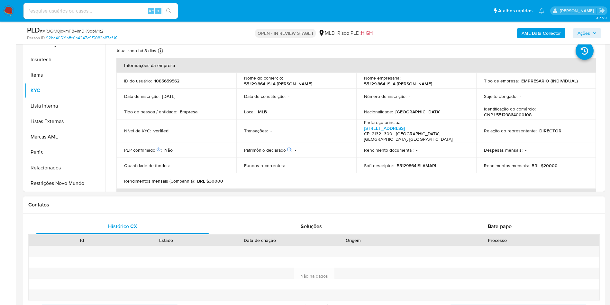
scroll to position [145, 0]
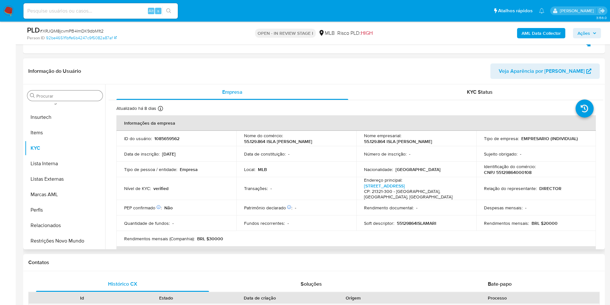
click at [70, 93] on input "Procurar" at bounding box center [68, 96] width 64 height 6
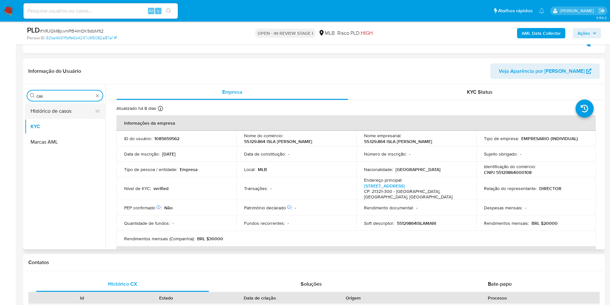
scroll to position [0, 0]
click at [49, 110] on button "Histórico de casos" at bounding box center [62, 110] width 75 height 15
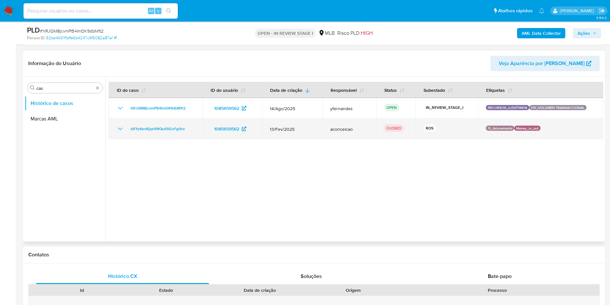
click at [124, 129] on icon "Mostrar/Ocultar" at bounding box center [120, 129] width 8 height 8
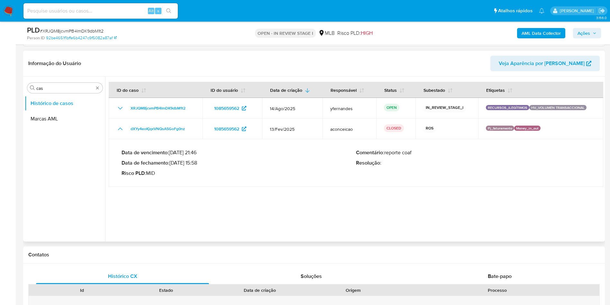
click at [187, 157] on div "Data de vencimento : 29/03/2025 21:46 Data de fechamento : 24/03/2025 15:58 Ris…" at bounding box center [239, 162] width 235 height 27
click at [198, 168] on div "Data de vencimento : 29/03/2025 21:46 Data de fechamento : 24/03/2025 15:58 Ris…" at bounding box center [239, 162] width 235 height 27
drag, startPoint x: 124, startPoint y: 124, endPoint x: 191, endPoint y: 164, distance: 77.8
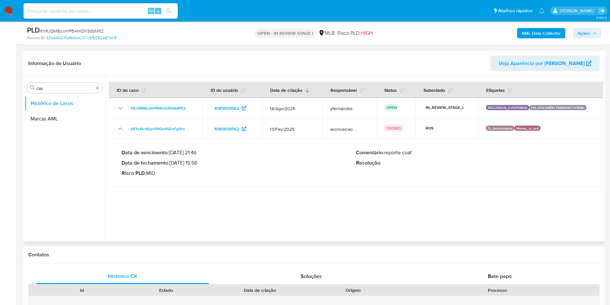
click at [191, 164] on tbody "XRJQM8jcvmPB4ImDK9dbM1t2 1085659562 14/Ago/2025 yfernandes OPEN IN_REVIEW_STAGE…" at bounding box center [356, 142] width 495 height 89
drag, startPoint x: 172, startPoint y: 164, endPoint x: 199, endPoint y: 164, distance: 26.4
click at [199, 164] on p "Data de fechamento : 24/03/2025 15:58" at bounding box center [239, 163] width 235 height 6
click at [66, 91] on div "Procurar cas" at bounding box center [64, 88] width 75 height 10
click at [64, 90] on input "cas" at bounding box center [64, 88] width 57 height 6
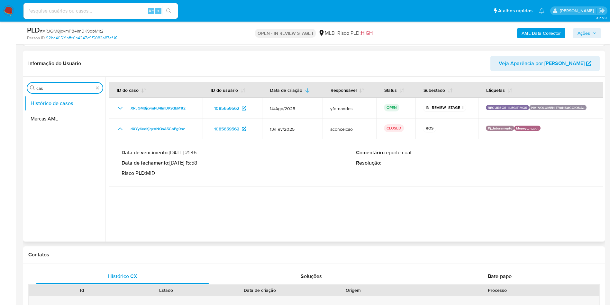
click at [64, 90] on input "cas" at bounding box center [64, 88] width 57 height 6
type input "ger"
click at [52, 101] on button "Geral" at bounding box center [62, 103] width 75 height 15
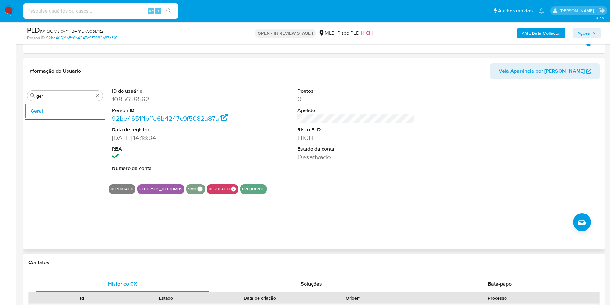
scroll to position [97, 0]
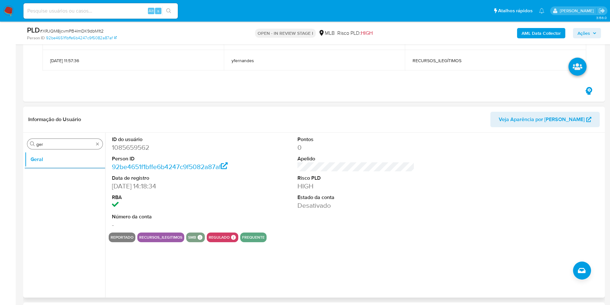
click at [69, 143] on input "ger" at bounding box center [64, 144] width 57 height 6
click at [69, 142] on input "ger" at bounding box center [64, 144] width 57 height 6
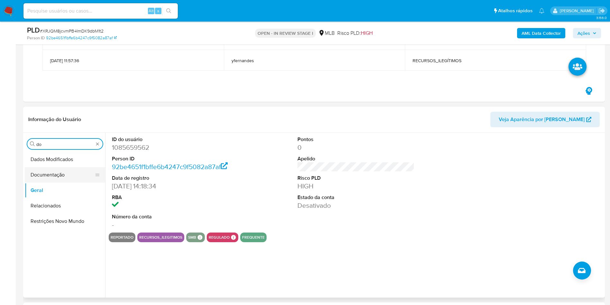
click at [64, 173] on button "Documentação" at bounding box center [62, 174] width 75 height 15
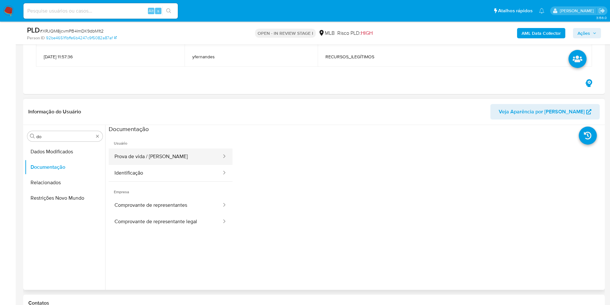
click at [152, 163] on button "Prova de vida / [PERSON_NAME]" at bounding box center [166, 156] width 114 height 16
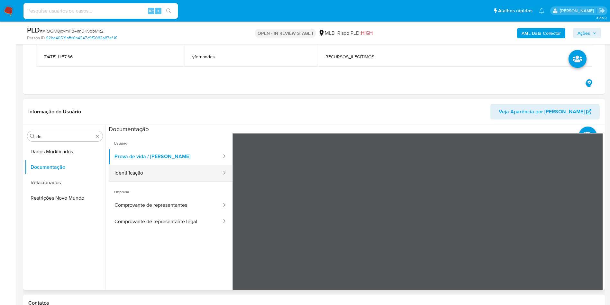
click at [154, 170] on button "Identificação" at bounding box center [166, 173] width 114 height 16
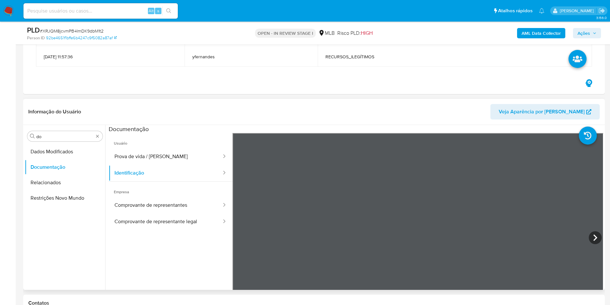
click at [588, 233] on div at bounding box center [418, 238] width 371 height 211
click at [590, 233] on icon at bounding box center [595, 237] width 13 height 13
click at [68, 138] on input "do" at bounding box center [64, 137] width 57 height 6
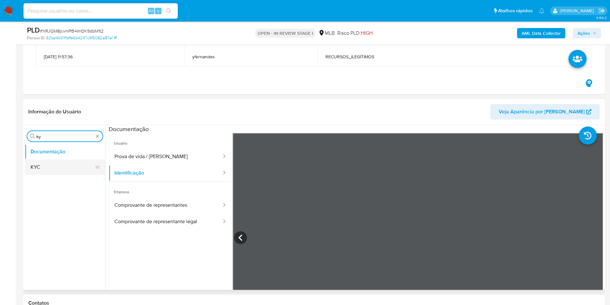
type input "ky"
click at [54, 163] on button "KYC" at bounding box center [62, 166] width 75 height 15
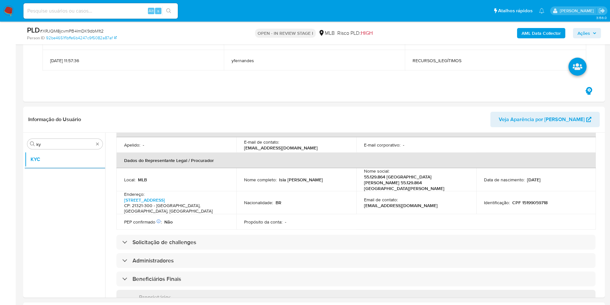
scroll to position [178, 0]
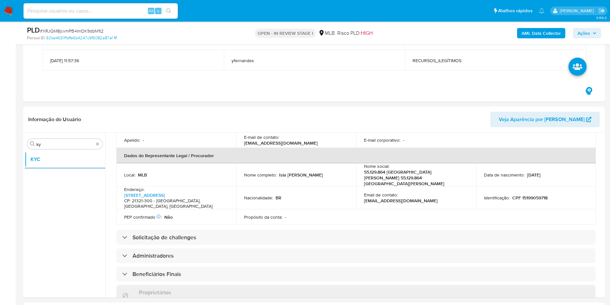
click at [321, 223] on div "Informações da empresa ID do usuário : 1085659562 Nome do comércio : 55.129.864…" at bounding box center [356, 224] width 480 height 477
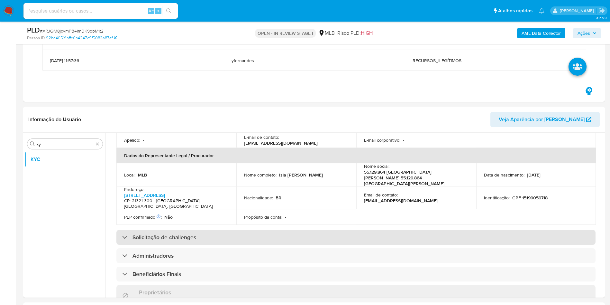
click at [321, 230] on div "Solicitação de challenges" at bounding box center [356, 237] width 480 height 15
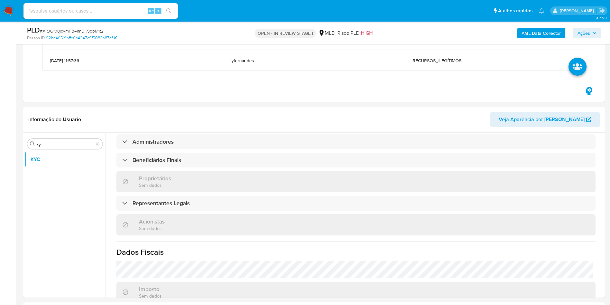
scroll to position [395, 0]
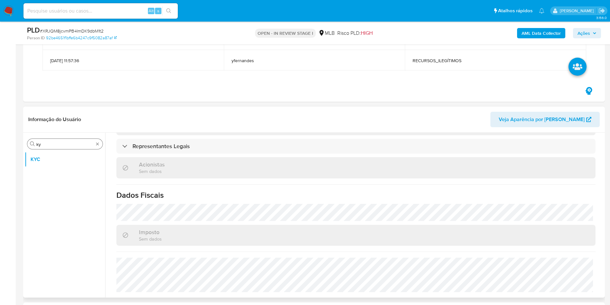
click at [46, 146] on input "ky" at bounding box center [64, 144] width 57 height 6
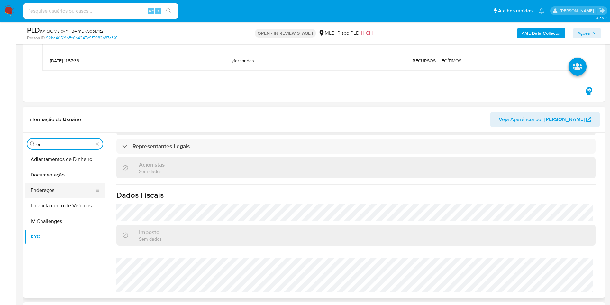
type input "en"
click at [60, 190] on button "Endereços" at bounding box center [62, 189] width 75 height 15
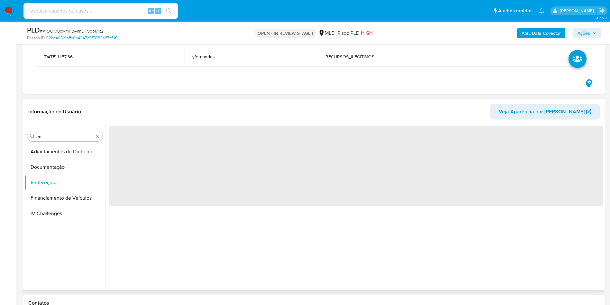
scroll to position [0, 0]
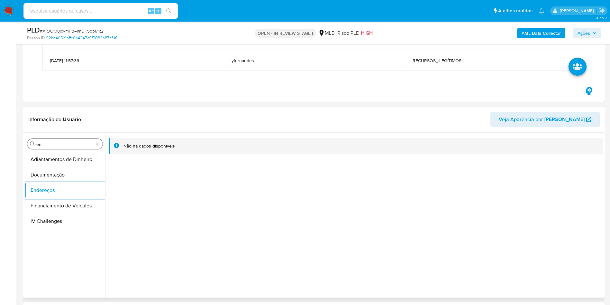
click at [48, 142] on input "en" at bounding box center [64, 144] width 57 height 6
click at [48, 144] on input "en" at bounding box center [64, 144] width 57 height 6
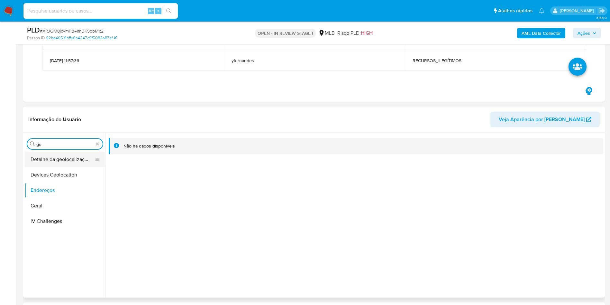
type input "ge"
click at [58, 162] on button "Detalhe da geolocalização" at bounding box center [62, 159] width 75 height 15
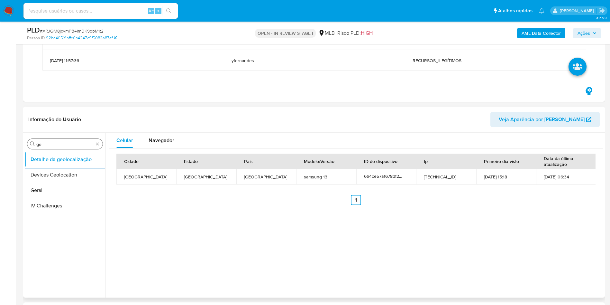
click at [44, 144] on input "ge" at bounding box center [64, 144] width 57 height 6
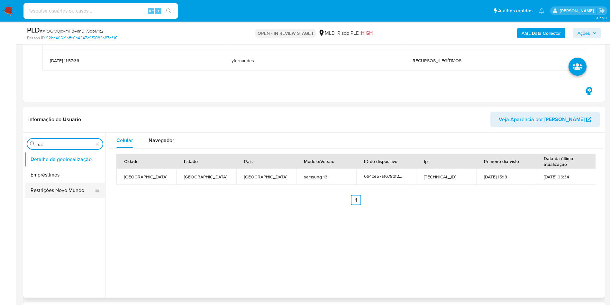
type input "res"
click at [51, 190] on button "Restrições Novo Mundo" at bounding box center [62, 189] width 75 height 15
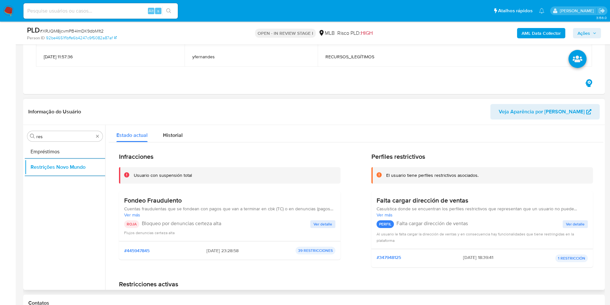
click at [135, 204] on h3 "Fondeo Fraudulento" at bounding box center [229, 200] width 211 height 8
click at [135, 203] on h3 "Fondeo Fraudulento" at bounding box center [229, 200] width 211 height 8
click at [178, 216] on span "Ver más" at bounding box center [229, 215] width 211 height 6
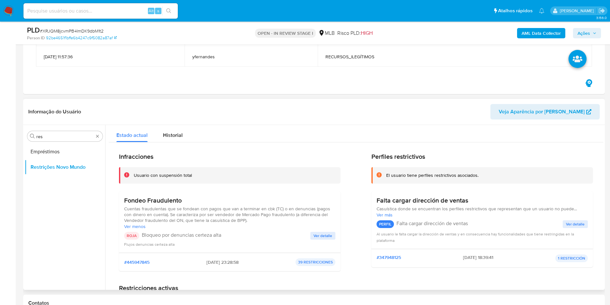
click at [178, 216] on span "Cuentas fraudulentas que se fondean con pagos que van a terminar en cbk (TC) o …" at bounding box center [229, 214] width 211 height 17
click at [197, 238] on div "ROJA Bloqueo por denuncias certeza alta" at bounding box center [217, 236] width 186 height 8
click at [325, 232] on span "Ver detalle" at bounding box center [323, 235] width 19 height 6
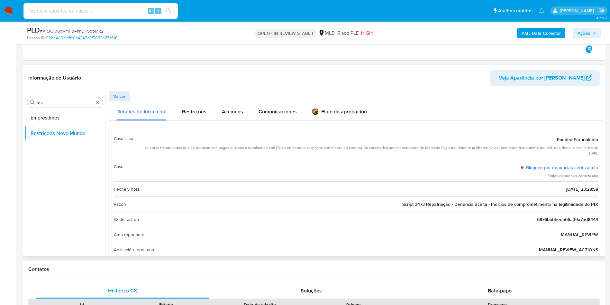
scroll to position [145, 0]
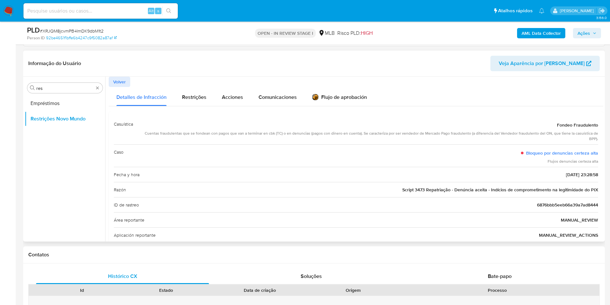
click at [434, 191] on span "Script 3473 Repatriação - Denúncia aceita - Indícios de comprometimento na legi…" at bounding box center [501, 189] width 196 height 6
click at [61, 90] on input "res" at bounding box center [64, 88] width 57 height 6
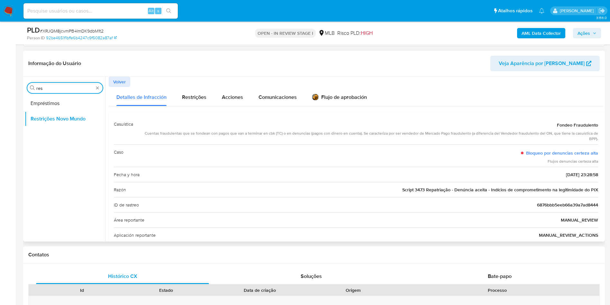
click at [61, 90] on input "res" at bounding box center [64, 88] width 57 height 6
click at [43, 97] on button "Restrições Novo Mundo" at bounding box center [62, 103] width 75 height 15
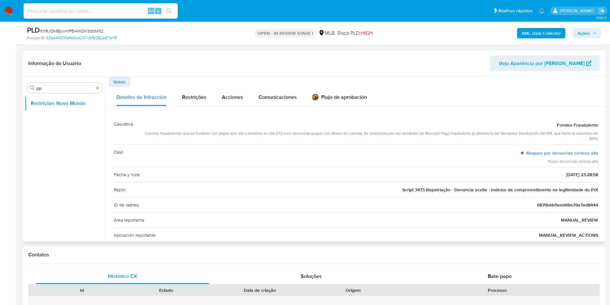
click at [27, 92] on div "Procurar pp Restrições Novo Mundo" at bounding box center [65, 160] width 80 height 164
click at [44, 90] on input "pp" at bounding box center [64, 88] width 57 height 6
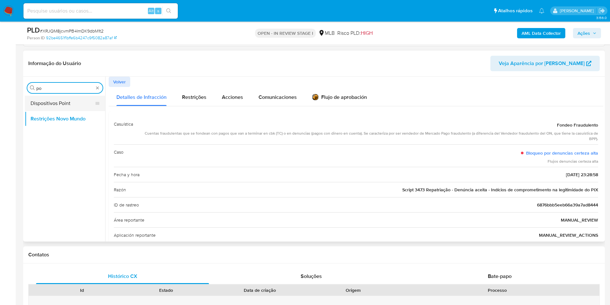
click at [52, 105] on button "Dispositivos Point" at bounding box center [62, 103] width 75 height 15
click at [65, 97] on button "Dispositivos Point" at bounding box center [62, 103] width 75 height 15
click at [51, 103] on button "Dispositivos Point" at bounding box center [62, 103] width 75 height 15
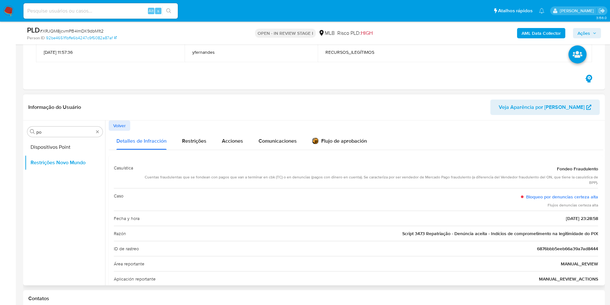
scroll to position [97, 0]
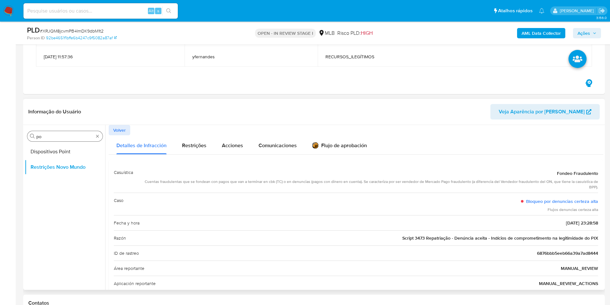
click at [83, 135] on input "po" at bounding box center [64, 137] width 57 height 6
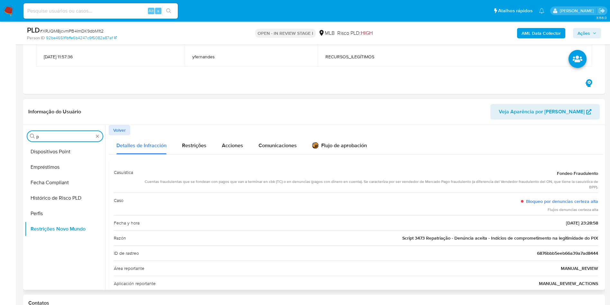
type input "po"
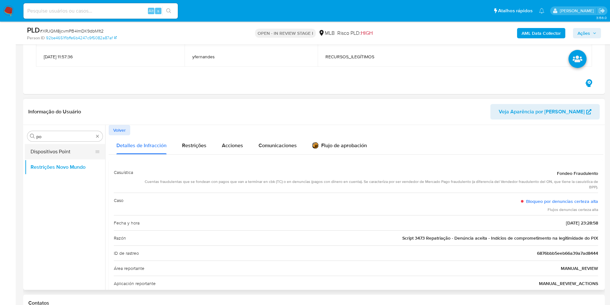
click at [50, 149] on button "Dispositivos Point" at bounding box center [62, 151] width 75 height 15
click at [117, 133] on span "Volver" at bounding box center [119, 130] width 13 height 9
click at [57, 157] on button "Dispositivos Point" at bounding box center [62, 151] width 75 height 15
click at [98, 139] on div "Procurar po" at bounding box center [64, 136] width 75 height 10
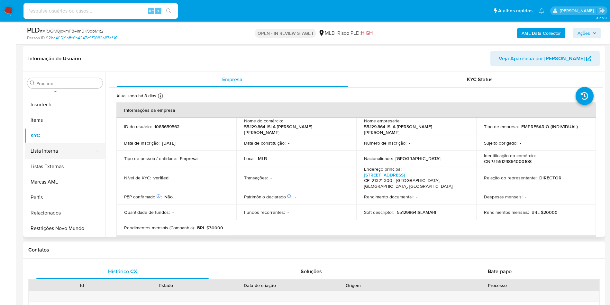
scroll to position [97, 0]
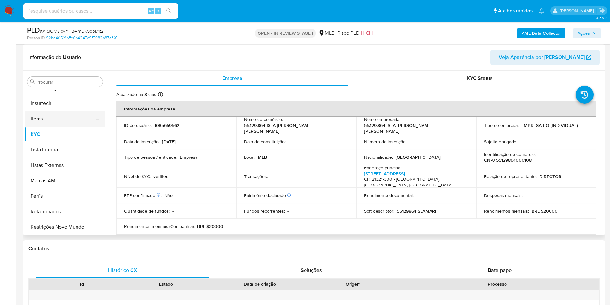
select select "10"
click at [47, 84] on input "Procurar" at bounding box center [68, 82] width 64 height 6
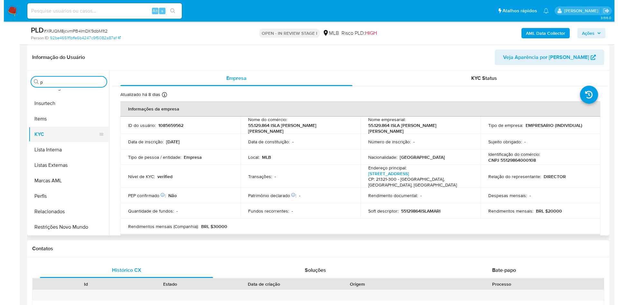
scroll to position [0, 0]
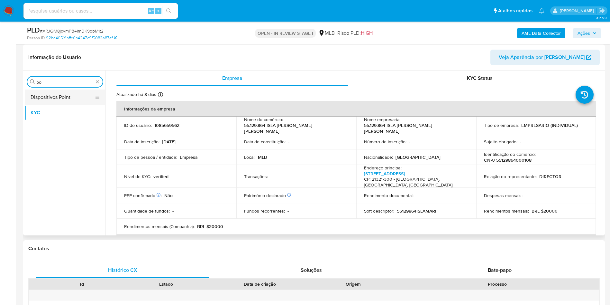
type input "po"
click at [42, 104] on button "Dispositivos Point" at bounding box center [62, 96] width 75 height 15
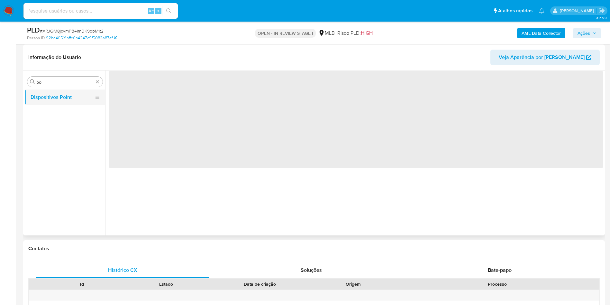
click at [41, 100] on button "Dispositivos Point" at bounding box center [62, 96] width 75 height 15
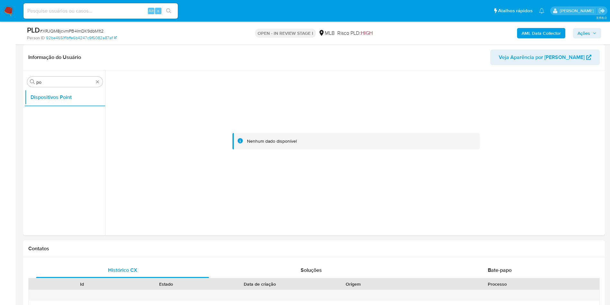
click at [544, 32] on b "AML Data Collector" at bounding box center [541, 33] width 39 height 10
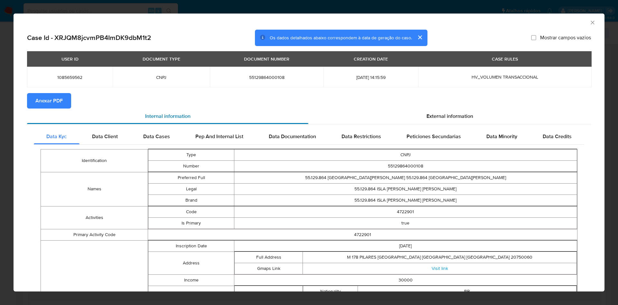
click at [45, 107] on span "Anexar PDF" at bounding box center [48, 101] width 27 height 14
click at [426, 120] on span "External information" at bounding box center [449, 116] width 47 height 7
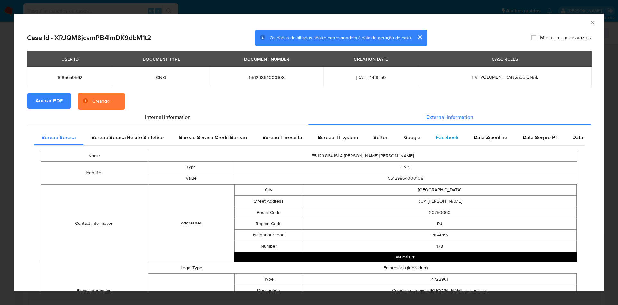
click at [446, 138] on span "Facebook" at bounding box center [447, 137] width 23 height 7
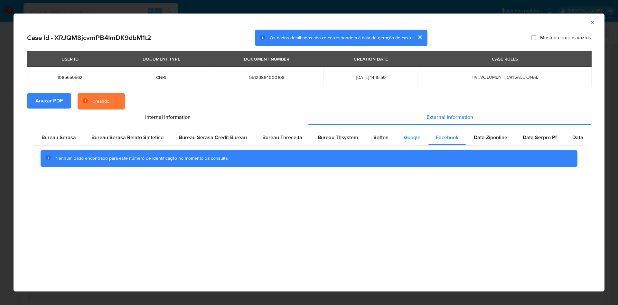
click at [419, 136] on div "Google" at bounding box center [412, 137] width 32 height 15
click at [388, 138] on div "Softon" at bounding box center [381, 137] width 31 height 15
drag, startPoint x: 364, startPoint y: 137, endPoint x: 345, endPoint y: 140, distance: 19.2
click at [366, 137] on div "Softon" at bounding box center [381, 137] width 31 height 15
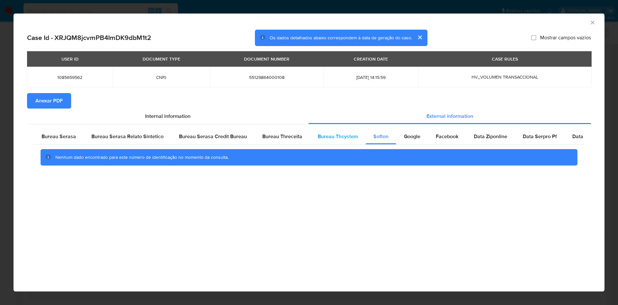
click at [345, 140] on div "Bureau Thsystem" at bounding box center [338, 136] width 56 height 15
click at [290, 142] on div "Bureau Threceita" at bounding box center [282, 136] width 55 height 15
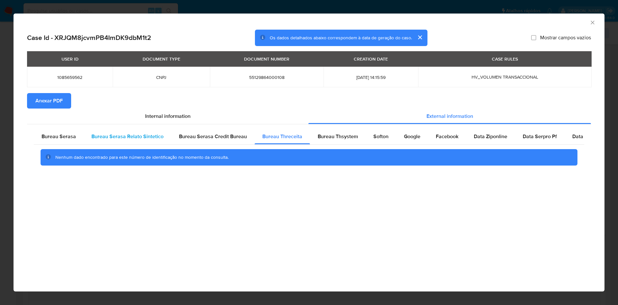
click at [164, 139] on div "Bureau Serasa Relato Sintetico" at bounding box center [128, 136] width 88 height 15
click at [77, 138] on div "Bureau Serasa" at bounding box center [59, 136] width 50 height 15
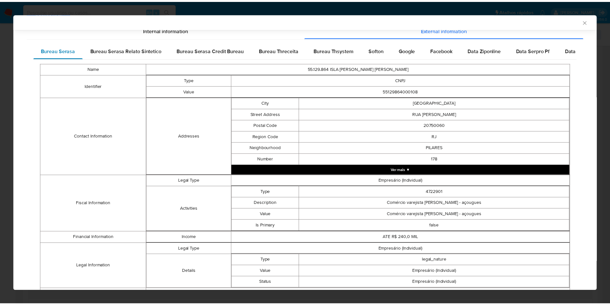
scroll to position [173, 0]
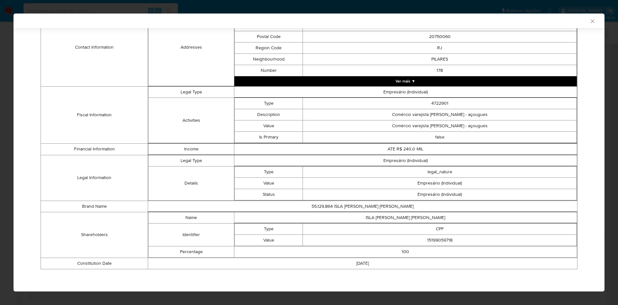
click at [2, 130] on div "AML Data Collector Case Id - XRJQM8jcvmPB4ImDK9dbM1t2 Os dados detalhados abaix…" at bounding box center [309, 152] width 618 height 305
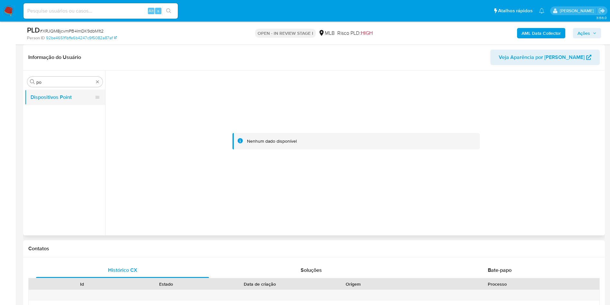
click at [50, 90] on button "Dispositivos Point" at bounding box center [62, 96] width 75 height 15
click at [43, 83] on input "po" at bounding box center [64, 82] width 57 height 6
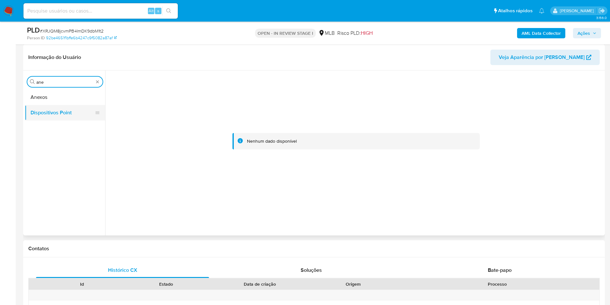
click at [48, 106] on button "Dispositivos Point" at bounding box center [62, 112] width 75 height 15
click at [41, 95] on button "Anexos" at bounding box center [62, 96] width 75 height 15
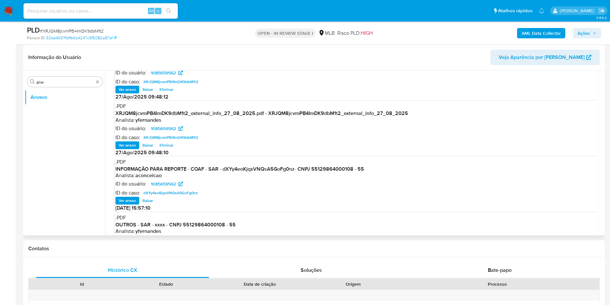
scroll to position [48, 0]
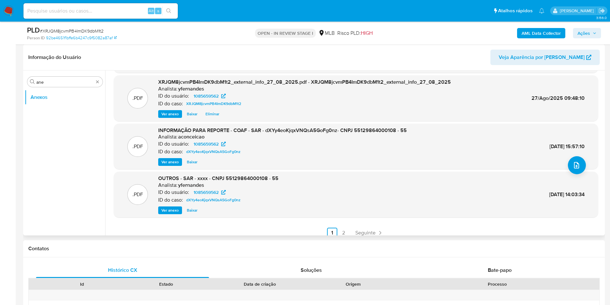
click at [172, 164] on span "Ver anexo" at bounding box center [170, 162] width 17 height 6
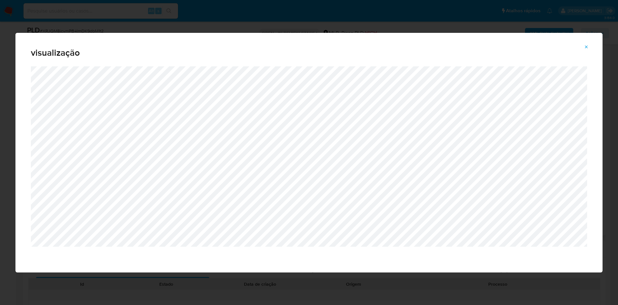
click at [588, 48] on icon "Attachment preview" at bounding box center [586, 46] width 5 height 5
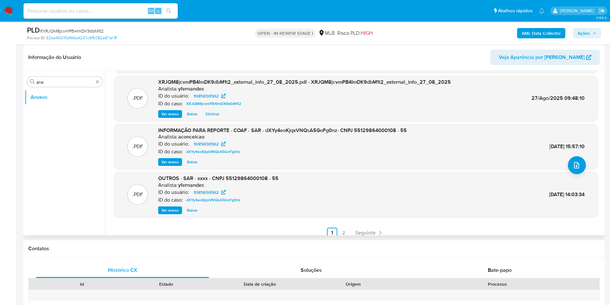
click at [171, 162] on span "Ver anexo" at bounding box center [170, 162] width 17 height 6
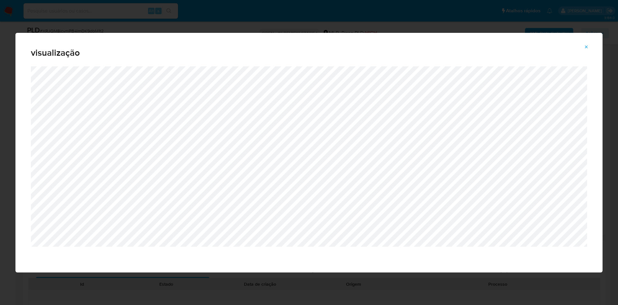
click at [0, 114] on div "visualização" at bounding box center [309, 152] width 618 height 305
click at [587, 50] on span "Attachment preview" at bounding box center [586, 46] width 5 height 9
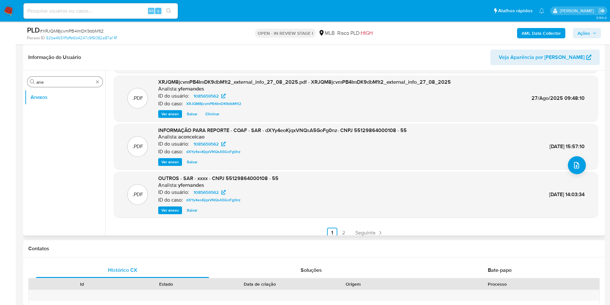
click at [64, 80] on input "ane" at bounding box center [64, 82] width 57 height 6
type input "res"
click at [63, 131] on button "Restrições Novo Mundo" at bounding box center [62, 127] width 75 height 15
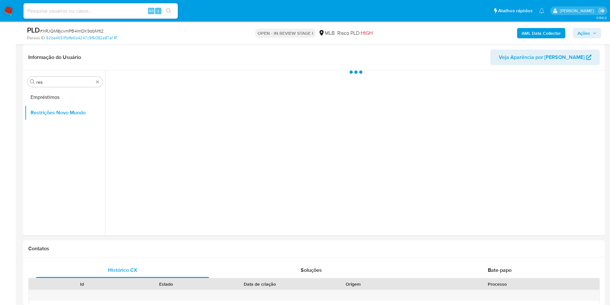
scroll to position [0, 0]
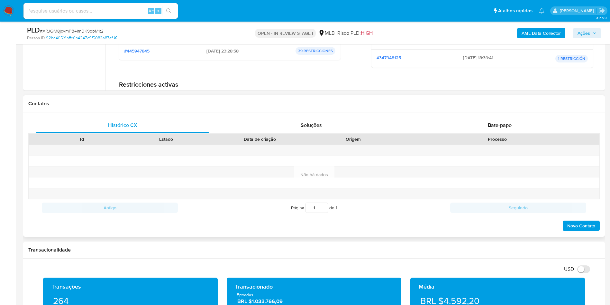
click at [477, 128] on div "Bate-papo" at bounding box center [500, 124] width 173 height 15
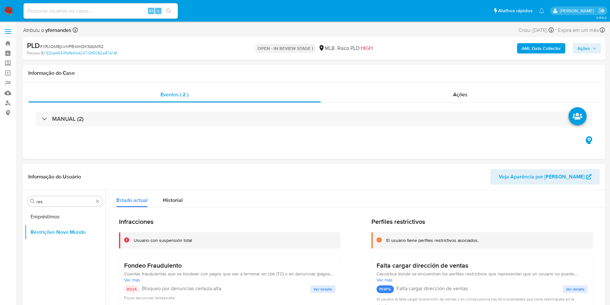
scroll to position [48, 0]
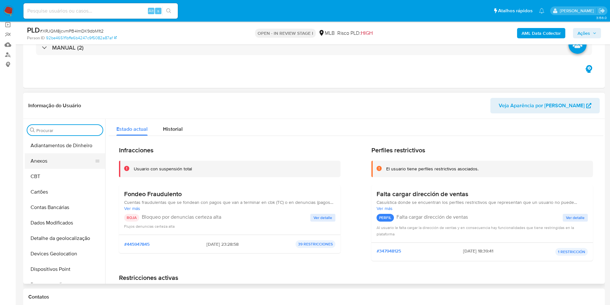
click at [56, 167] on button "Anexos" at bounding box center [62, 160] width 75 height 15
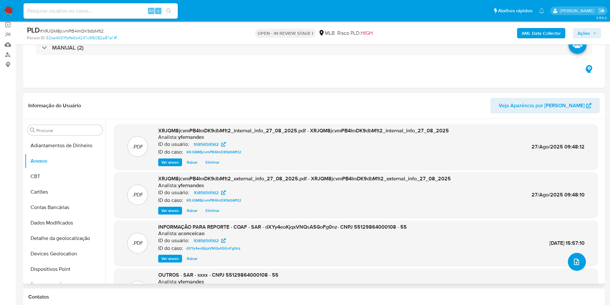
click at [568, 263] on button "upload-file" at bounding box center [577, 262] width 18 height 18
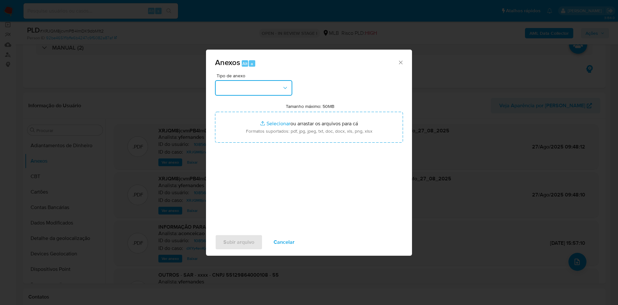
click at [261, 86] on button "button" at bounding box center [253, 87] width 77 height 15
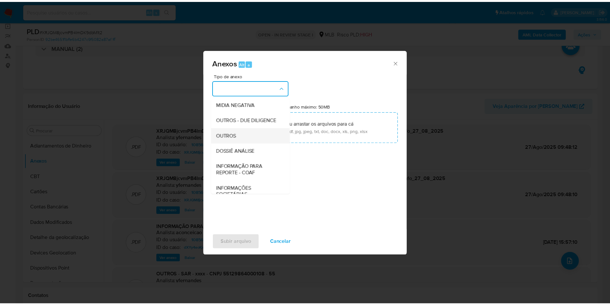
scroll to position [99, 0]
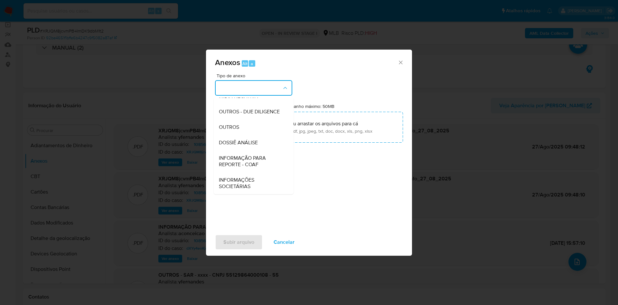
click at [238, 124] on span "OUTROS" at bounding box center [229, 127] width 20 height 6
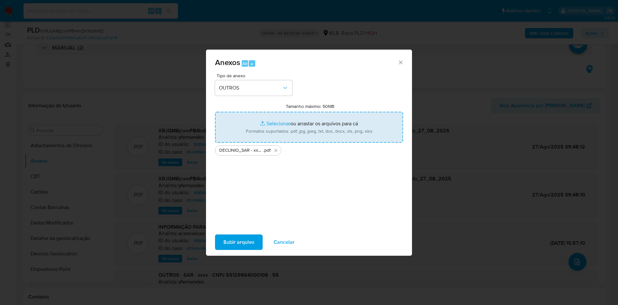
type input "C:\fakepath\Mulan 1085659562_2025_08_27_07_46_19.xlsx"
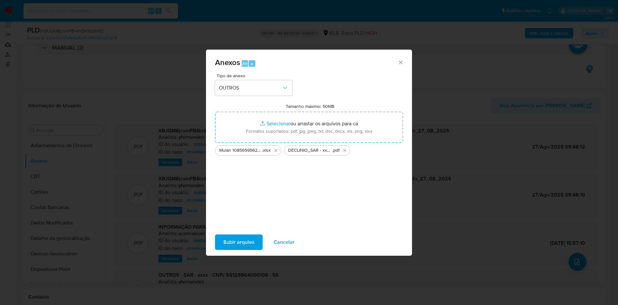
click at [245, 245] on span "Subir arquivo" at bounding box center [238, 242] width 31 height 14
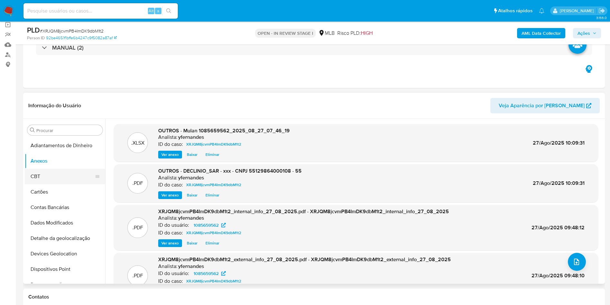
click at [53, 172] on button "CBT" at bounding box center [62, 176] width 75 height 15
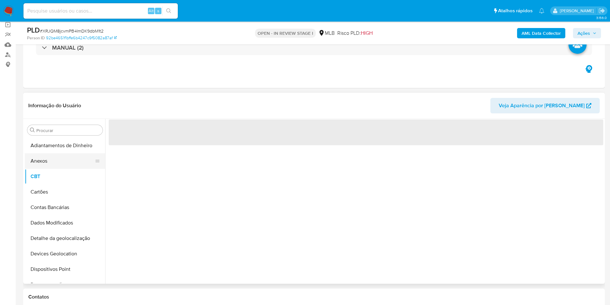
click at [39, 155] on button "Anexos" at bounding box center [62, 160] width 75 height 15
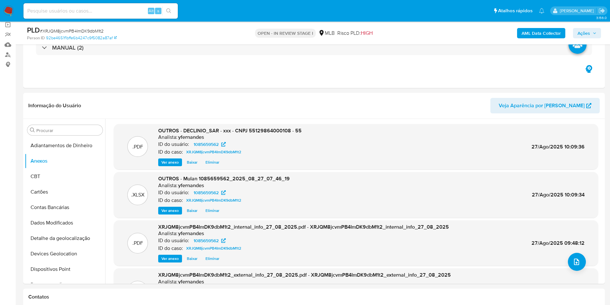
click at [585, 35] on span "Ações" at bounding box center [584, 33] width 13 height 10
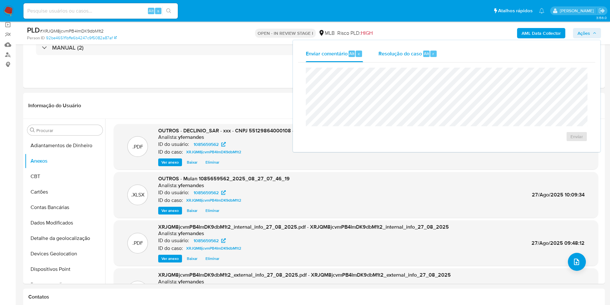
click at [393, 46] on div "Resolução do caso Alt r" at bounding box center [408, 53] width 59 height 17
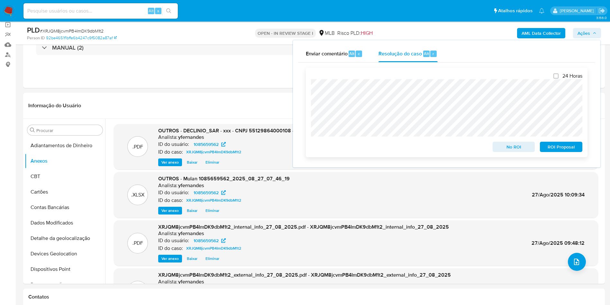
click at [507, 146] on span "No ROI" at bounding box center [514, 146] width 33 height 9
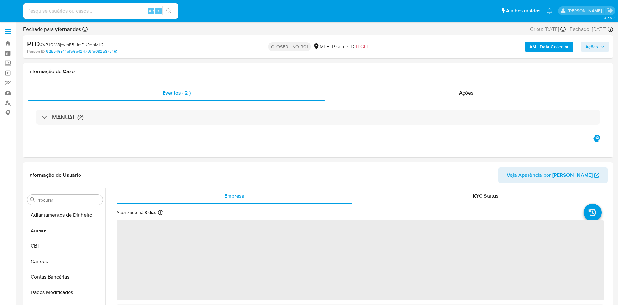
select select "10"
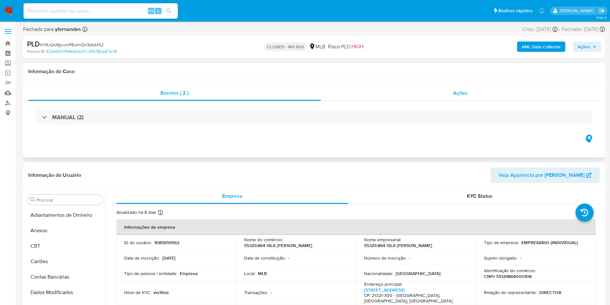
scroll to position [287, 0]
click at [397, 85] on div "Ações" at bounding box center [460, 92] width 279 height 15
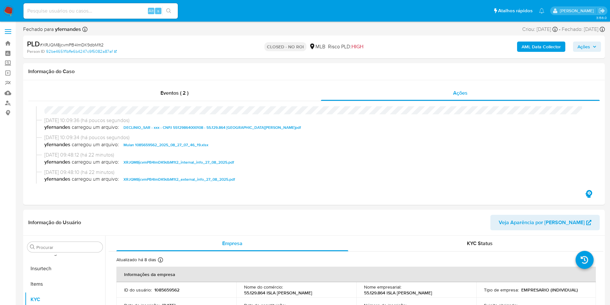
scroll to position [48, 0]
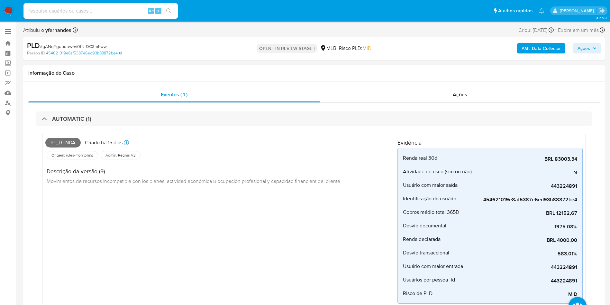
scroll to position [287, 0]
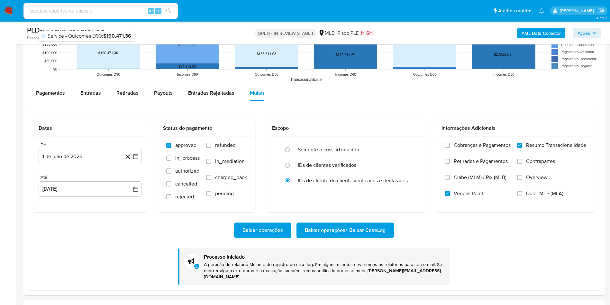
scroll to position [287, 0]
click at [70, 23] on div "PLD # AuXe8sQoG2ogvNrpa9FGvhyn Person ID 31280e6aaadc7eb54df550912e9f3584 OPEN …" at bounding box center [314, 33] width 582 height 23
copy span "AuXe8sQoG2ogvNrpa9FGvhyn"
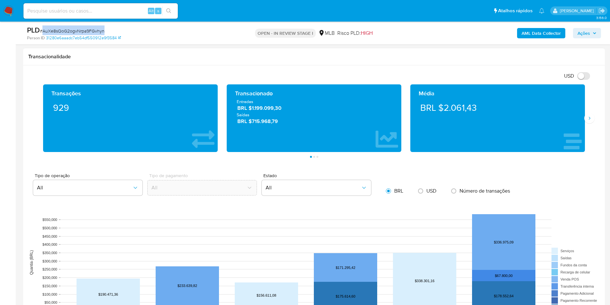
scroll to position [386, 0]
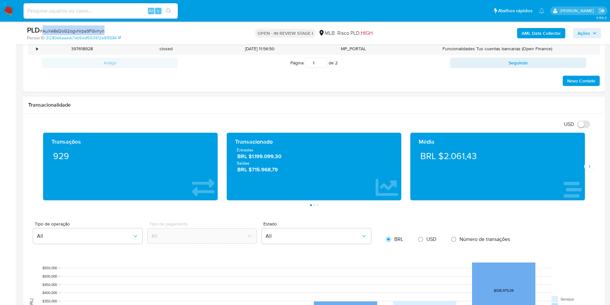
click at [85, 29] on span "# AuXe8sQoG2ogvNrpa9FGvhyn" at bounding box center [72, 31] width 65 height 6
copy span "AuXe8sQoG2ogvNrpa9FGvhyn"
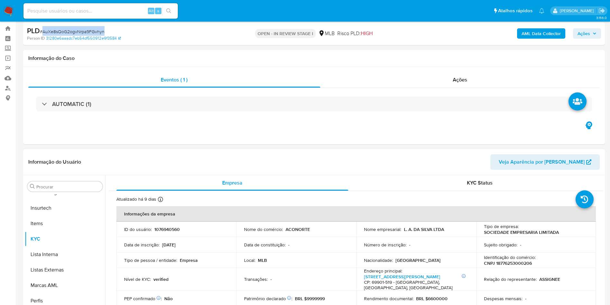
scroll to position [0, 0]
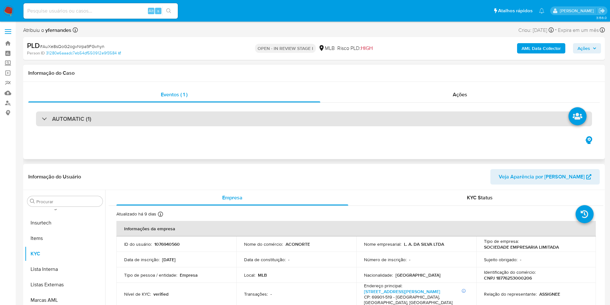
click at [206, 115] on div "AUTOMATIC (1)" at bounding box center [314, 118] width 556 height 15
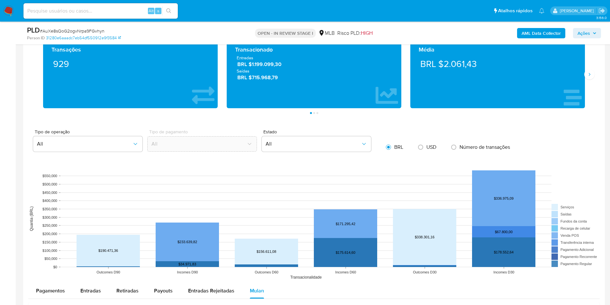
scroll to position [628, 0]
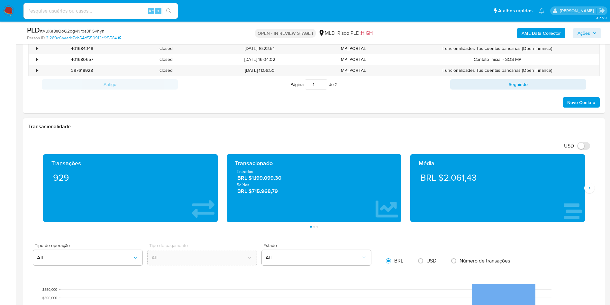
click at [593, 193] on div "Transações 929 Transacionado Entradas BRL $1.199.099,30 Saídas BRL $715.968,79 …" at bounding box center [314, 190] width 572 height 73
click at [587, 188] on button "Siguiente" at bounding box center [590, 188] width 10 height 10
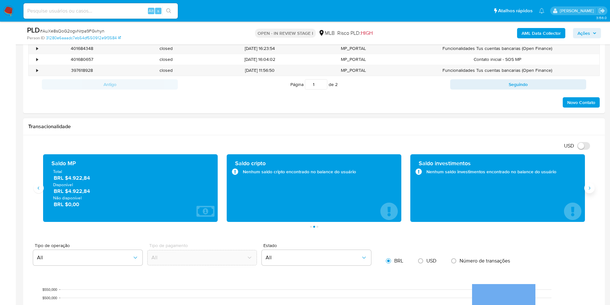
click at [587, 188] on button "Siguiente" at bounding box center [590, 188] width 10 height 10
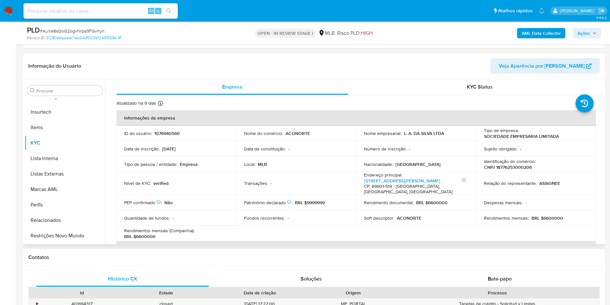
scroll to position [338, 0]
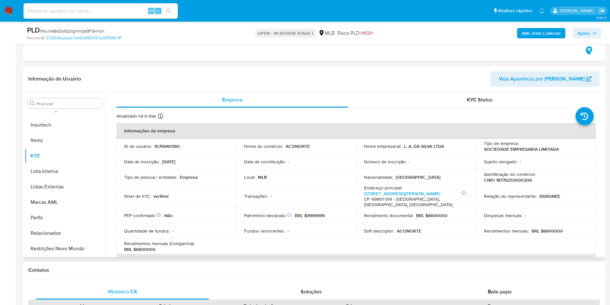
click at [58, 96] on div "Procurar Adiantamentos de Dinheiro Anexos CBT Cartões Contas Bancárias Dados Mo…" at bounding box center [65, 175] width 80 height 164
click at [66, 101] on input "Procurar" at bounding box center [68, 104] width 64 height 6
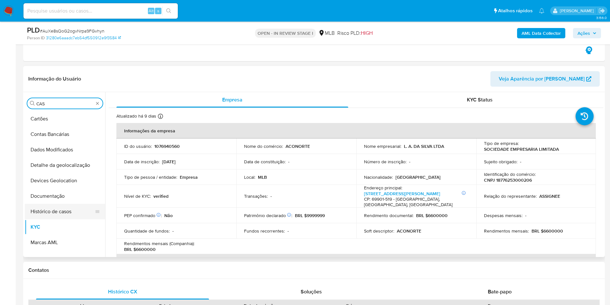
scroll to position [0, 0]
click at [51, 204] on button "Histórico de casos" at bounding box center [62, 211] width 75 height 15
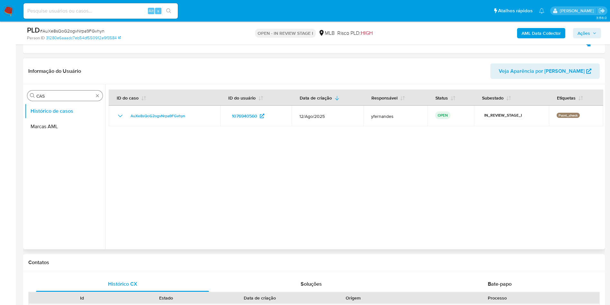
click at [59, 97] on input "CAS" at bounding box center [64, 96] width 57 height 6
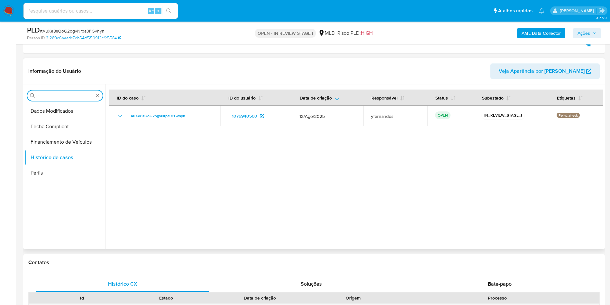
click at [59, 97] on input "F" at bounding box center [64, 96] width 57 height 6
type input "GER"
click at [42, 110] on button "Geral" at bounding box center [62, 110] width 75 height 15
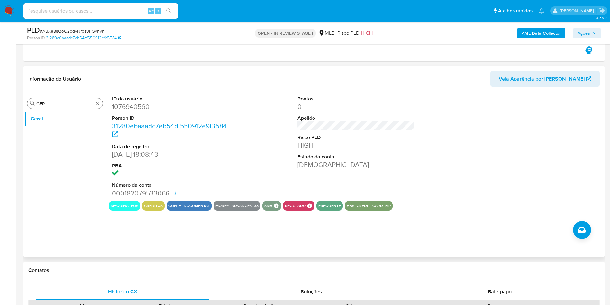
click at [58, 107] on div "Procurar GER" at bounding box center [64, 103] width 75 height 10
click at [55, 105] on input "GER" at bounding box center [64, 104] width 57 height 6
click at [53, 104] on input "GER" at bounding box center [64, 104] width 57 height 6
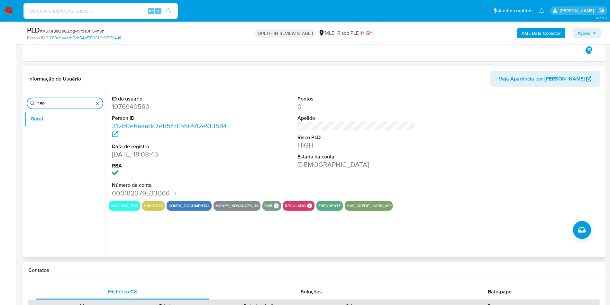
click at [53, 104] on input "GER" at bounding box center [64, 104] width 57 height 6
type input "DO"
click at [59, 131] on button "Documentação" at bounding box center [62, 133] width 75 height 15
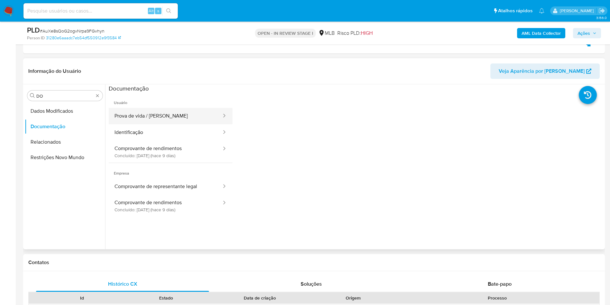
click at [173, 113] on button "Prova de vida / [PERSON_NAME]" at bounding box center [166, 116] width 114 height 16
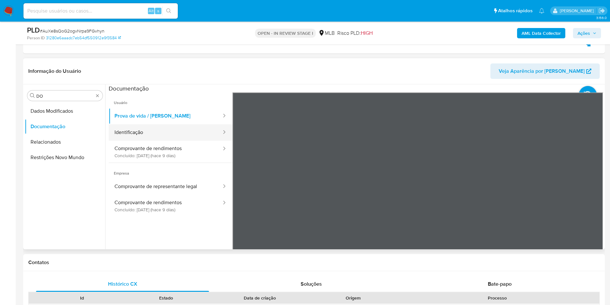
click at [164, 129] on button "Identificação" at bounding box center [166, 132] width 114 height 16
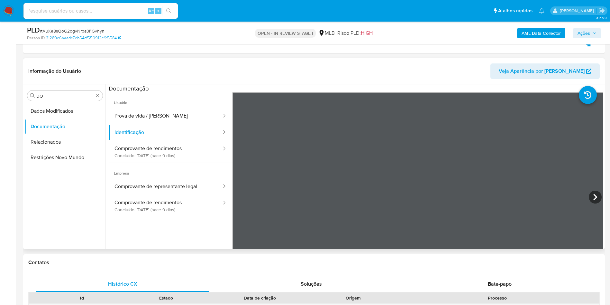
click at [413, 60] on div "Informação do Usuário Veja Aparência por Pessoa Procurar DO Dados Modificados D…" at bounding box center [314, 153] width 582 height 191
click at [162, 147] on button "Comprovante de rendimentos Concluído: 18/08/2025 (hace 9 días)" at bounding box center [166, 152] width 114 height 22
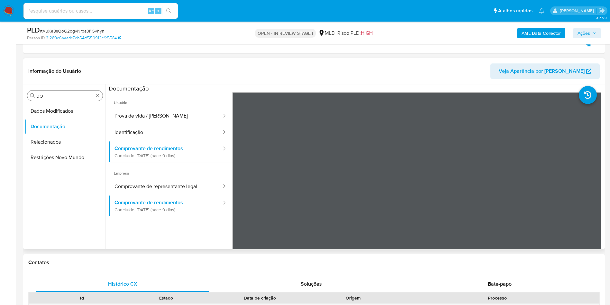
click at [54, 98] on input "DO" at bounding box center [64, 96] width 57 height 6
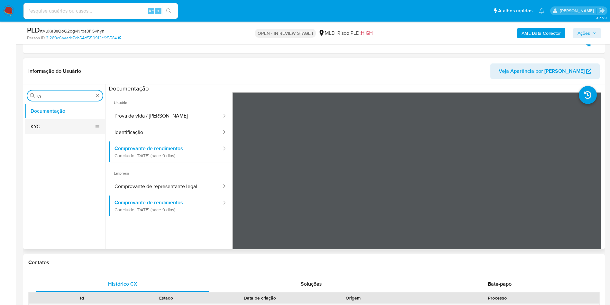
type input "KY"
click at [53, 126] on button "KYC" at bounding box center [62, 126] width 75 height 15
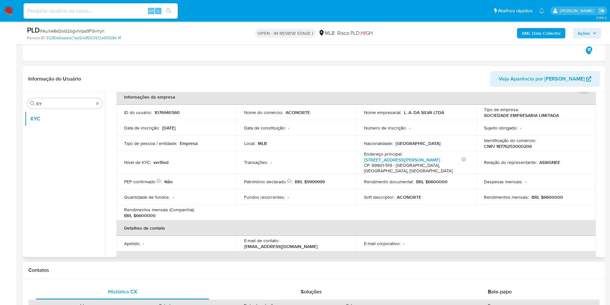
scroll to position [33, 0]
drag, startPoint x: 553, startPoint y: 204, endPoint x: 547, endPoint y: 197, distance: 9.6
click at [553, 203] on td "Rendimentos mensais : BRL $6600000" at bounding box center [537, 198] width 120 height 15
click at [546, 196] on p "BRL $6600000" at bounding box center [548, 198] width 32 height 6
click at [546, 197] on p "BRL $6600000" at bounding box center [548, 198] width 32 height 6
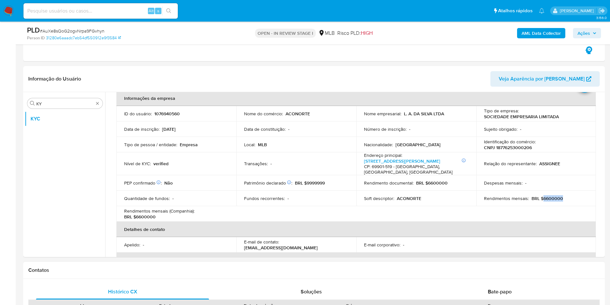
copy p "6600000"
click at [210, 134] on td "Data de inscrição : 11/10/2023" at bounding box center [176, 128] width 120 height 15
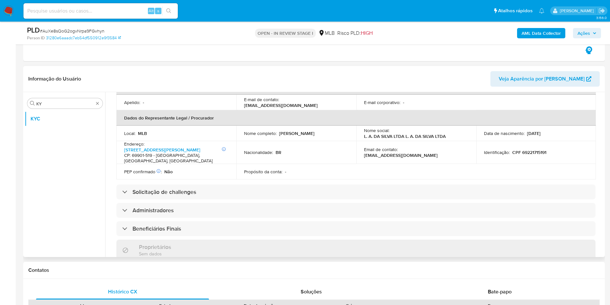
scroll to position [177, 0]
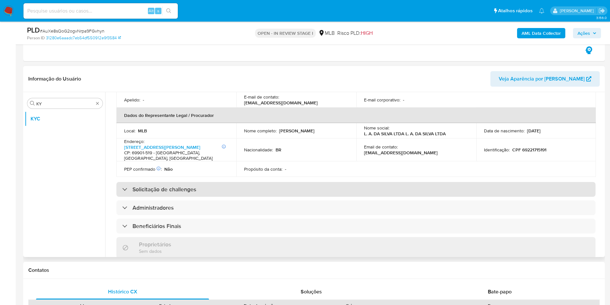
click at [284, 186] on div "Solicitação de challenges" at bounding box center [356, 189] width 480 height 15
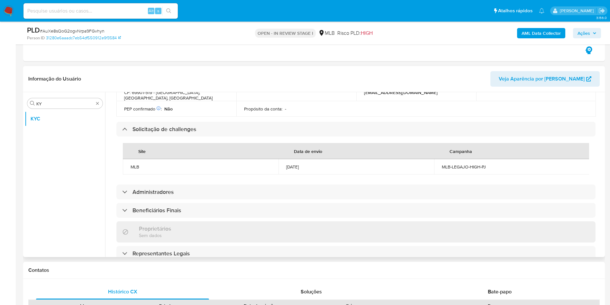
scroll to position [407, 0]
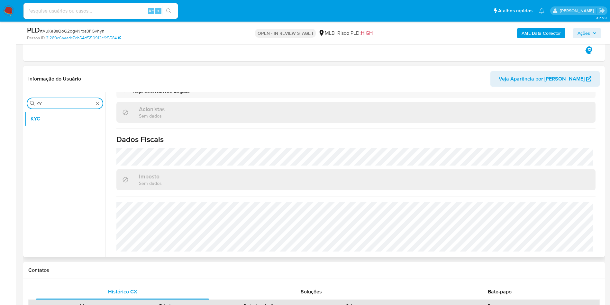
click at [59, 101] on input "KY" at bounding box center [64, 104] width 57 height 6
click at [58, 101] on input "KY" at bounding box center [64, 104] width 57 height 6
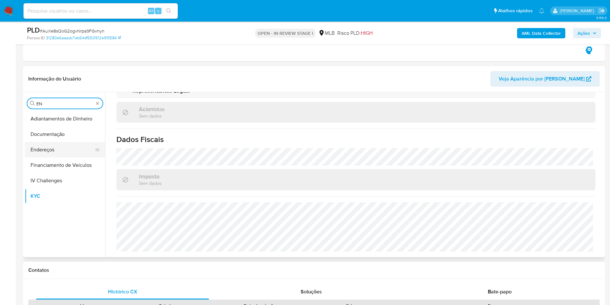
type input "EN"
click at [50, 152] on button "Endereços" at bounding box center [62, 149] width 75 height 15
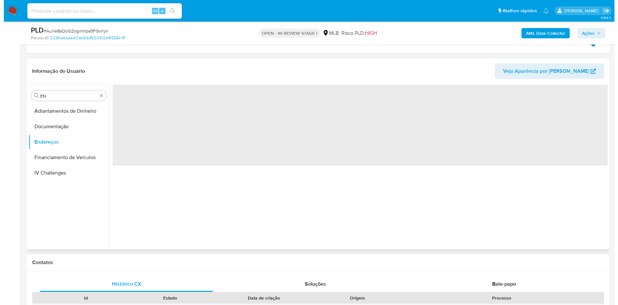
scroll to position [0, 0]
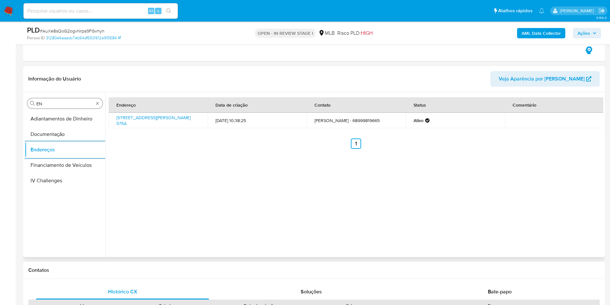
click at [56, 105] on input "EN" at bounding box center [64, 104] width 57 height 6
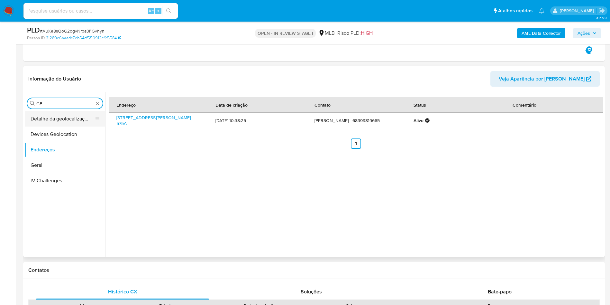
type input "GE"
click at [65, 116] on button "Detalhe da geolocalização" at bounding box center [62, 118] width 75 height 15
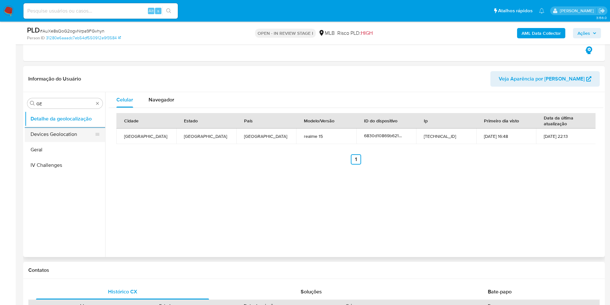
click at [34, 137] on button "Devices Geolocation" at bounding box center [62, 133] width 75 height 15
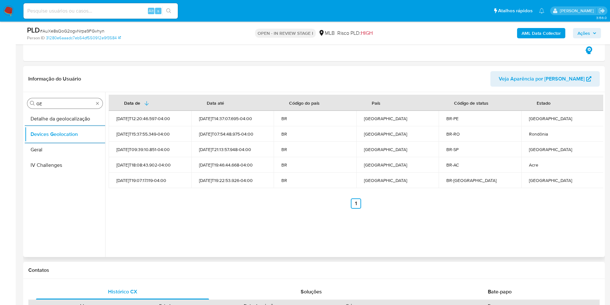
click at [52, 104] on input "GE" at bounding box center [64, 104] width 57 height 6
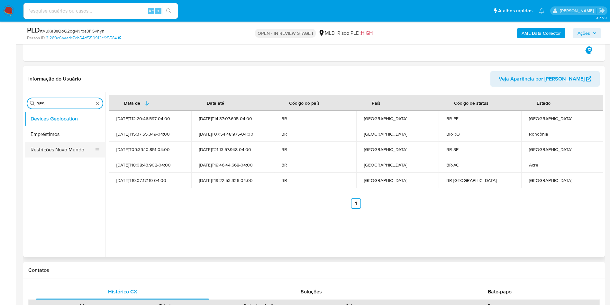
type input "RES"
click at [57, 152] on button "Restrições Novo Mundo" at bounding box center [62, 149] width 75 height 15
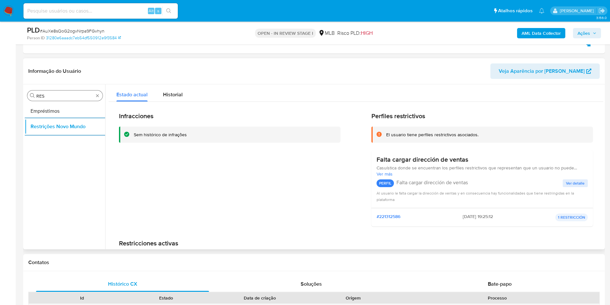
click at [58, 93] on input "RES" at bounding box center [64, 96] width 57 height 6
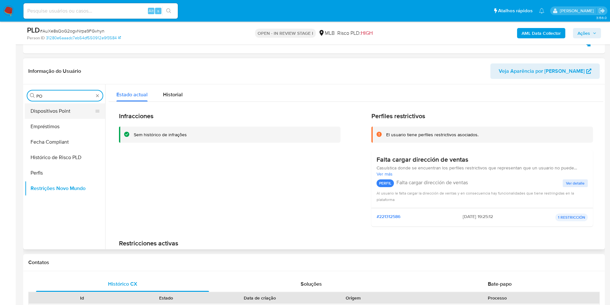
type input "PO"
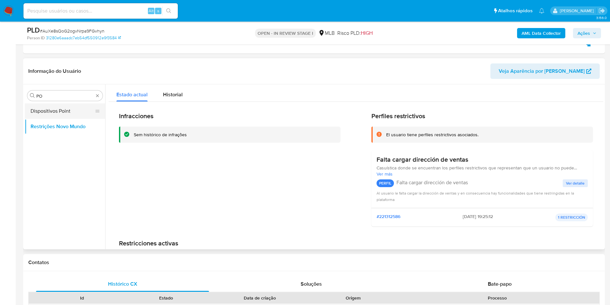
click at [55, 110] on button "Dispositivos Point" at bounding box center [62, 110] width 75 height 15
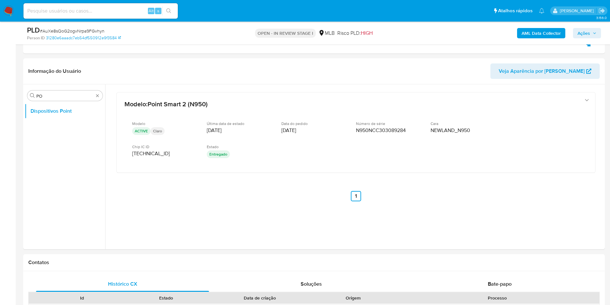
click at [541, 32] on b "AML Data Collector" at bounding box center [541, 33] width 39 height 10
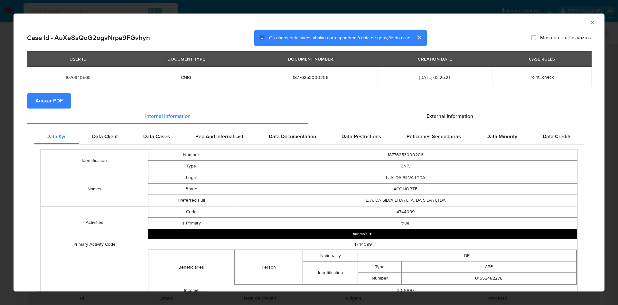
click at [54, 99] on span "Anexar PDF" at bounding box center [48, 101] width 27 height 14
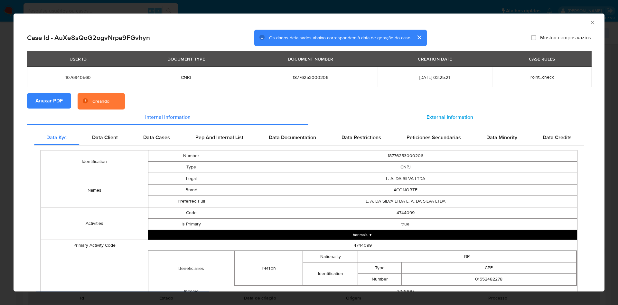
click at [433, 117] on span "External information" at bounding box center [449, 116] width 47 height 7
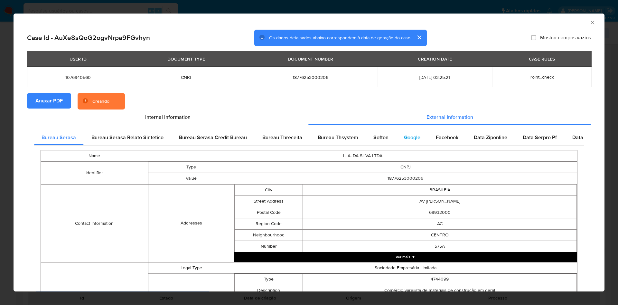
drag, startPoint x: 435, startPoint y: 135, endPoint x: 403, endPoint y: 141, distance: 33.1
click at [436, 135] on span "Facebook" at bounding box center [447, 137] width 23 height 7
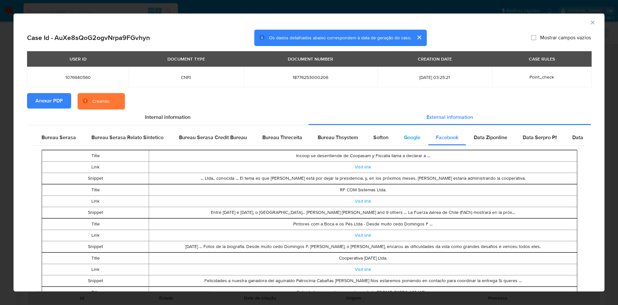
click at [403, 141] on div "Google" at bounding box center [412, 137] width 32 height 15
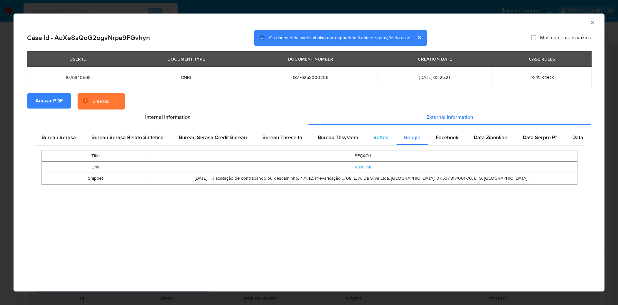
click at [382, 137] on span "Softon" at bounding box center [380, 137] width 15 height 7
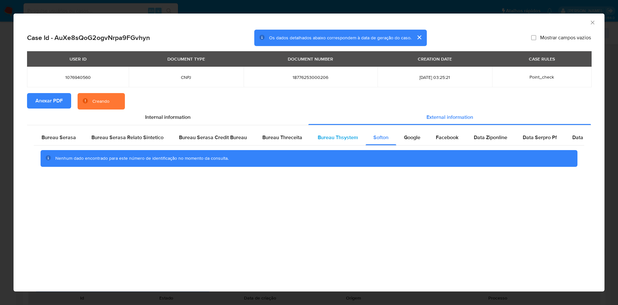
click at [334, 135] on span "Bureau Thsystem" at bounding box center [338, 137] width 40 height 7
click at [282, 144] on div "Bureau Threceita" at bounding box center [282, 137] width 55 height 15
click at [179, 141] on div "Bureau Serasa Credit Bureau" at bounding box center [212, 137] width 83 height 15
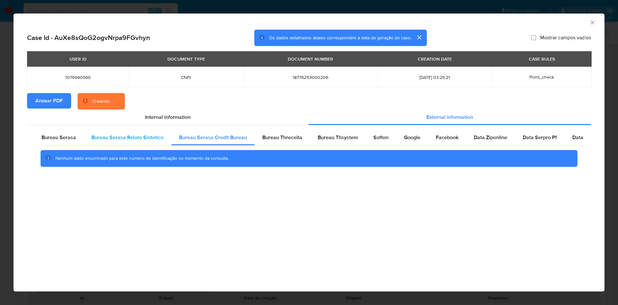
click at [100, 141] on span "Bureau Serasa Relato Sintetico" at bounding box center [127, 137] width 72 height 7
click at [76, 142] on div "Bureau Serasa" at bounding box center [59, 137] width 50 height 15
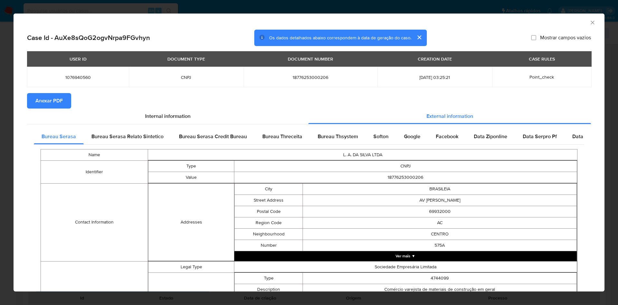
click at [0, 116] on div "AML Data Collector Case Id - AuXe8sQoG2ogvNrpa9FGvhyn Os dados detalhados abaix…" at bounding box center [309, 152] width 618 height 305
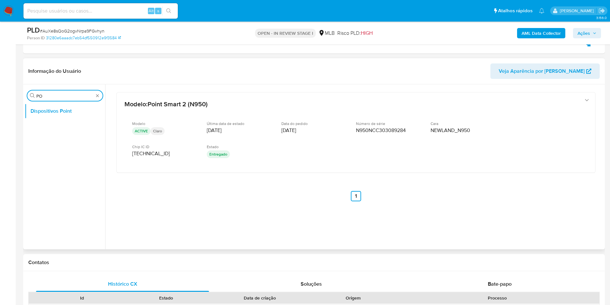
click at [63, 96] on input "PO" at bounding box center [64, 96] width 57 height 6
click at [49, 113] on button "Anexos" at bounding box center [62, 110] width 75 height 15
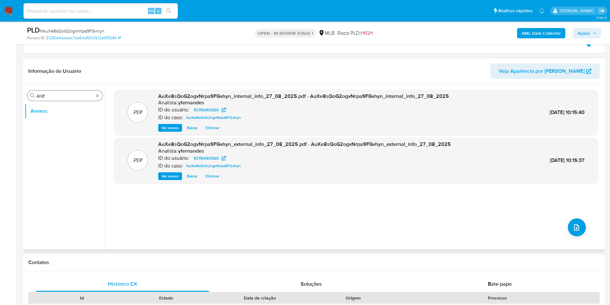
click at [51, 97] on input "ANE" at bounding box center [64, 96] width 57 height 6
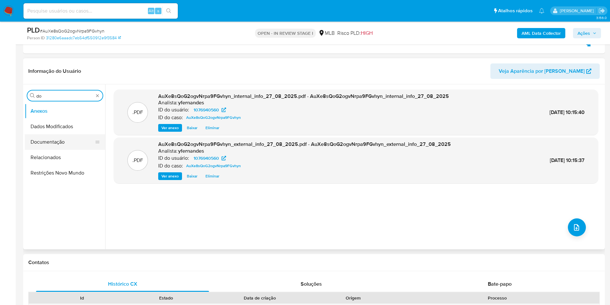
type input "do"
click at [64, 139] on button "Documentação" at bounding box center [65, 141] width 80 height 15
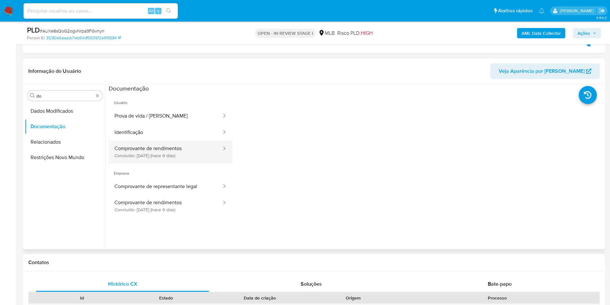
click at [149, 155] on button "Comprovante de rendimentos Concluído: 18/08/2025 (hace 9 días)" at bounding box center [166, 152] width 114 height 22
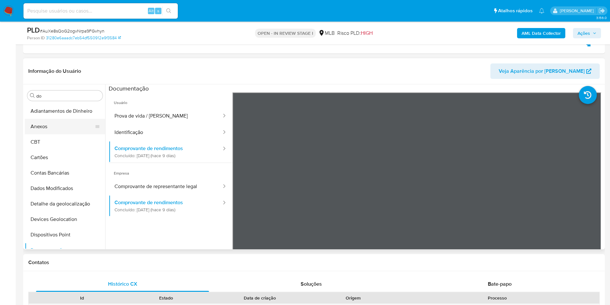
click at [43, 130] on button "Anexos" at bounding box center [62, 126] width 75 height 15
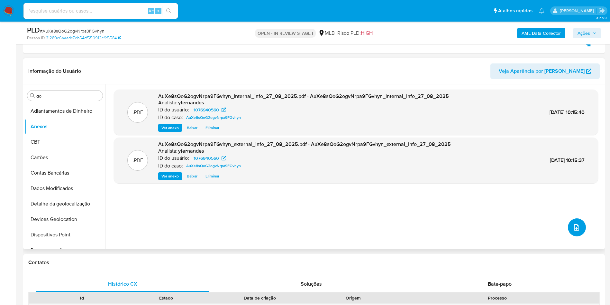
click at [572, 222] on button "upload-file" at bounding box center [577, 227] width 18 height 18
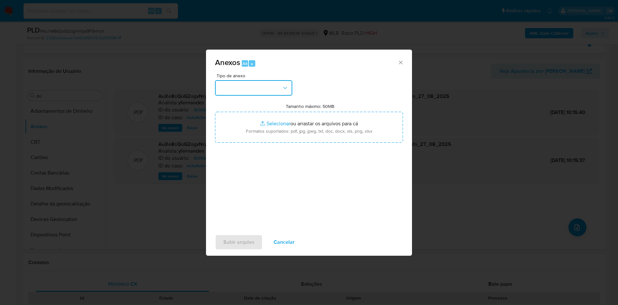
click at [264, 84] on button "button" at bounding box center [253, 87] width 77 height 15
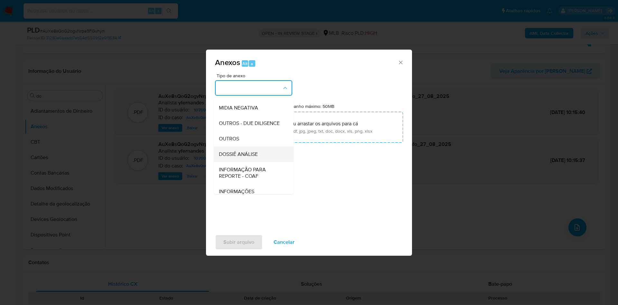
scroll to position [99, 0]
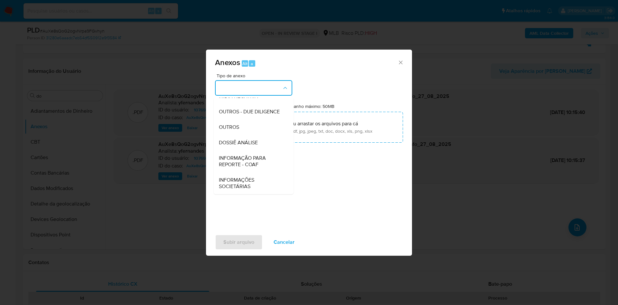
click at [230, 130] on span "OUTROS" at bounding box center [229, 127] width 20 height 6
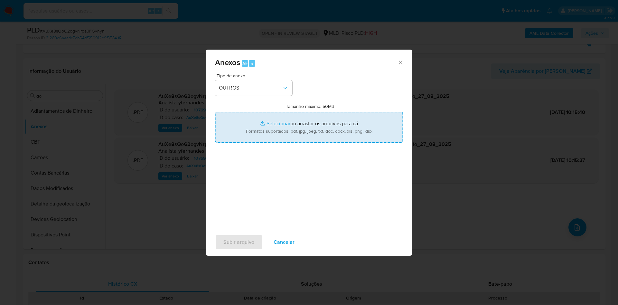
type input "C:\fakepath\DECLINIO_SAR - XXX - CNPJ 18776253000206 - L. A. DA SILVA LTDA.pdf"
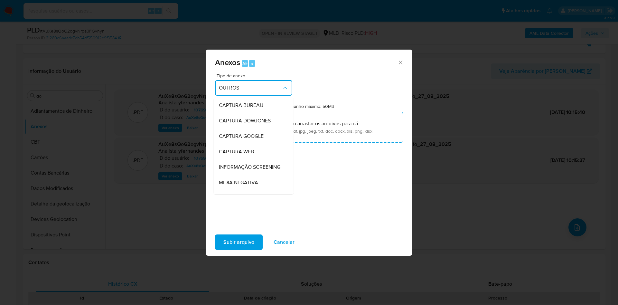
scroll to position [80, 0]
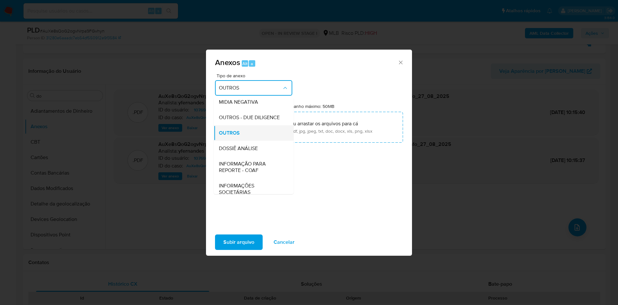
click at [227, 136] on span "OUTROS" at bounding box center [229, 133] width 21 height 6
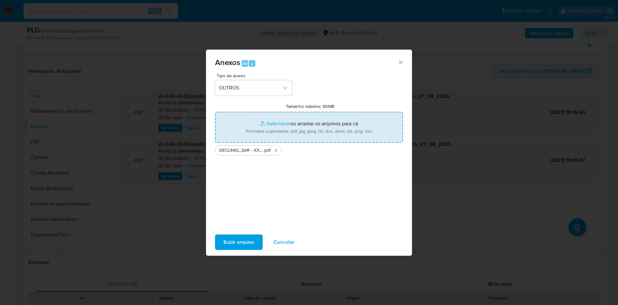
type input "C:\fakepath\Mulan 1076940560_2025_08_27_07_55_27.xlsx"
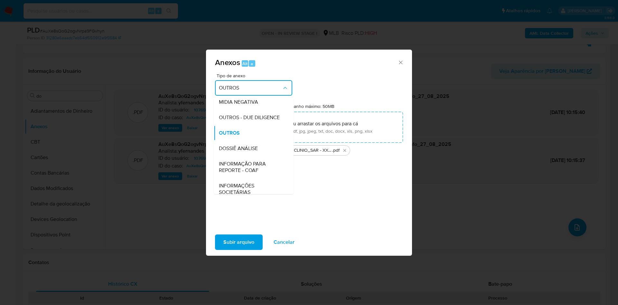
click at [325, 175] on div "Tipo de anexo OUTROS CAPTURA BUREAU CAPTURA DOWJONES CAPTURA GOOGLE CAPTURA WEB…" at bounding box center [309, 149] width 188 height 152
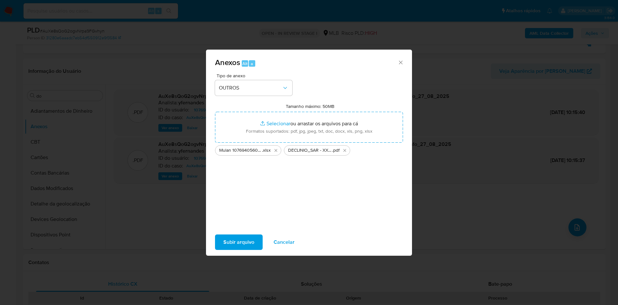
click at [236, 241] on span "Subir arquivo" at bounding box center [238, 242] width 31 height 14
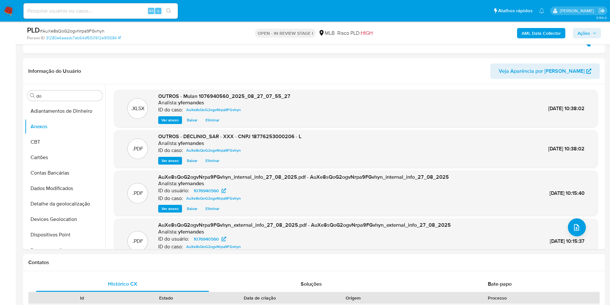
click at [586, 33] on span "Ações" at bounding box center [584, 33] width 13 height 10
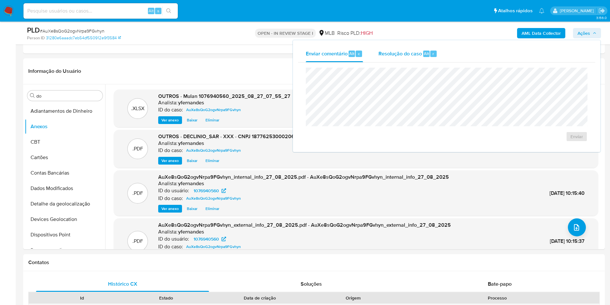
click at [387, 50] on span "Resolução do caso" at bounding box center [400, 53] width 43 height 7
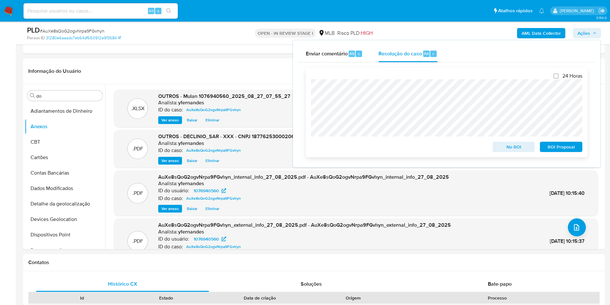
click at [510, 148] on span "No ROI" at bounding box center [514, 146] width 33 height 9
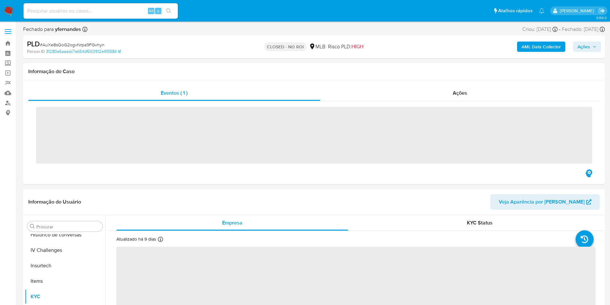
scroll to position [287, 0]
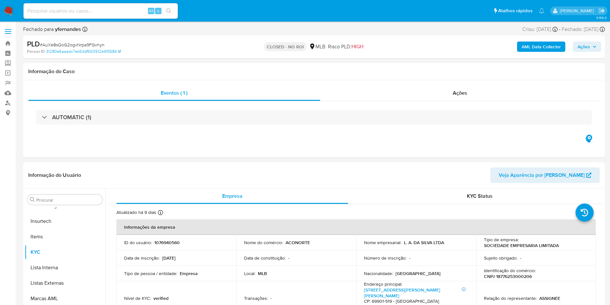
select select "10"
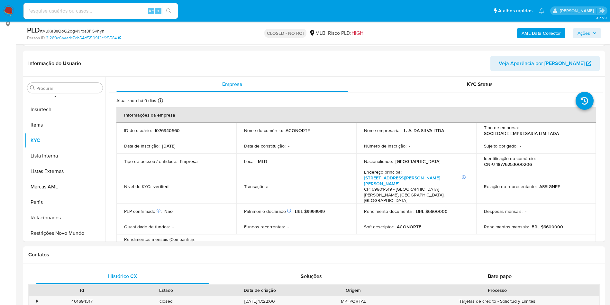
scroll to position [48, 0]
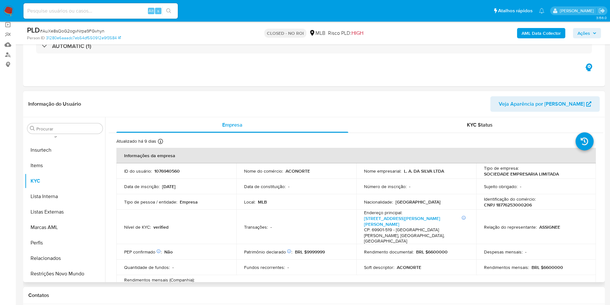
drag, startPoint x: 418, startPoint y: 118, endPoint x: 362, endPoint y: 146, distance: 62.9
click at [418, 118] on div "KYC Status" at bounding box center [480, 124] width 232 height 15
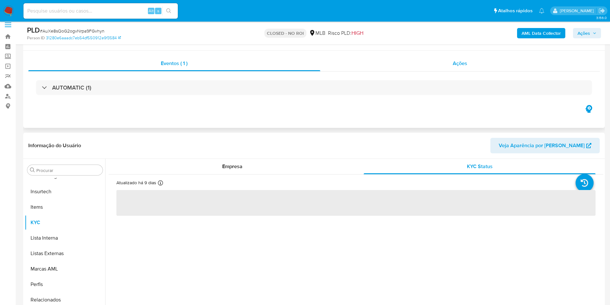
scroll to position [0, 0]
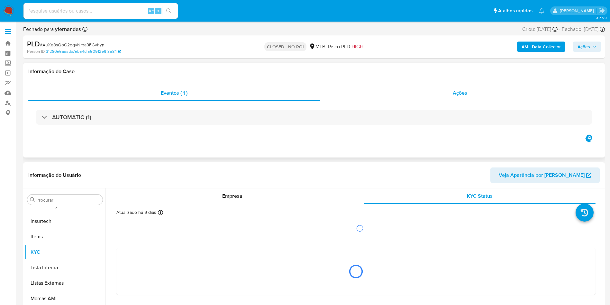
click at [414, 93] on div "Ações" at bounding box center [461, 92] width 280 height 15
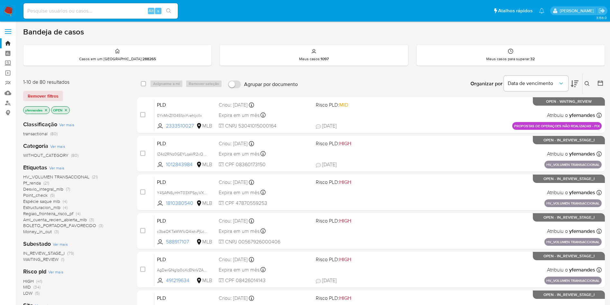
click at [40, 259] on span "WAITING_REVIEW" at bounding box center [40, 259] width 35 height 6
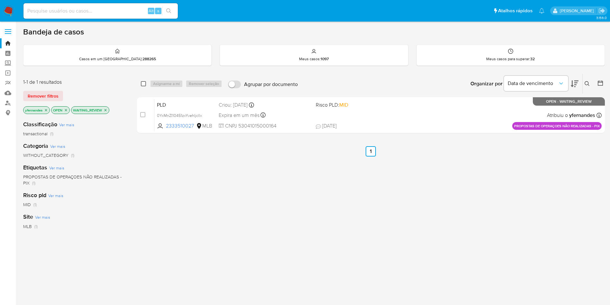
click at [142, 85] on input "checkbox" at bounding box center [143, 83] width 5 height 5
checkbox input "true"
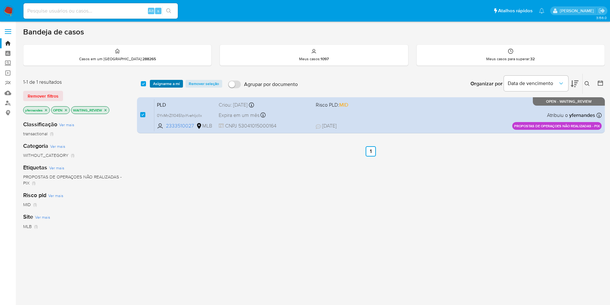
click at [169, 83] on span "Asignarme a mí" at bounding box center [166, 83] width 27 height 6
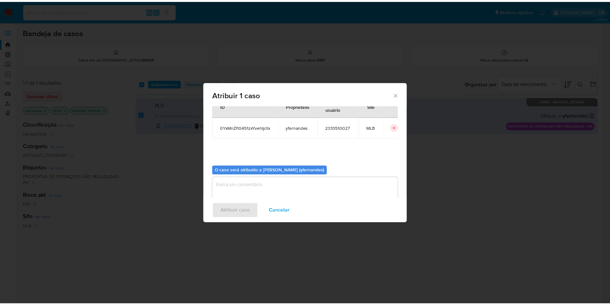
scroll to position [33, 0]
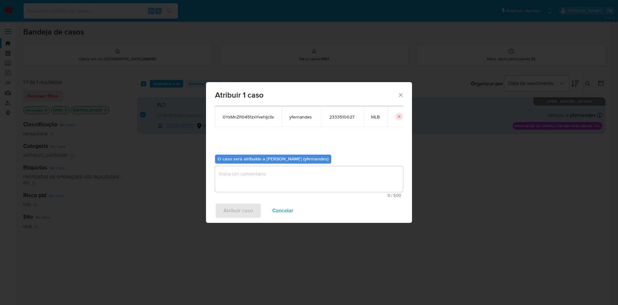
click at [242, 175] on textarea "assign-modal" at bounding box center [309, 179] width 188 height 26
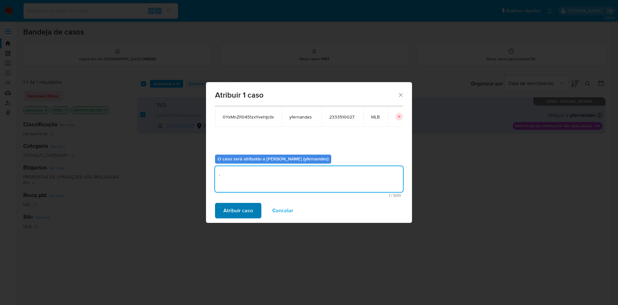
type textarea "."
click at [240, 204] on span "Atribuir caso" at bounding box center [238, 210] width 30 height 14
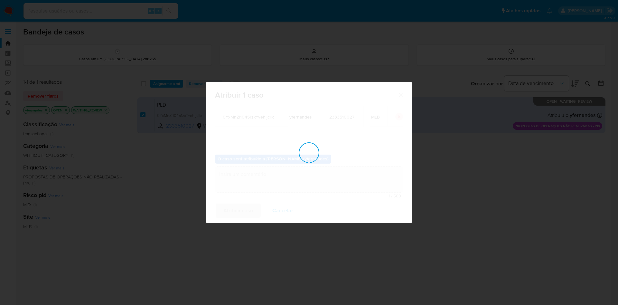
checkbox input "false"
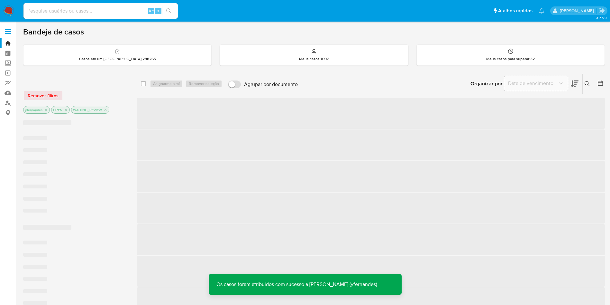
click at [6, 12] on img at bounding box center [8, 10] width 11 height 11
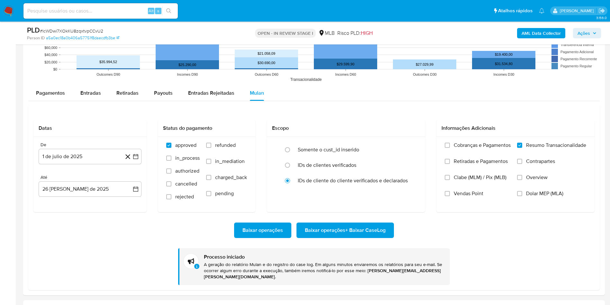
scroll to position [287, 0]
click at [83, 28] on span "# lcWDwi7XOkKU8zqxtvpCCvU2" at bounding box center [71, 31] width 63 height 6
copy span "lcWDwi7XOkKU8zqxtvpCCvU2"
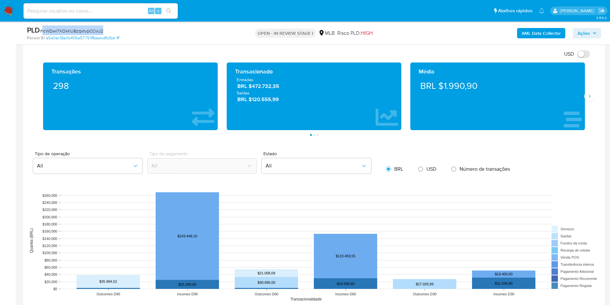
scroll to position [386, 0]
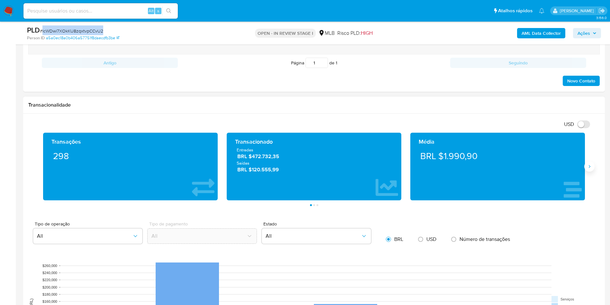
click at [593, 166] on button "Siguiente" at bounding box center [590, 166] width 10 height 10
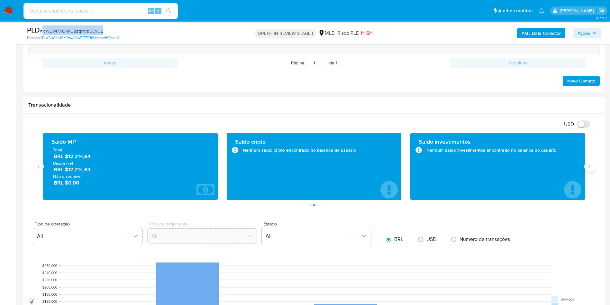
click at [593, 167] on button "Siguiente" at bounding box center [590, 166] width 10 height 10
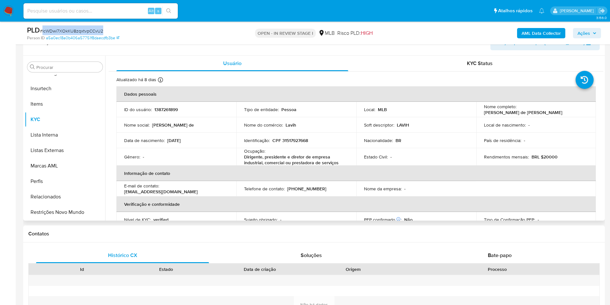
scroll to position [97, 0]
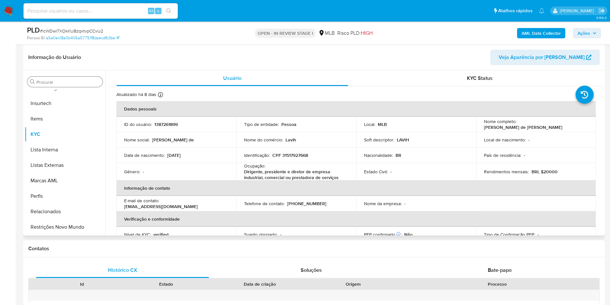
click at [49, 78] on div "Procurar" at bounding box center [64, 82] width 75 height 10
click at [59, 83] on input "Procurar" at bounding box center [68, 82] width 64 height 6
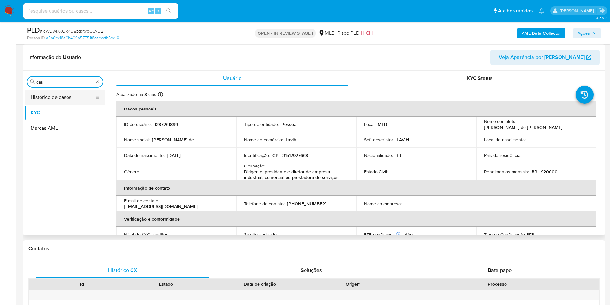
scroll to position [0, 0]
click at [50, 96] on button "Histórico de casos" at bounding box center [62, 96] width 75 height 15
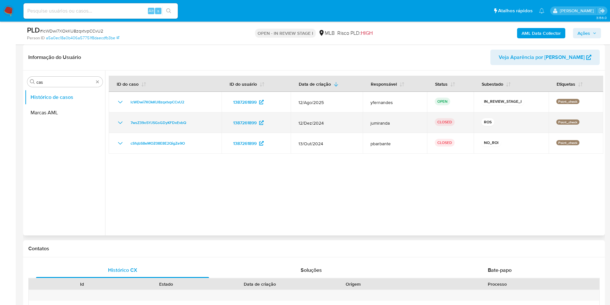
click at [117, 125] on icon "Mostrar/Ocultar" at bounding box center [120, 123] width 8 height 8
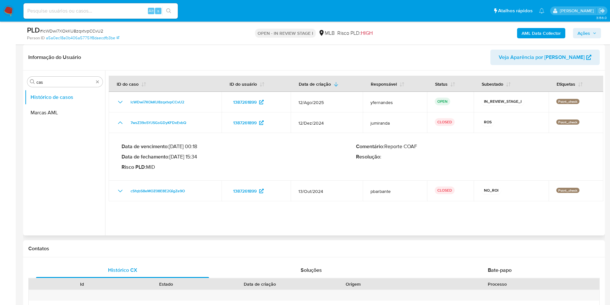
drag, startPoint x: 179, startPoint y: 155, endPoint x: 198, endPoint y: 158, distance: 18.5
click at [198, 158] on p "Data de fechamento : 23/01/2025 15:34" at bounding box center [239, 157] width 235 height 6
click at [58, 82] on input "cas" at bounding box center [64, 82] width 57 height 6
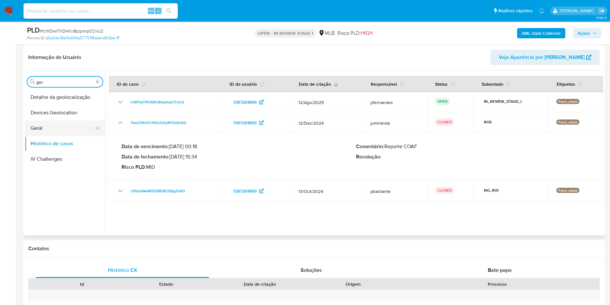
type input "ger"
click at [50, 120] on button "Geral" at bounding box center [62, 127] width 75 height 15
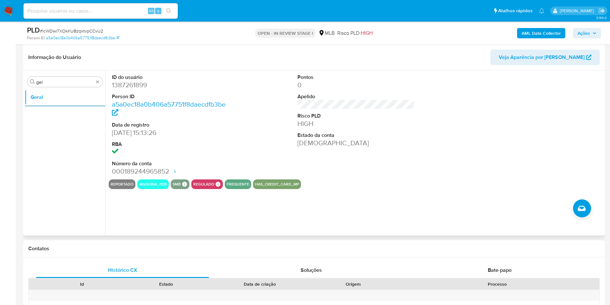
scroll to position [48, 0]
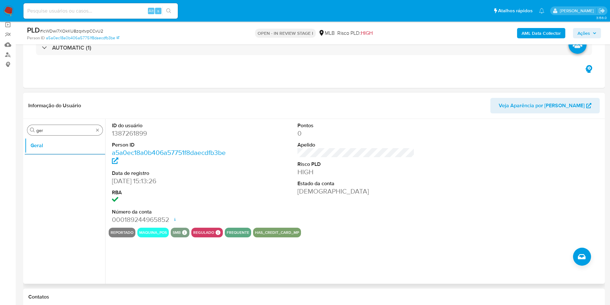
click at [51, 128] on input "ger" at bounding box center [64, 130] width 57 height 6
click at [51, 129] on input "ger" at bounding box center [64, 130] width 57 height 6
click at [59, 161] on button "Documentação" at bounding box center [62, 160] width 75 height 15
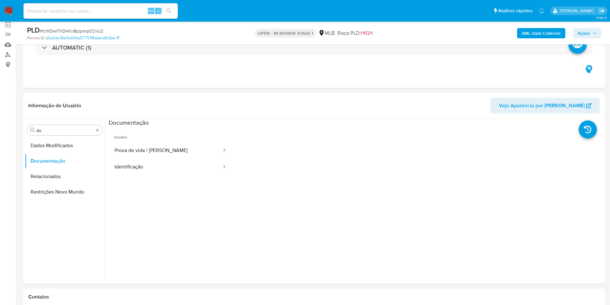
click at [166, 146] on button "Prova de vida / [PERSON_NAME]" at bounding box center [166, 150] width 114 height 16
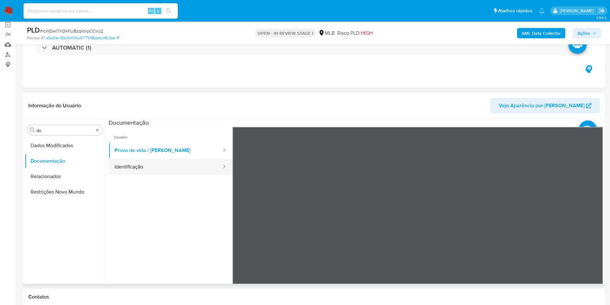
click at [195, 162] on button "Identificação" at bounding box center [166, 167] width 114 height 16
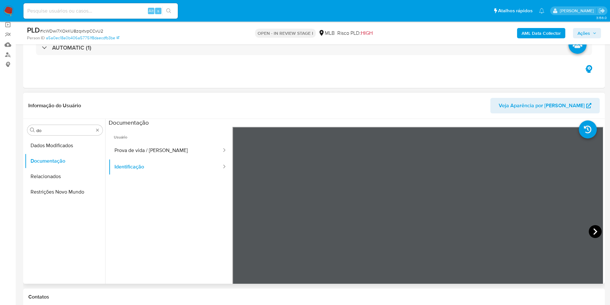
click at [592, 232] on icon at bounding box center [595, 231] width 13 height 13
drag, startPoint x: 68, startPoint y: 121, endPoint x: 62, endPoint y: 124, distance: 6.2
click at [68, 121] on div "Procurar do Dados Modificados Documentação Relacionados Restrições Novo Mundo" at bounding box center [65, 202] width 80 height 164
click at [53, 129] on input "do" at bounding box center [64, 130] width 57 height 6
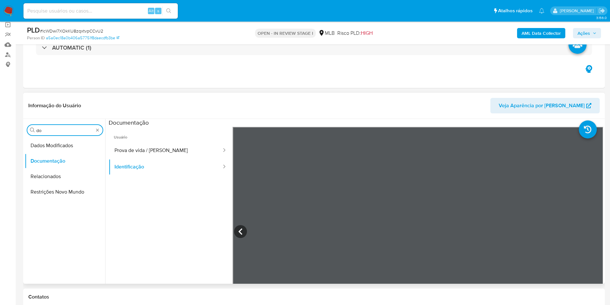
click at [53, 129] on input "do" at bounding box center [64, 130] width 57 height 6
type input "ky"
drag, startPoint x: 69, startPoint y: 150, endPoint x: 63, endPoint y: 161, distance: 12.1
click at [63, 161] on button "KYC" at bounding box center [65, 160] width 80 height 15
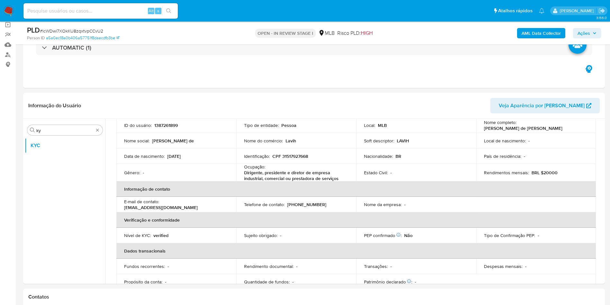
scroll to position [51, 0]
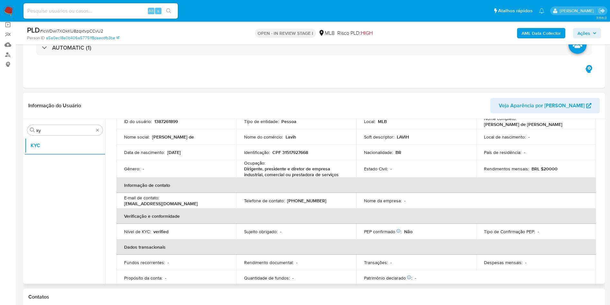
click at [249, 164] on p "Ocupação :" at bounding box center [254, 163] width 21 height 6
copy div "Ocupação : Dirigente, presidente e diretor de empresa industrial, comercial ou …"
click at [289, 158] on td "Identificação : CPF 31517927668" at bounding box center [297, 151] width 120 height 15
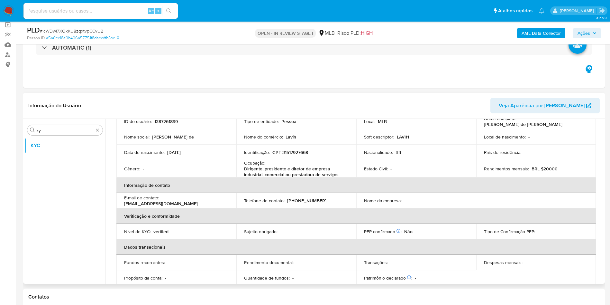
scroll to position [270, 0]
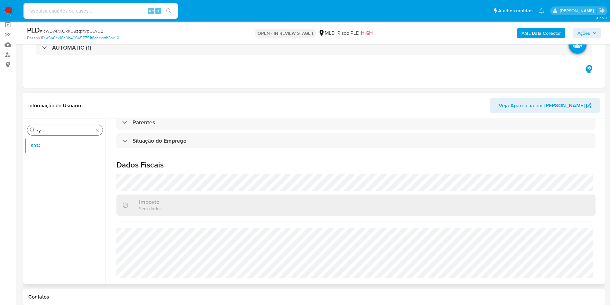
click at [61, 129] on input "ky" at bounding box center [64, 130] width 57 height 6
click at [63, 159] on button "Documentação" at bounding box center [62, 160] width 75 height 15
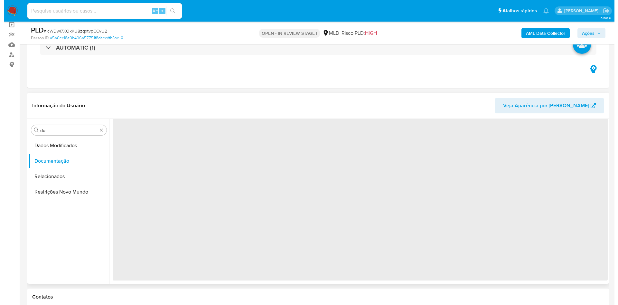
scroll to position [0, 0]
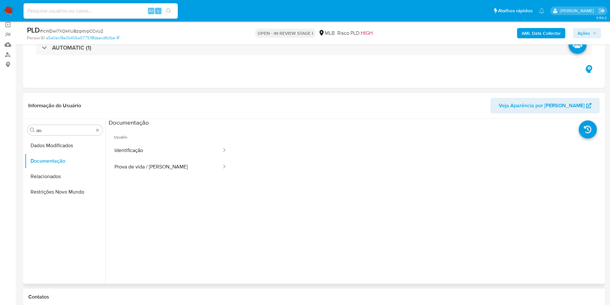
click at [144, 143] on button "Identificação" at bounding box center [166, 150] width 114 height 16
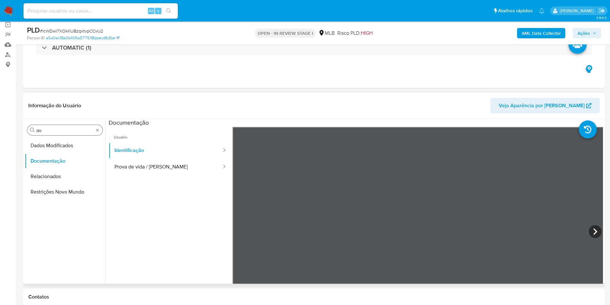
click at [55, 132] on input "do" at bounding box center [64, 130] width 57 height 6
type input "en"
click at [51, 179] on button "Endereços" at bounding box center [62, 176] width 75 height 15
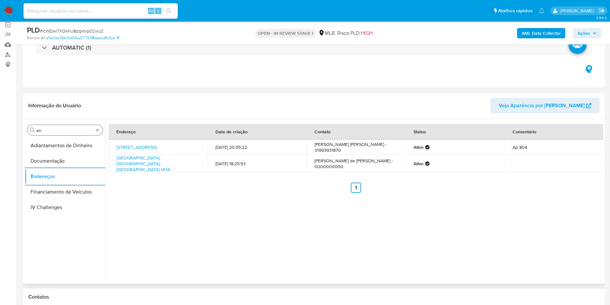
click at [54, 132] on input "en" at bounding box center [64, 130] width 57 height 6
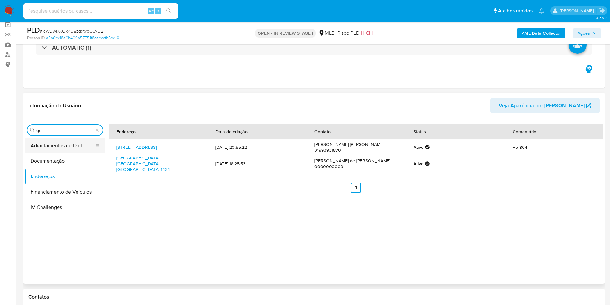
type input "ge"
click at [56, 144] on button "Detalhe da geolocalização" at bounding box center [65, 145] width 80 height 15
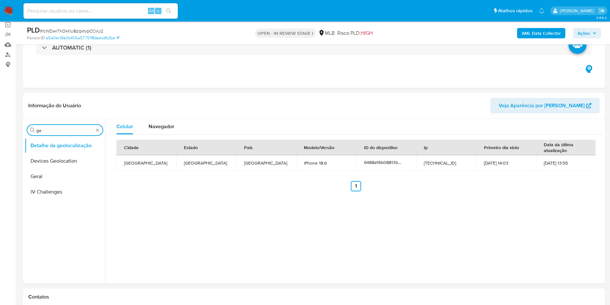
click at [58, 127] on input "ge" at bounding box center [64, 130] width 57 height 6
type input "res"
click at [41, 169] on button "Restrições Novo Mundo" at bounding box center [62, 176] width 75 height 15
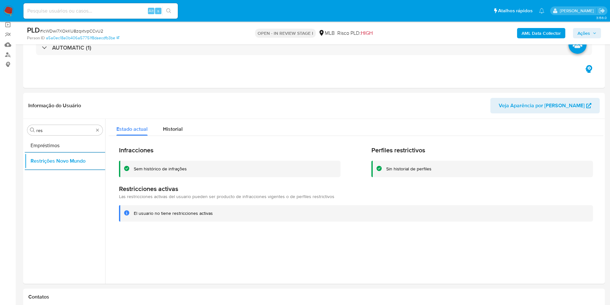
click at [48, 135] on div "Procurar res Empréstimos Restrições Novo Mundo" at bounding box center [65, 202] width 80 height 164
click at [46, 130] on input "res" at bounding box center [64, 130] width 57 height 6
type input "po"
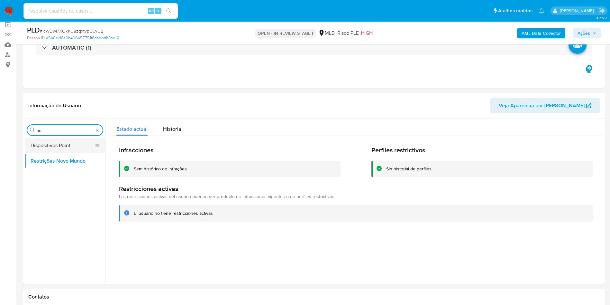
click at [40, 143] on button "Dispositivos Point" at bounding box center [62, 145] width 75 height 15
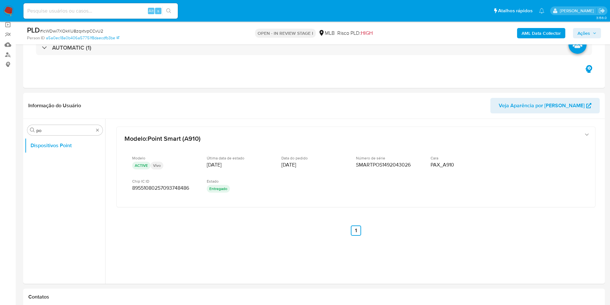
click at [535, 26] on div "AML Data Collector Ações" at bounding box center [507, 32] width 190 height 15
click at [539, 28] on b "AML Data Collector" at bounding box center [541, 33] width 39 height 10
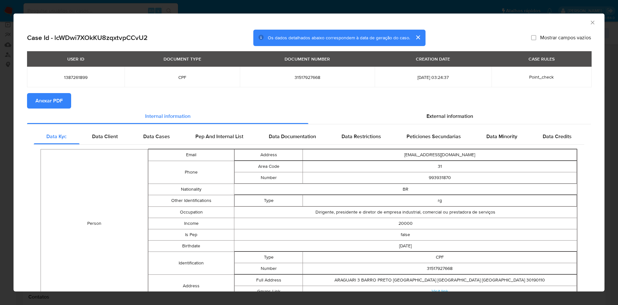
click at [46, 101] on span "Anexar PDF" at bounding box center [48, 101] width 27 height 14
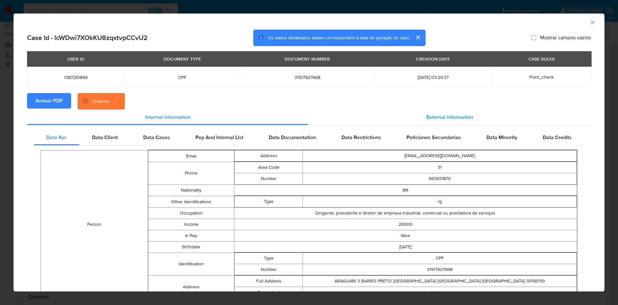
click at [427, 121] on div "External information" at bounding box center [449, 116] width 283 height 15
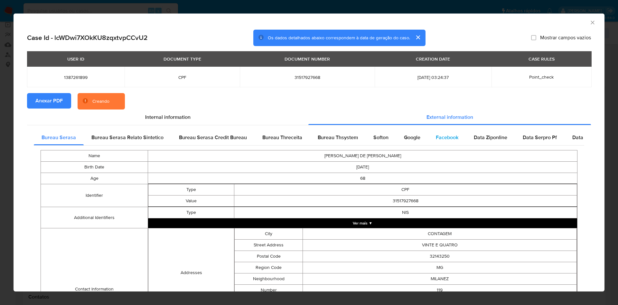
click at [428, 133] on div "Facebook" at bounding box center [447, 137] width 38 height 15
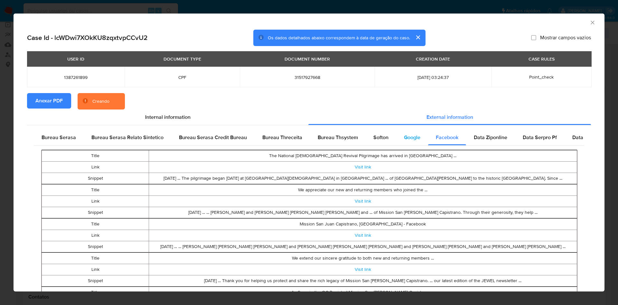
click at [406, 139] on span "Google" at bounding box center [412, 137] width 16 height 7
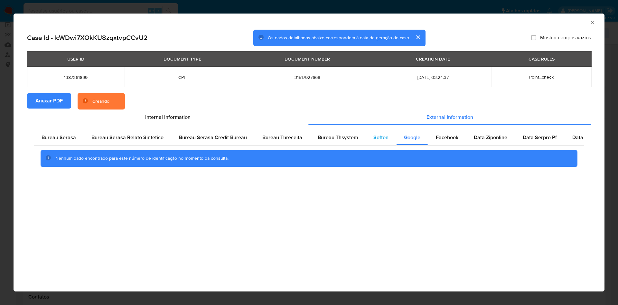
click at [374, 138] on span "Softon" at bounding box center [380, 137] width 15 height 7
click at [348, 138] on span "Bureau Thsystem" at bounding box center [338, 137] width 40 height 7
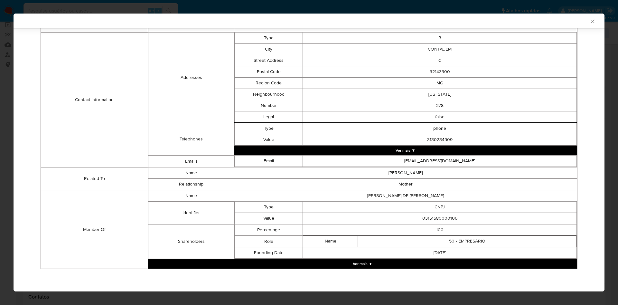
click at [277, 262] on button "Ver mais ▼" at bounding box center [362, 264] width 429 height 10
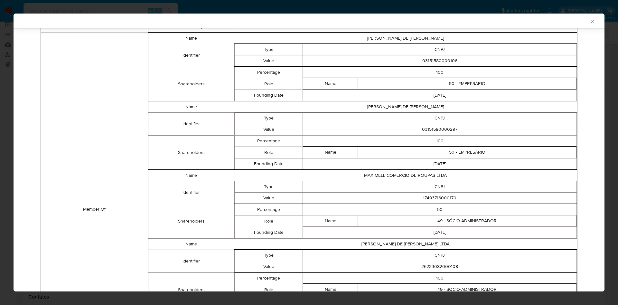
scroll to position [355, 0]
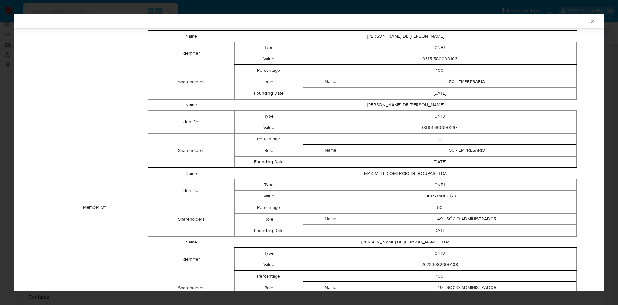
click at [433, 59] on td "03151580000106" at bounding box center [440, 58] width 274 height 11
copy td "03151580000106"
drag, startPoint x: 431, startPoint y: 120, endPoint x: 435, endPoint y: 122, distance: 4.8
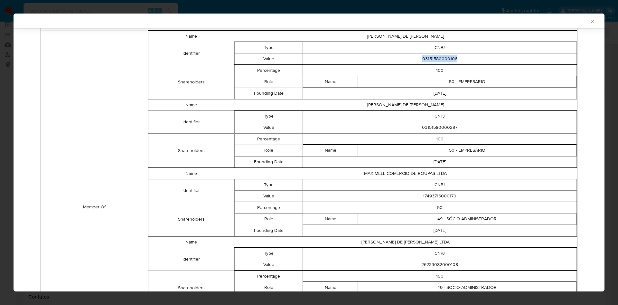
click at [432, 120] on td "CNPJ" at bounding box center [440, 115] width 274 height 11
click at [434, 121] on td "CNPJ" at bounding box center [440, 115] width 274 height 11
click at [441, 130] on td "03151580000297" at bounding box center [440, 127] width 274 height 11
copy td "03151580000297"
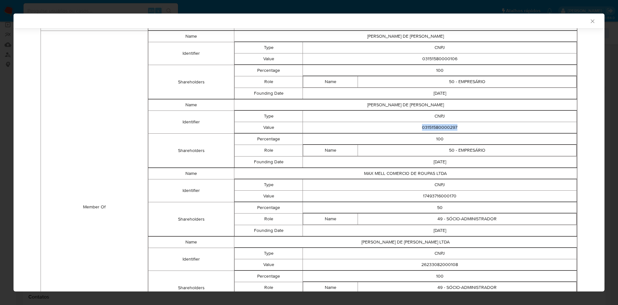
click at [436, 192] on td "17493716000170" at bounding box center [440, 195] width 274 height 11
click at [436, 193] on td "17493716000170" at bounding box center [440, 195] width 274 height 11
copy td "17493716000170"
click at [421, 268] on td "26233082000108" at bounding box center [440, 264] width 274 height 11
click at [423, 260] on td "26233082000108" at bounding box center [440, 264] width 274 height 11
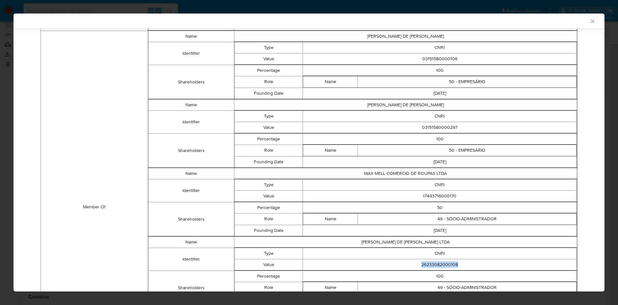
click at [423, 260] on td "26233082000108" at bounding box center [440, 264] width 274 height 11
copy td "26233082000108"
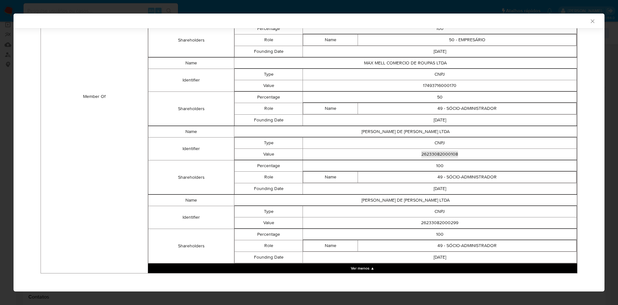
scroll to position [469, 0]
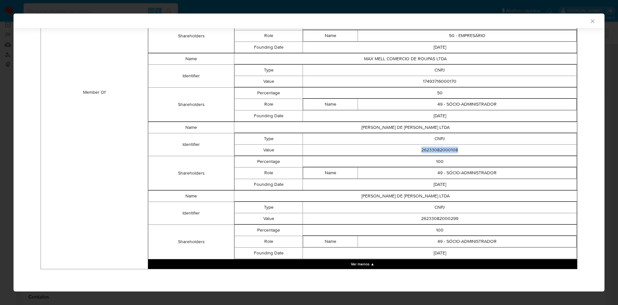
click at [445, 221] on td "26233082000299" at bounding box center [440, 218] width 274 height 11
click at [444, 221] on td "26233082000299" at bounding box center [440, 218] width 274 height 11
copy td "26233082000299"
click at [386, 190] on table "Name MARIA DE FATIMA CAPISTRANO LTDA Identifier Type CNPJ Value 26233082000299 …" at bounding box center [362, 224] width 429 height 69
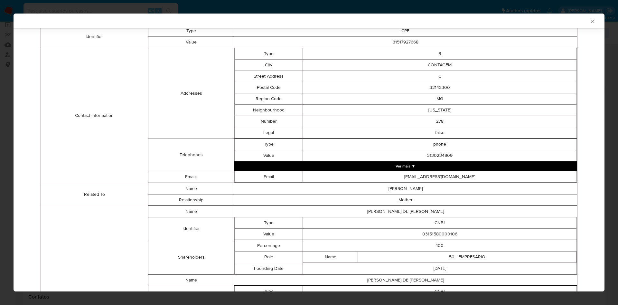
scroll to position [0, 0]
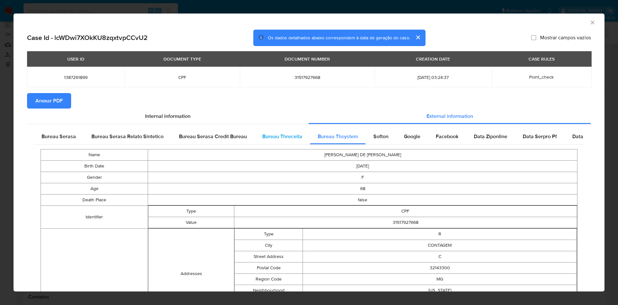
click at [263, 133] on span "Bureau Threceita" at bounding box center [282, 136] width 40 height 7
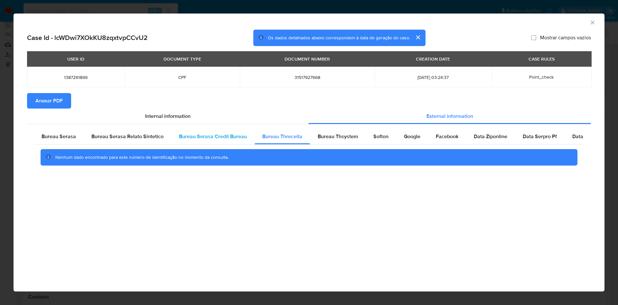
click at [225, 135] on span "Bureau Serasa Credit Bureau" at bounding box center [213, 136] width 68 height 7
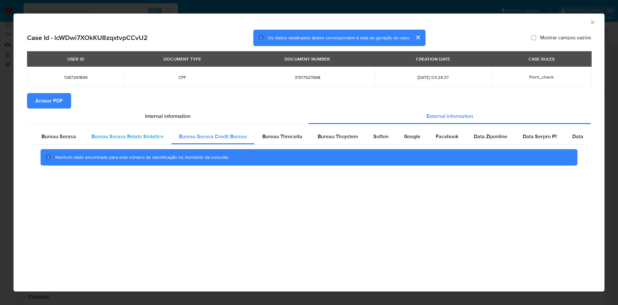
click at [147, 133] on span "Bureau Serasa Relato Sintetico" at bounding box center [127, 136] width 72 height 7
click at [77, 135] on div "Bureau Serasa" at bounding box center [59, 136] width 50 height 15
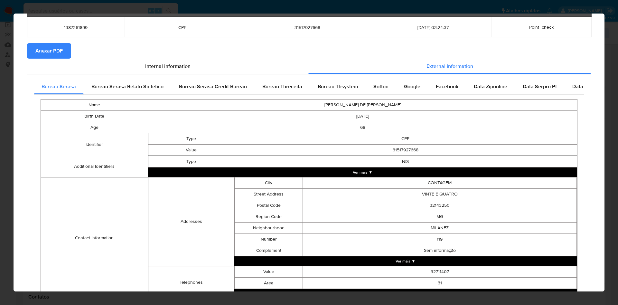
scroll to position [113, 0]
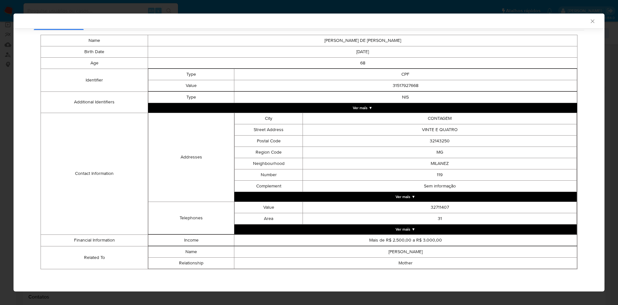
click at [7, 115] on div "AML Data Collector Case Id - lcWDwi7XOkKU8zqxtvpCCvU2 Os dados detalhados abaix…" at bounding box center [309, 152] width 618 height 305
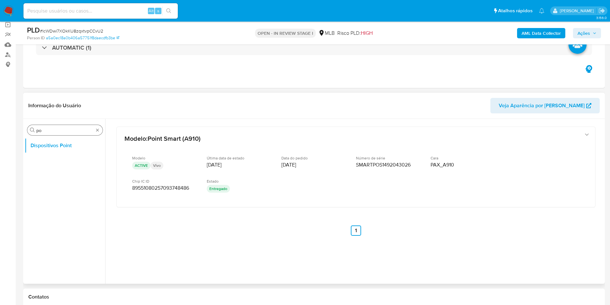
click at [64, 128] on input "po" at bounding box center [64, 130] width 57 height 6
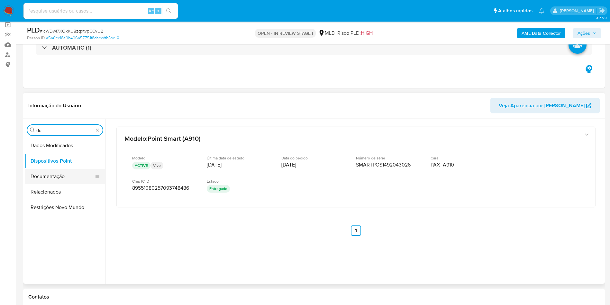
type input "do"
click at [65, 180] on button "Documentação" at bounding box center [62, 176] width 75 height 15
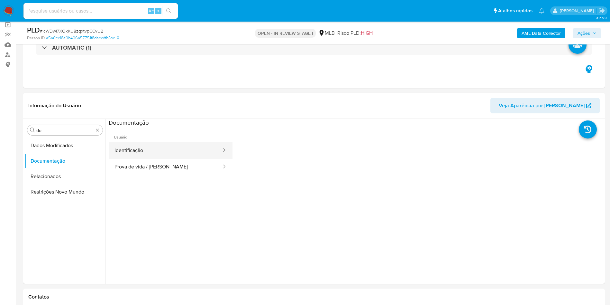
click at [139, 149] on button "Identificação" at bounding box center [166, 150] width 114 height 16
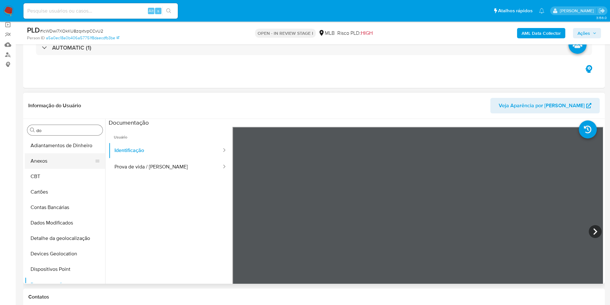
click at [51, 164] on button "Anexos" at bounding box center [62, 160] width 75 height 15
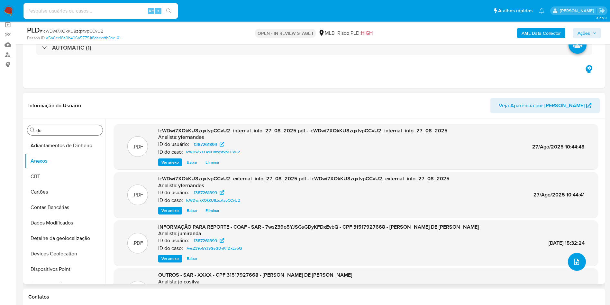
click at [575, 262] on icon "upload-file" at bounding box center [576, 261] width 5 height 6
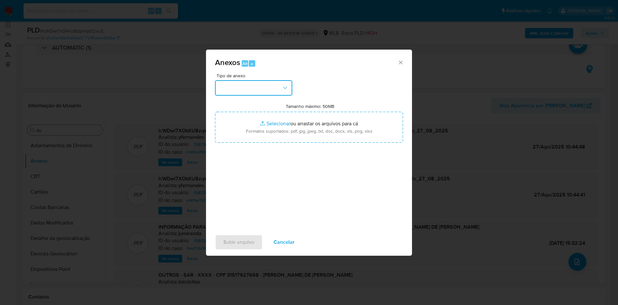
click at [260, 83] on button "button" at bounding box center [253, 87] width 77 height 15
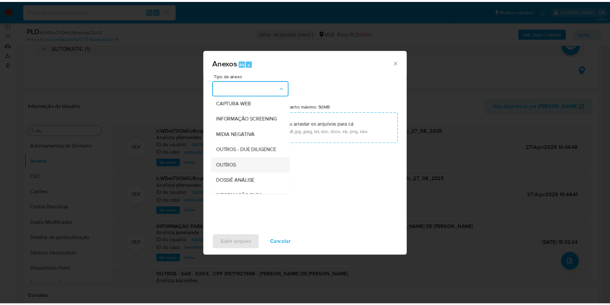
scroll to position [99, 0]
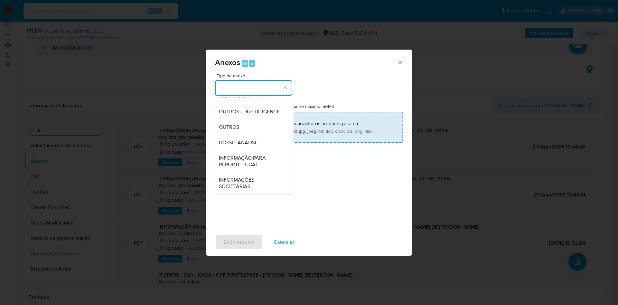
click at [246, 126] on div "OUTROS" at bounding box center [252, 126] width 66 height 15
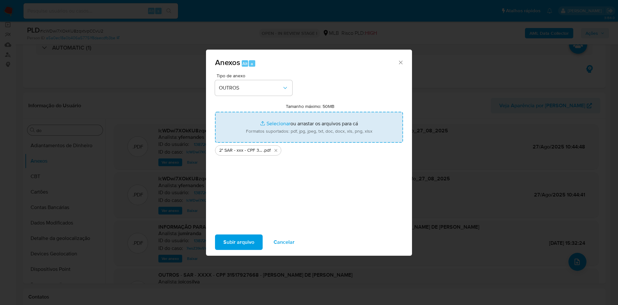
type input "C:\fakepath\Mulan 1387261899_2025_08_27_07_47_33.xlsx"
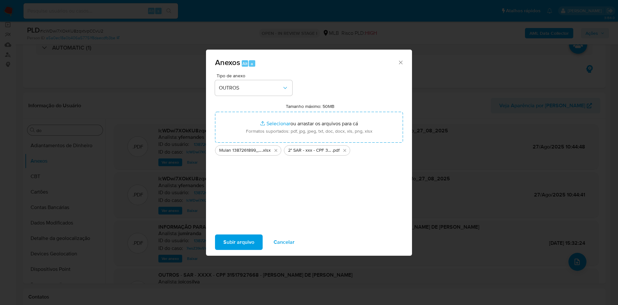
click at [229, 238] on span "Subir arquivo" at bounding box center [238, 242] width 31 height 14
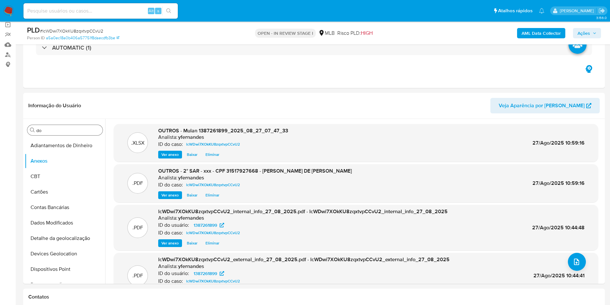
click at [578, 28] on button "Ações" at bounding box center [587, 33] width 28 height 10
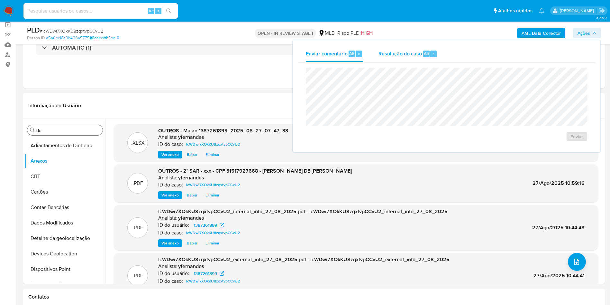
click at [410, 56] on span "Resolução do caso" at bounding box center [400, 53] width 43 height 7
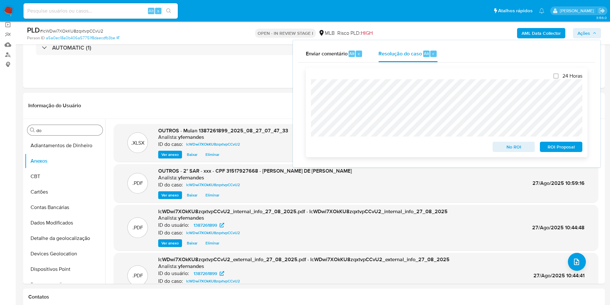
click at [556, 148] on span "ROI Proposal" at bounding box center [561, 146] width 33 height 9
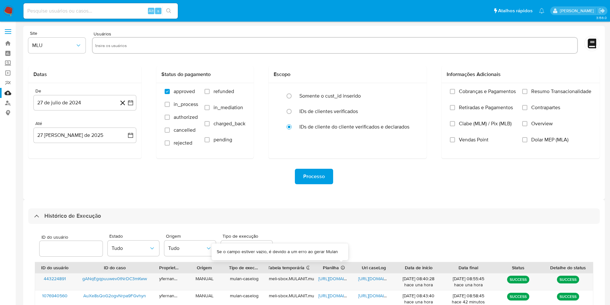
select select "10"
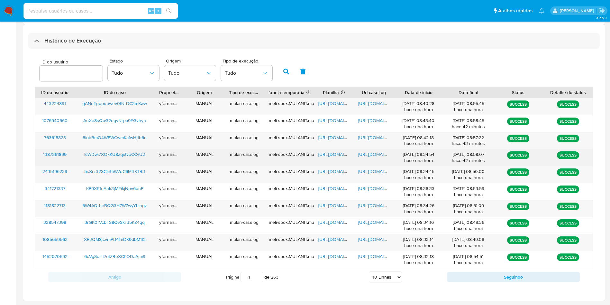
click at [335, 155] on span "[URL][DOMAIN_NAME]" at bounding box center [341, 154] width 44 height 6
click at [363, 155] on span "[URL][DOMAIN_NAME]" at bounding box center [381, 154] width 44 height 6
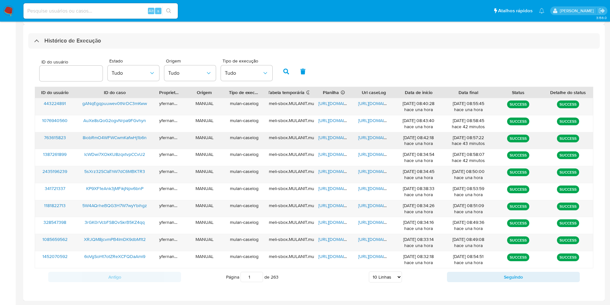
click at [333, 137] on span "[URL][DOMAIN_NAME]" at bounding box center [341, 137] width 44 height 6
click at [370, 140] on span "[URL][DOMAIN_NAME]" at bounding box center [381, 137] width 44 height 6
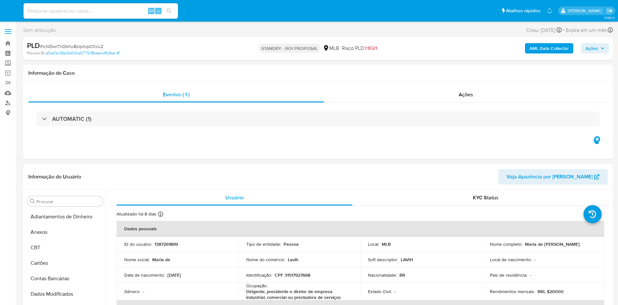
select select "10"
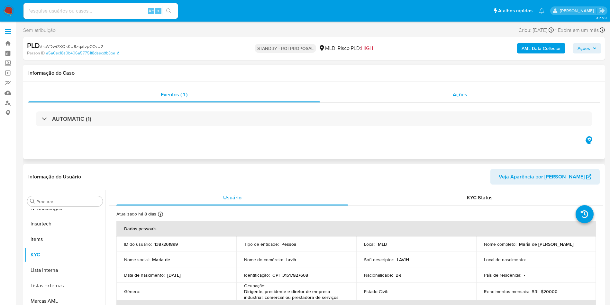
scroll to position [287, 0]
click at [451, 95] on div "Ações" at bounding box center [461, 94] width 280 height 15
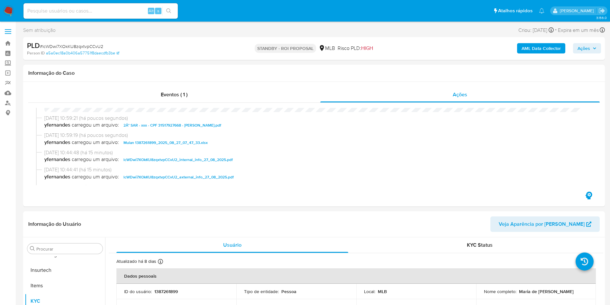
scroll to position [0, 0]
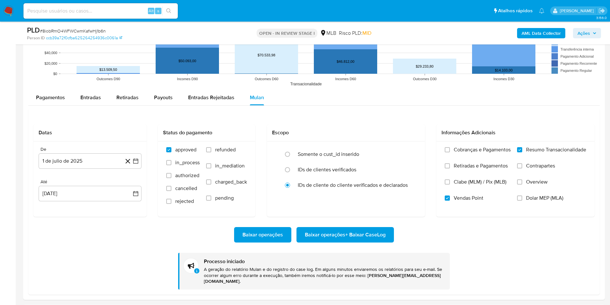
scroll to position [287, 0]
click at [89, 28] on span "# 8iobRmO4WFWCwmKafwHj1b6n" at bounding box center [73, 31] width 66 height 6
copy span "8iobRmO4WFWCwmKafwHj1b6n"
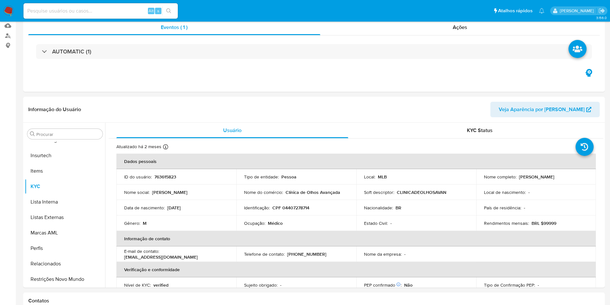
scroll to position [0, 0]
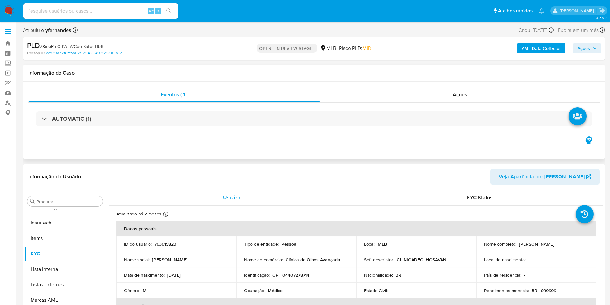
click at [332, 126] on div "AUTOMATIC (1)" at bounding box center [314, 119] width 572 height 32
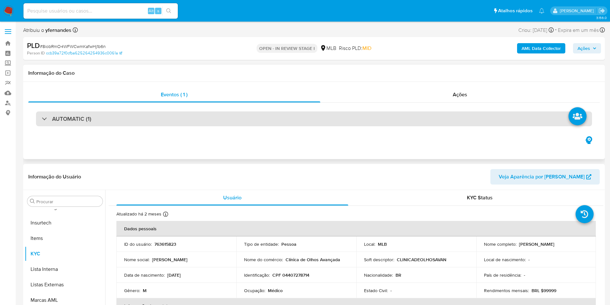
click at [331, 125] on div "AUTOMATIC (1)" at bounding box center [314, 118] width 556 height 15
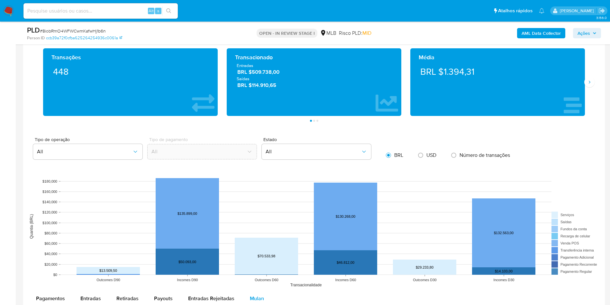
scroll to position [676, 0]
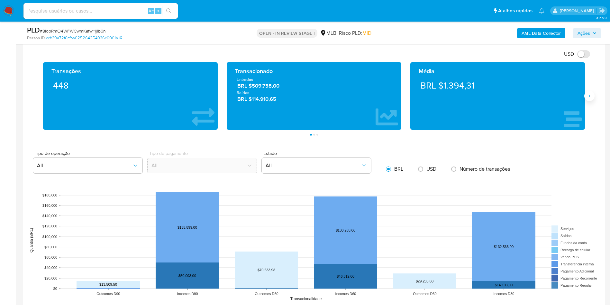
click at [590, 99] on button "Siguiente" at bounding box center [590, 96] width 10 height 10
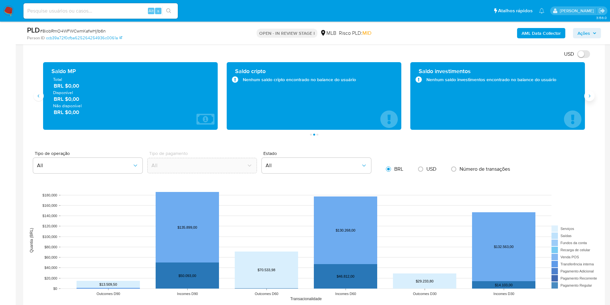
click at [590, 99] on button "Siguiente" at bounding box center [590, 96] width 10 height 10
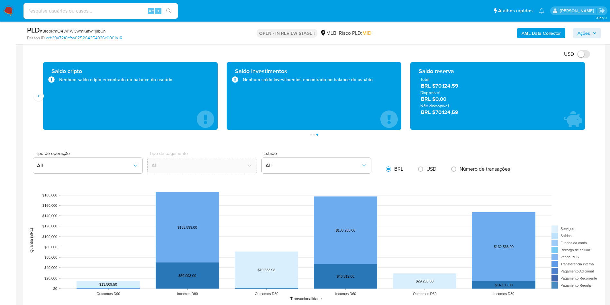
scroll to position [628, 0]
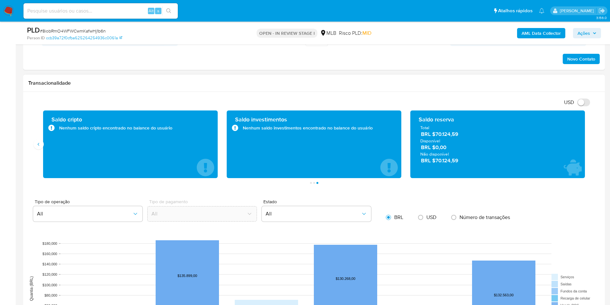
click at [451, 136] on span "BRL $70.124,59" at bounding box center [498, 134] width 154 height 7
click at [328, 88] on div "Transacionalidade" at bounding box center [314, 83] width 582 height 17
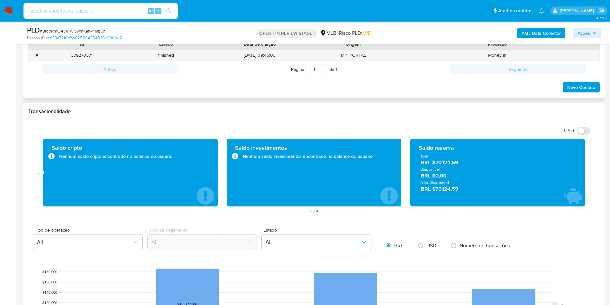
scroll to position [579, 0]
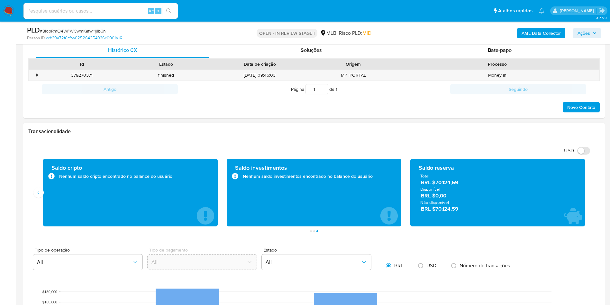
click at [392, 148] on div "USD Alternar entre moeda local e dólar" at bounding box center [311, 150] width 567 height 11
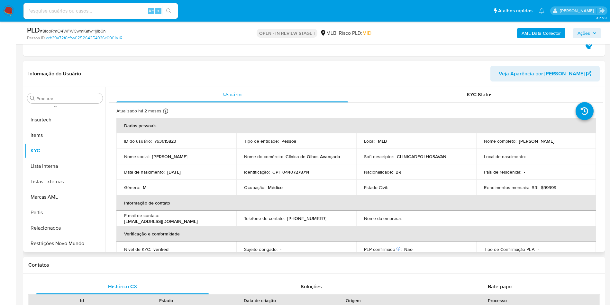
scroll to position [338, 0]
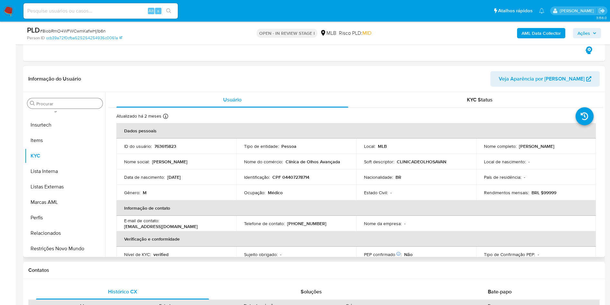
click at [55, 105] on input "Procurar" at bounding box center [68, 104] width 64 height 6
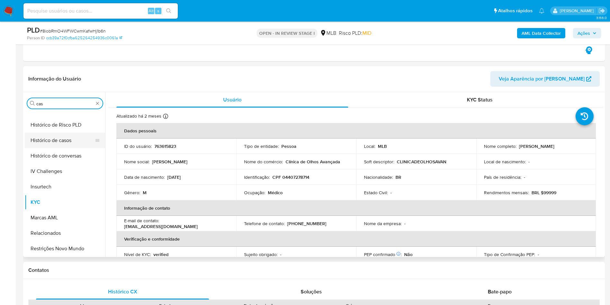
scroll to position [0, 0]
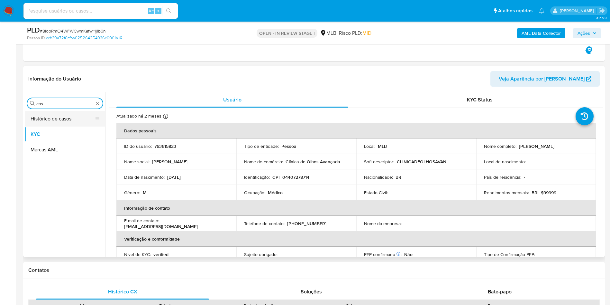
click at [42, 122] on button "Histórico de casos" at bounding box center [62, 118] width 75 height 15
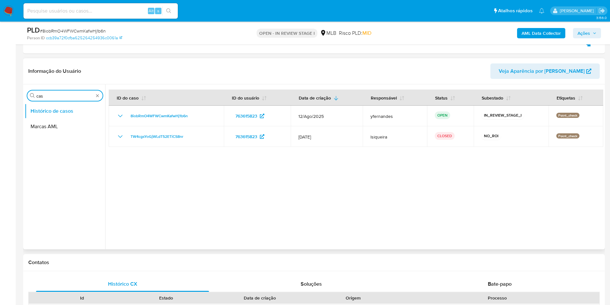
click at [56, 94] on input "cas" at bounding box center [64, 96] width 57 height 6
type input "ger"
click at [41, 110] on button "Geral" at bounding box center [62, 110] width 75 height 15
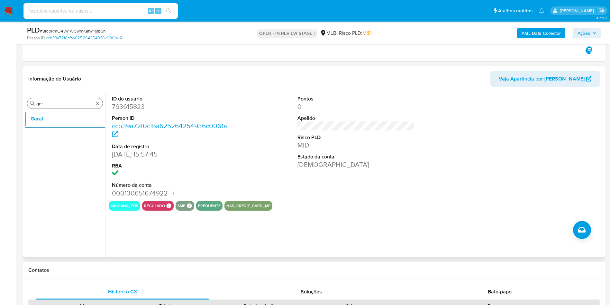
click at [47, 106] on input "ger" at bounding box center [64, 104] width 57 height 6
click at [62, 102] on input "ger" at bounding box center [64, 104] width 57 height 6
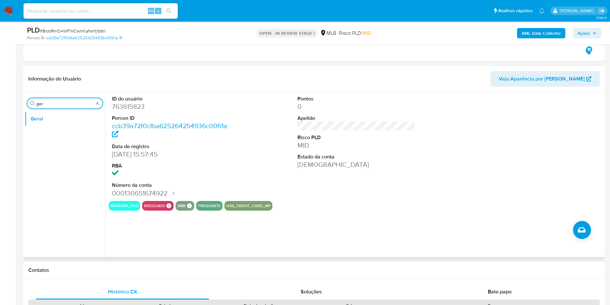
click at [62, 102] on input "ger" at bounding box center [64, 104] width 57 height 6
type input "ky"
click at [53, 132] on button "KYC" at bounding box center [62, 133] width 75 height 15
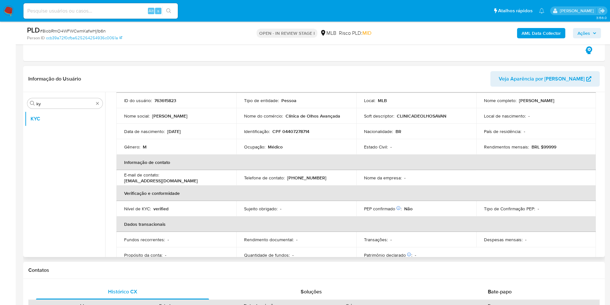
scroll to position [48, 0]
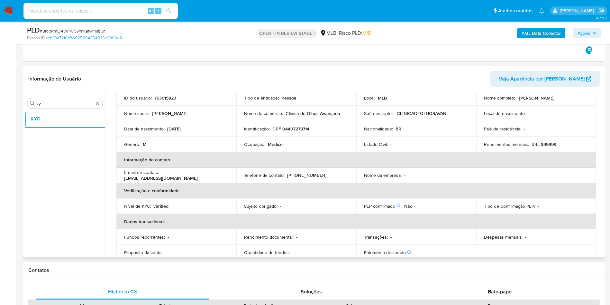
click at [258, 148] on td "Ocupação : Médico" at bounding box center [297, 143] width 120 height 15
copy div "Ocupação : Médico"
click at [327, 174] on div "Telefone de contato : [PHONE_NUMBER]" at bounding box center [296, 175] width 105 height 6
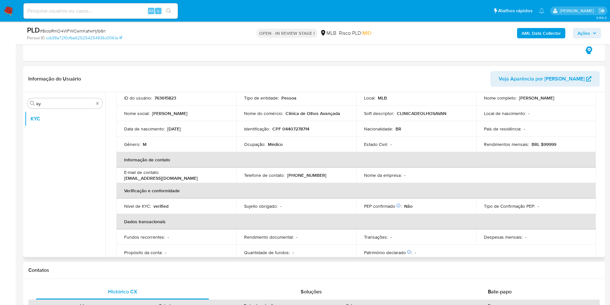
click at [316, 111] on p "Clínica de Olhos Avançada" at bounding box center [313, 113] width 55 height 6
click at [316, 112] on p "Clínica de Olhos Avançada" at bounding box center [313, 113] width 55 height 6
copy div "Nome do comércio : Clínica de Olhos Avançada"
click at [343, 180] on td "Telefone de contato : [PHONE_NUMBER]" at bounding box center [297, 174] width 120 height 15
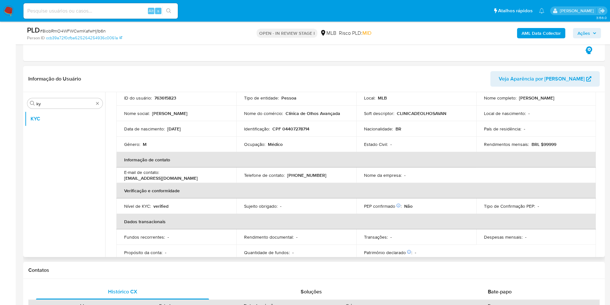
scroll to position [268, 0]
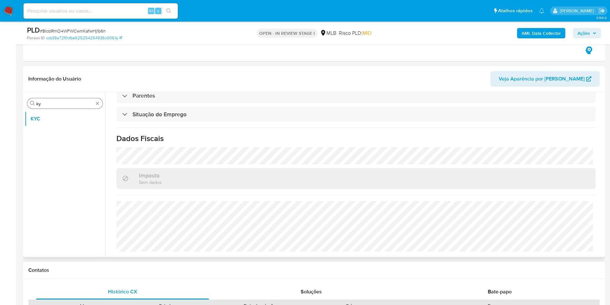
click at [79, 105] on input "ky" at bounding box center [64, 104] width 57 height 6
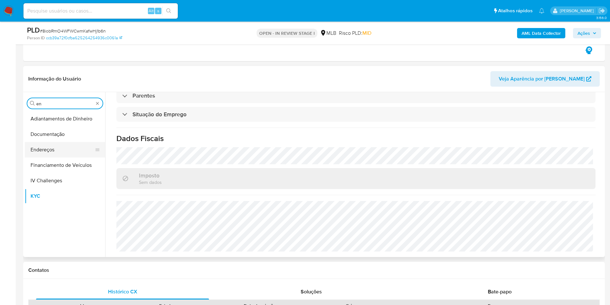
type input "en"
click at [51, 145] on button "Endereços" at bounding box center [62, 149] width 75 height 15
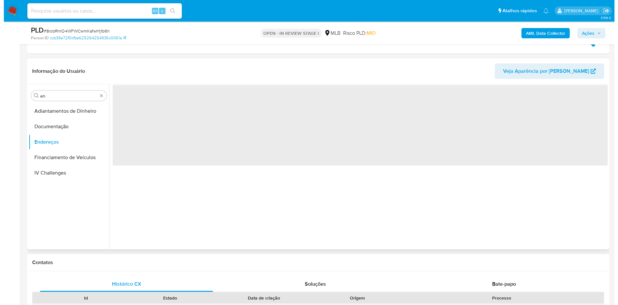
scroll to position [0, 0]
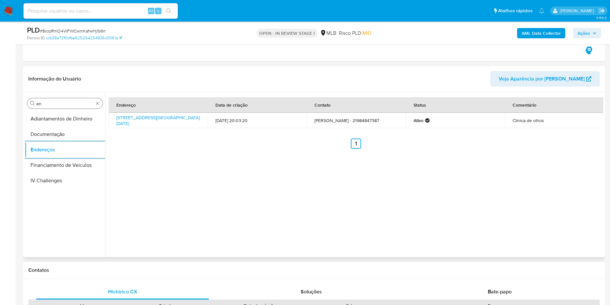
click at [49, 105] on input "en" at bounding box center [64, 104] width 57 height 6
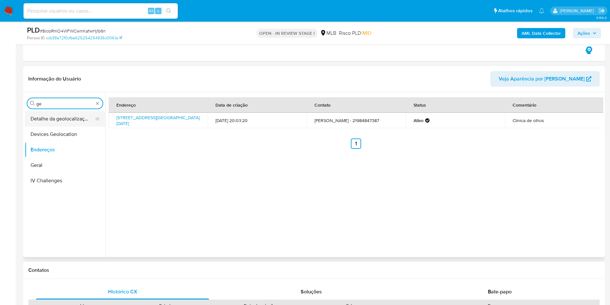
type input "ge"
click at [54, 116] on button "Detalhe da geolocalização" at bounding box center [62, 118] width 75 height 15
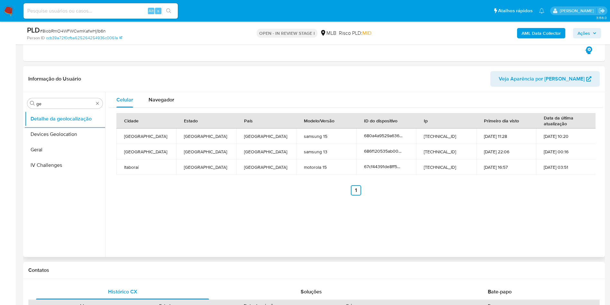
click at [67, 109] on div "Procurar ge Detalhe da geolocalização Devices Geolocation Geral IV Challenges" at bounding box center [65, 175] width 80 height 164
click at [62, 106] on input "ge" at bounding box center [64, 104] width 57 height 6
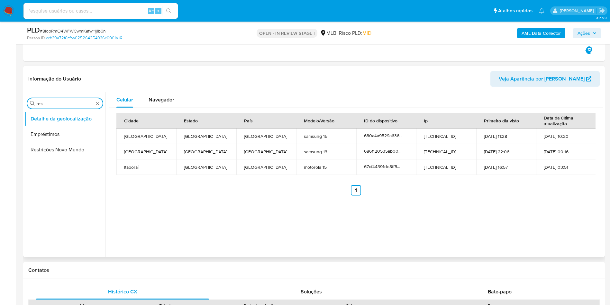
type input "res"
click at [49, 157] on ul "Detalhe da geolocalização Empréstimos Restrições Novo Mundo" at bounding box center [65, 183] width 80 height 145
click at [49, 152] on button "Restrições Novo Mundo" at bounding box center [62, 149] width 75 height 15
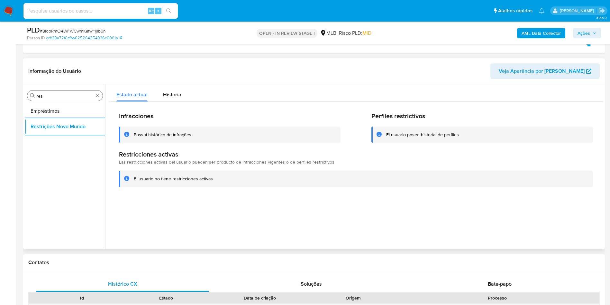
click at [58, 94] on input "res" at bounding box center [64, 96] width 57 height 6
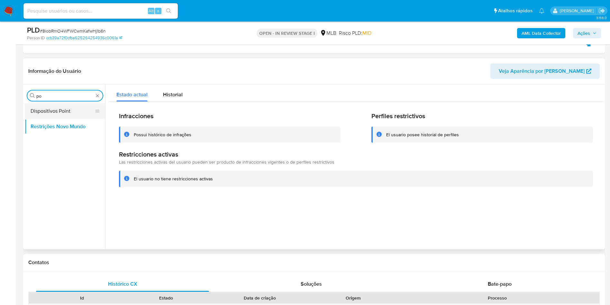
type input "po"
click at [62, 111] on button "Dispositivos Point" at bounding box center [62, 110] width 75 height 15
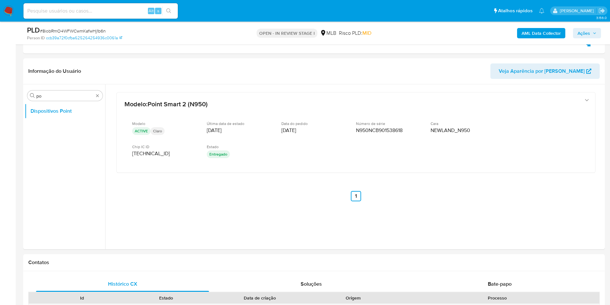
click at [538, 32] on b "AML Data Collector" at bounding box center [541, 33] width 39 height 10
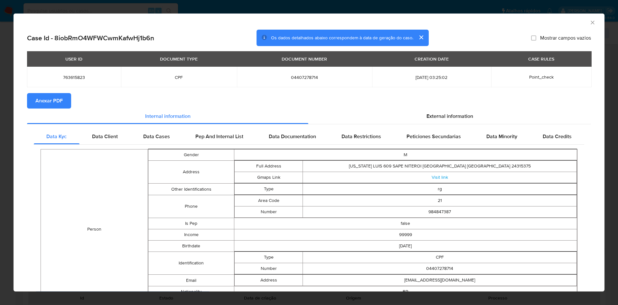
click at [58, 94] on span "Anexar PDF" at bounding box center [48, 101] width 27 height 14
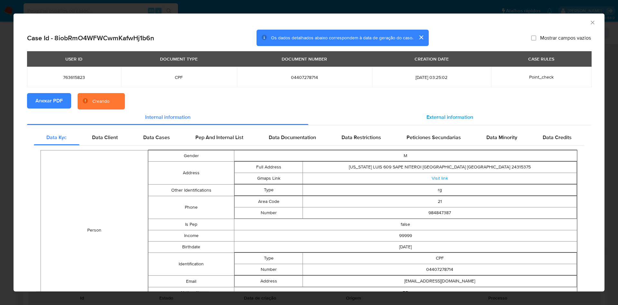
click at [435, 113] on div "External information" at bounding box center [449, 116] width 283 height 15
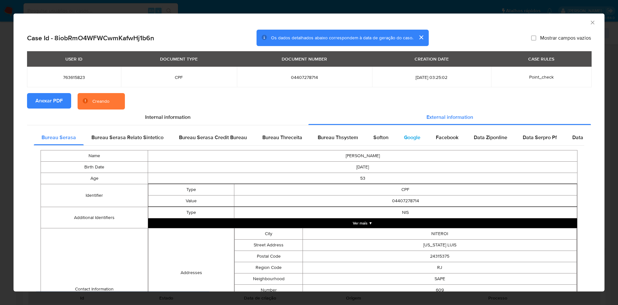
click at [421, 132] on div "Google" at bounding box center [412, 137] width 32 height 15
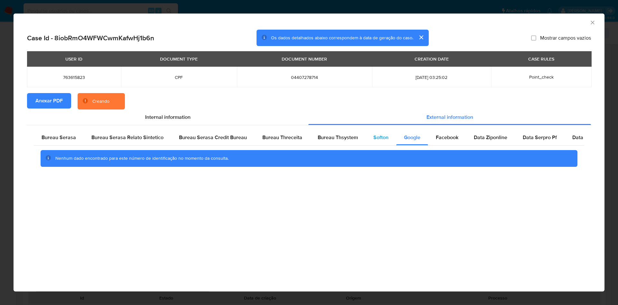
click at [377, 138] on span "Softon" at bounding box center [380, 137] width 15 height 7
click at [366, 135] on div "Softon" at bounding box center [381, 137] width 31 height 15
click at [338, 134] on span "Bureau Thsystem" at bounding box center [338, 137] width 40 height 7
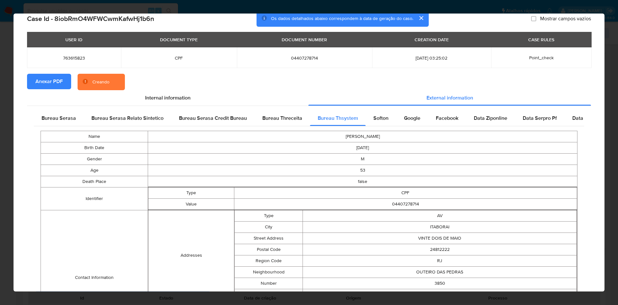
scroll to position [205, 0]
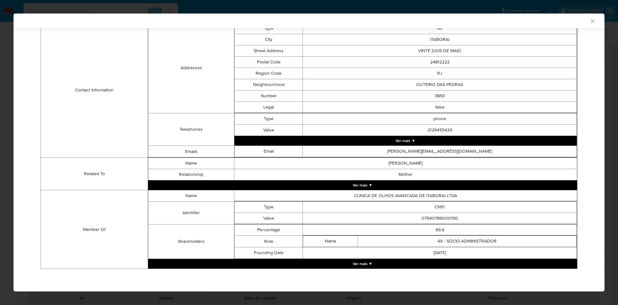
click at [325, 252] on td "[DATE]" at bounding box center [440, 252] width 274 height 11
click at [333, 260] on button "Ver mais ▼" at bounding box center [362, 264] width 429 height 10
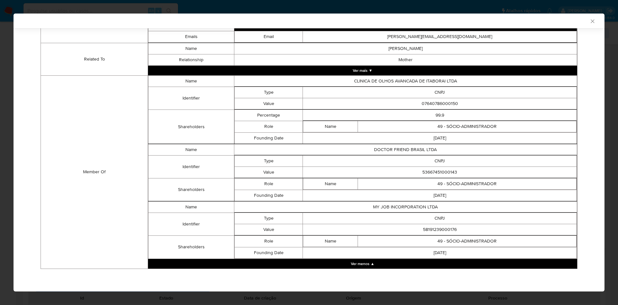
scroll to position [319, 0]
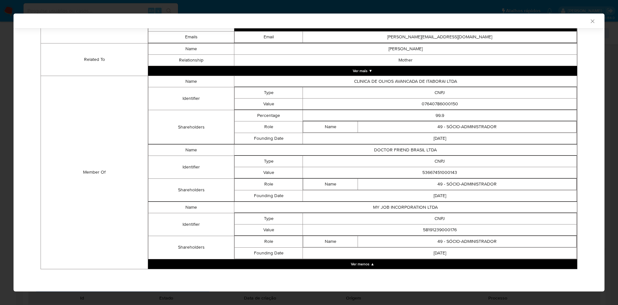
click at [435, 103] on td "07640786000150" at bounding box center [440, 103] width 274 height 11
copy td "07640786000150"
drag, startPoint x: 327, startPoint y: 154, endPoint x: 355, endPoint y: 154, distance: 28.6
click at [327, 154] on td "DOCTOR FRIEND BRASIL LTDA" at bounding box center [405, 149] width 343 height 11
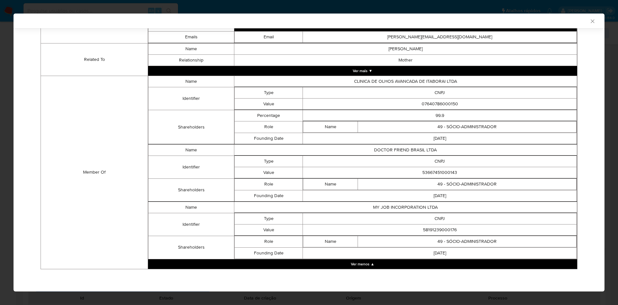
click at [431, 166] on td "CNPJ" at bounding box center [440, 160] width 274 height 11
click at [431, 167] on tbody "Type CNPJ Value 53667451000143" at bounding box center [405, 166] width 342 height 23
click at [432, 175] on td "53667451000143" at bounding box center [440, 172] width 274 height 11
drag, startPoint x: 301, startPoint y: 173, endPoint x: 317, endPoint y: 178, distance: 16.9
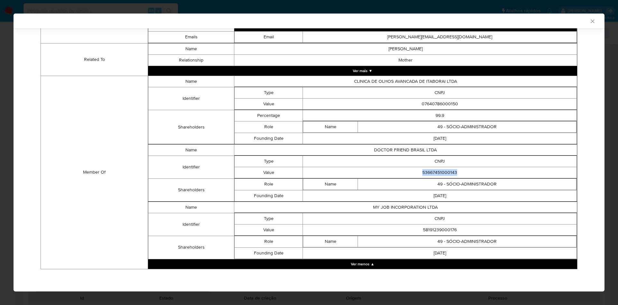
click at [303, 174] on td "53667451000143" at bounding box center [440, 172] width 274 height 11
click at [419, 230] on td "58191239000176" at bounding box center [440, 229] width 274 height 11
copy td "58191239000176"
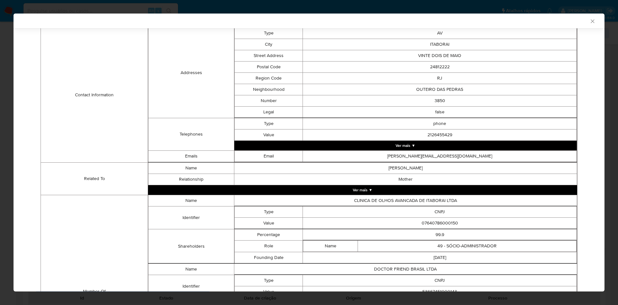
scroll to position [77, 0]
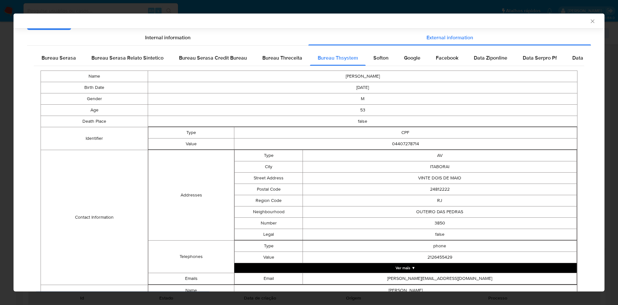
drag, startPoint x: 51, startPoint y: 50, endPoint x: 203, endPoint y: 113, distance: 164.9
click at [50, 50] on div "Bureau Serasa" at bounding box center [59, 57] width 50 height 15
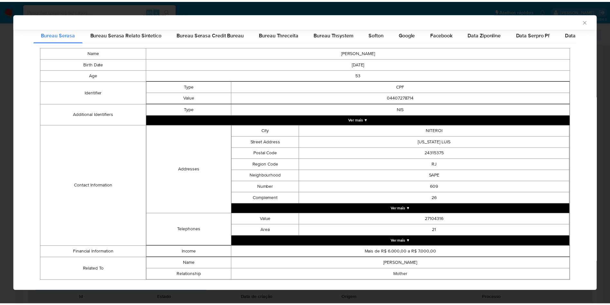
scroll to position [113, 0]
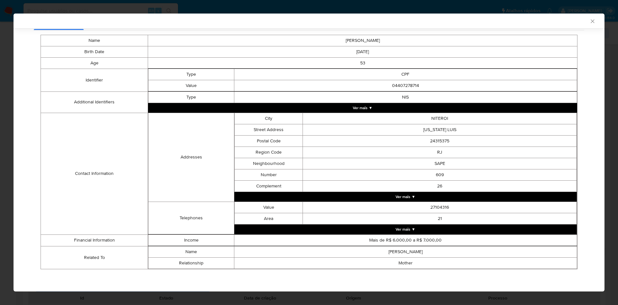
click at [9, 38] on div "AML Data Collector Case Id - 8iobRmO4WFWCwmKafwHj1b6n Os dados detalhados abaix…" at bounding box center [309, 152] width 618 height 305
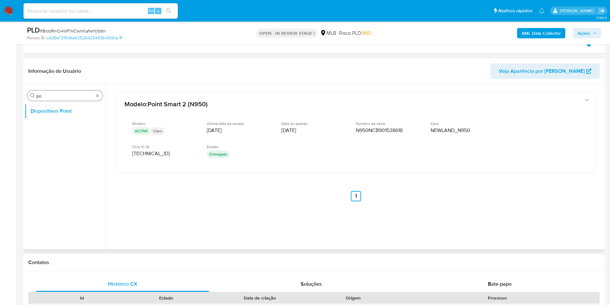
click at [44, 93] on input "po" at bounding box center [64, 96] width 57 height 6
click at [44, 94] on input "po" at bounding box center [64, 96] width 57 height 6
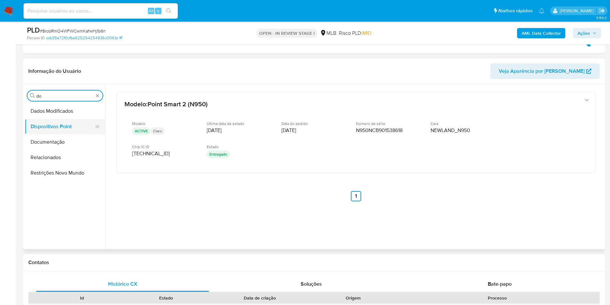
type input "do"
click at [57, 133] on button "Dispositivos Point" at bounding box center [62, 126] width 75 height 15
click at [76, 146] on button "Documentação" at bounding box center [62, 141] width 75 height 15
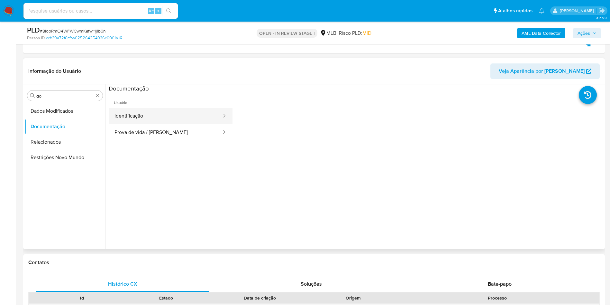
click at [133, 118] on button "Identificação" at bounding box center [166, 116] width 114 height 16
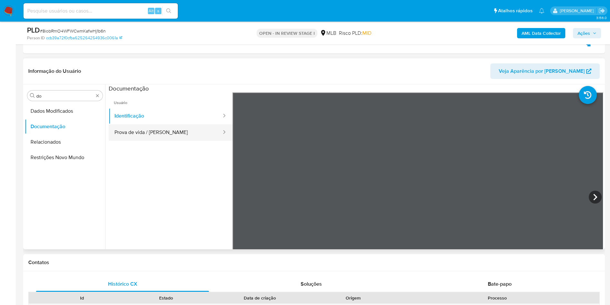
click at [151, 134] on button "Prova de vida / [PERSON_NAME]" at bounding box center [166, 132] width 114 height 16
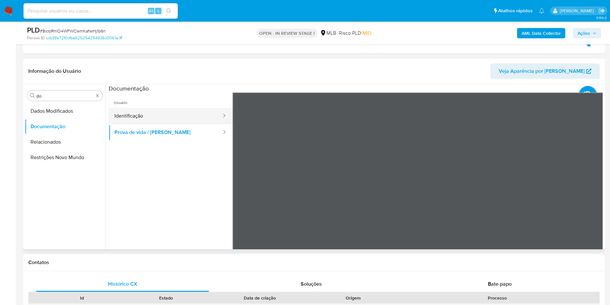
click at [176, 110] on button "Identificação" at bounding box center [166, 116] width 114 height 16
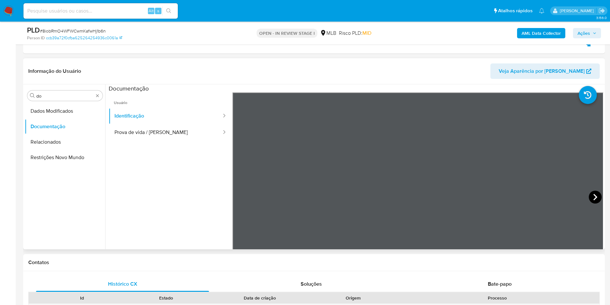
click at [595, 191] on icon at bounding box center [595, 197] width 13 height 13
click at [392, 89] on section at bounding box center [356, 191] width 495 height 214
click at [150, 129] on button "Prova de vida / [PERSON_NAME]" at bounding box center [166, 132] width 114 height 16
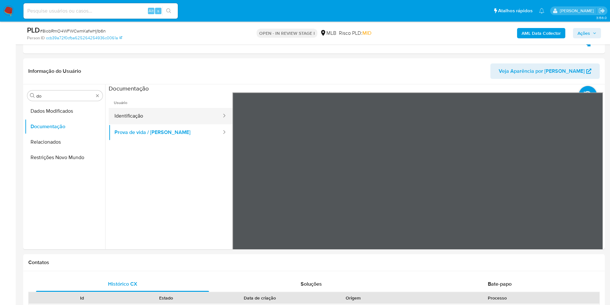
click at [133, 115] on button "Identificação" at bounding box center [166, 116] width 114 height 16
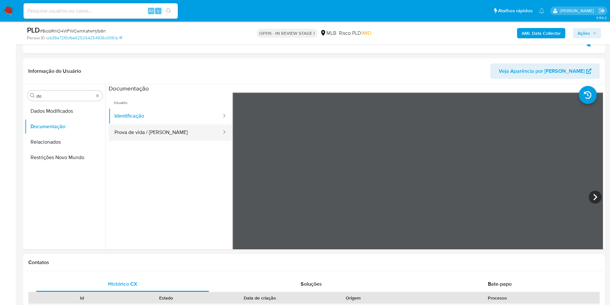
click at [148, 126] on button "Prova de vida / [PERSON_NAME]" at bounding box center [166, 132] width 114 height 16
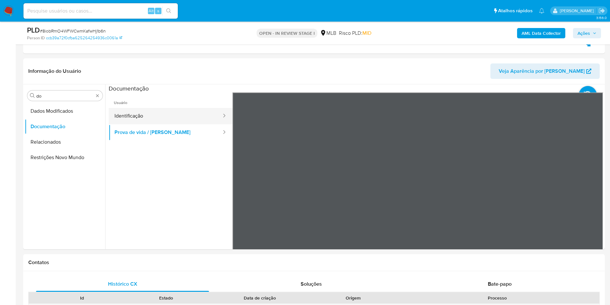
click at [139, 114] on button "Identificação" at bounding box center [166, 116] width 114 height 16
